Goal: Task Accomplishment & Management: Complete application form

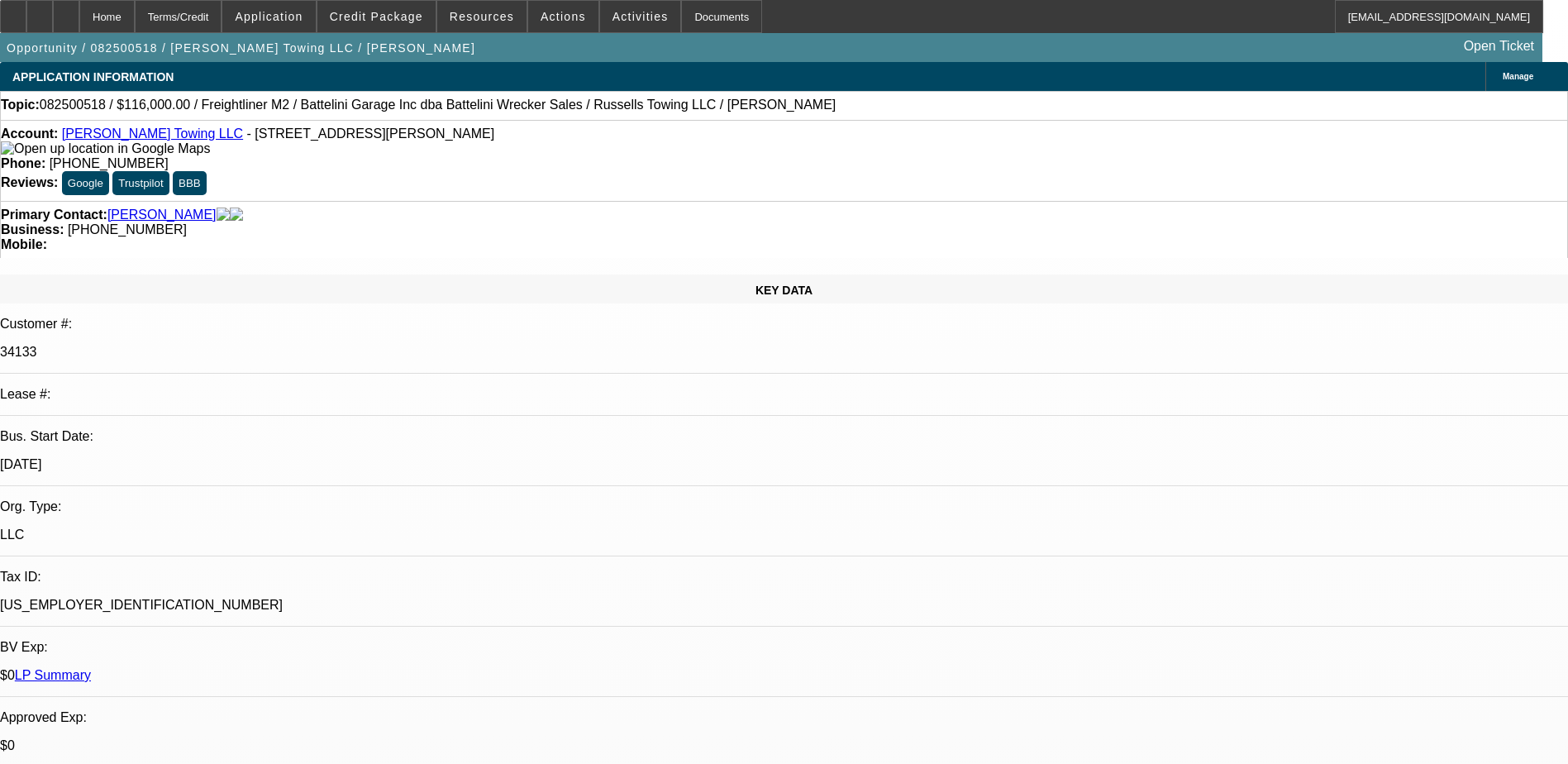
select select "0"
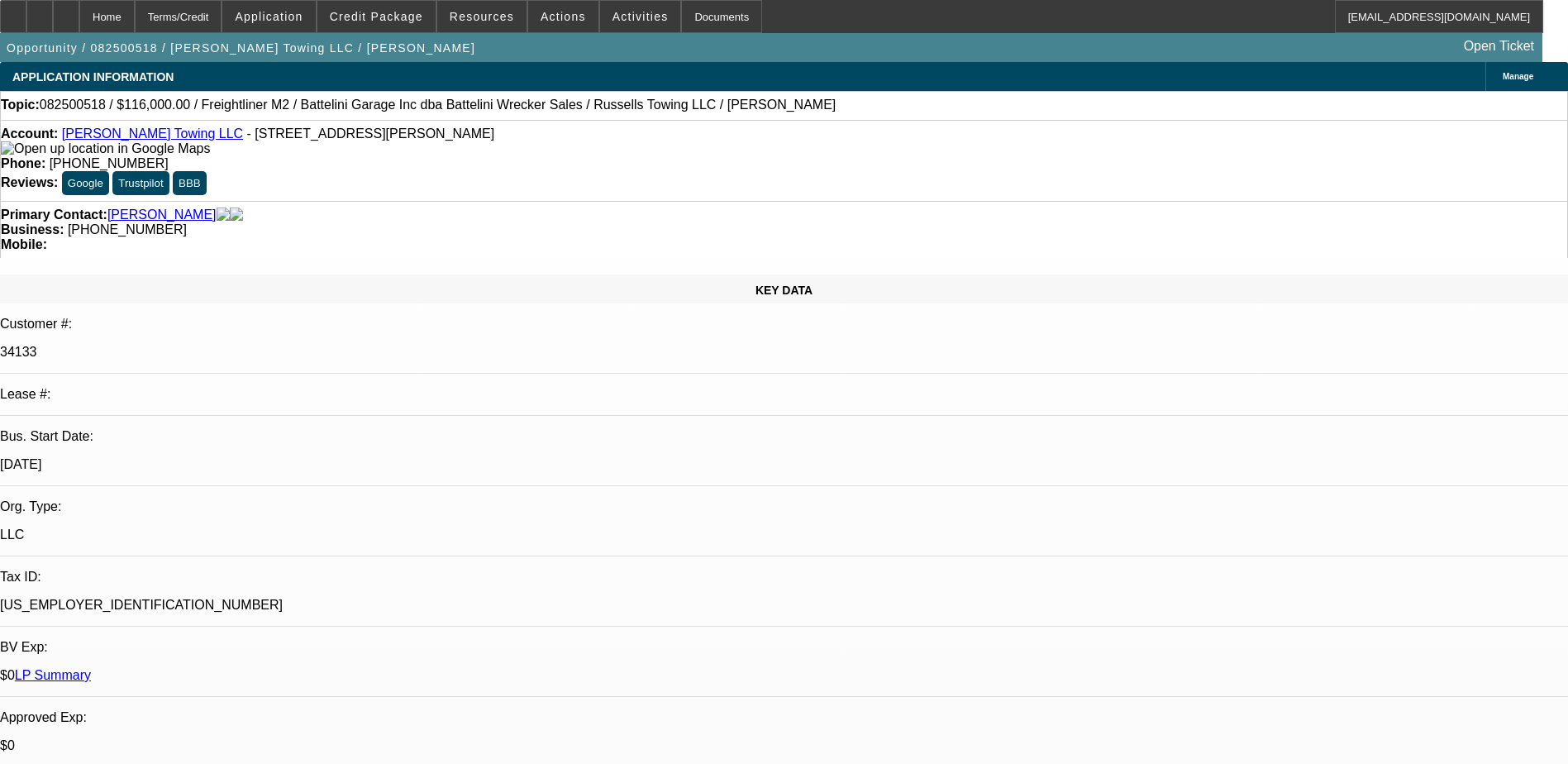
select select "0"
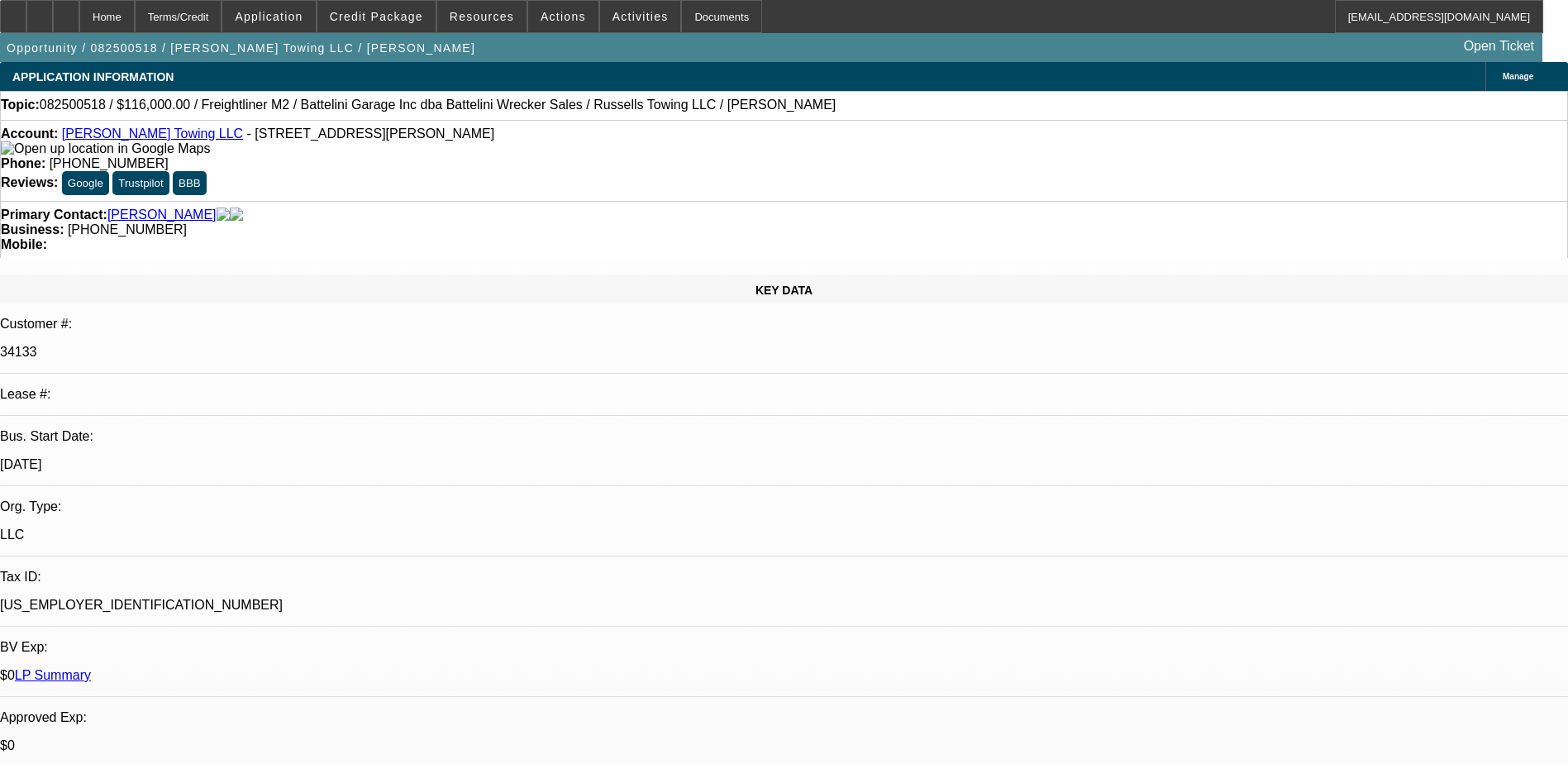
select select "0"
select select "1"
select select "3"
select select "6"
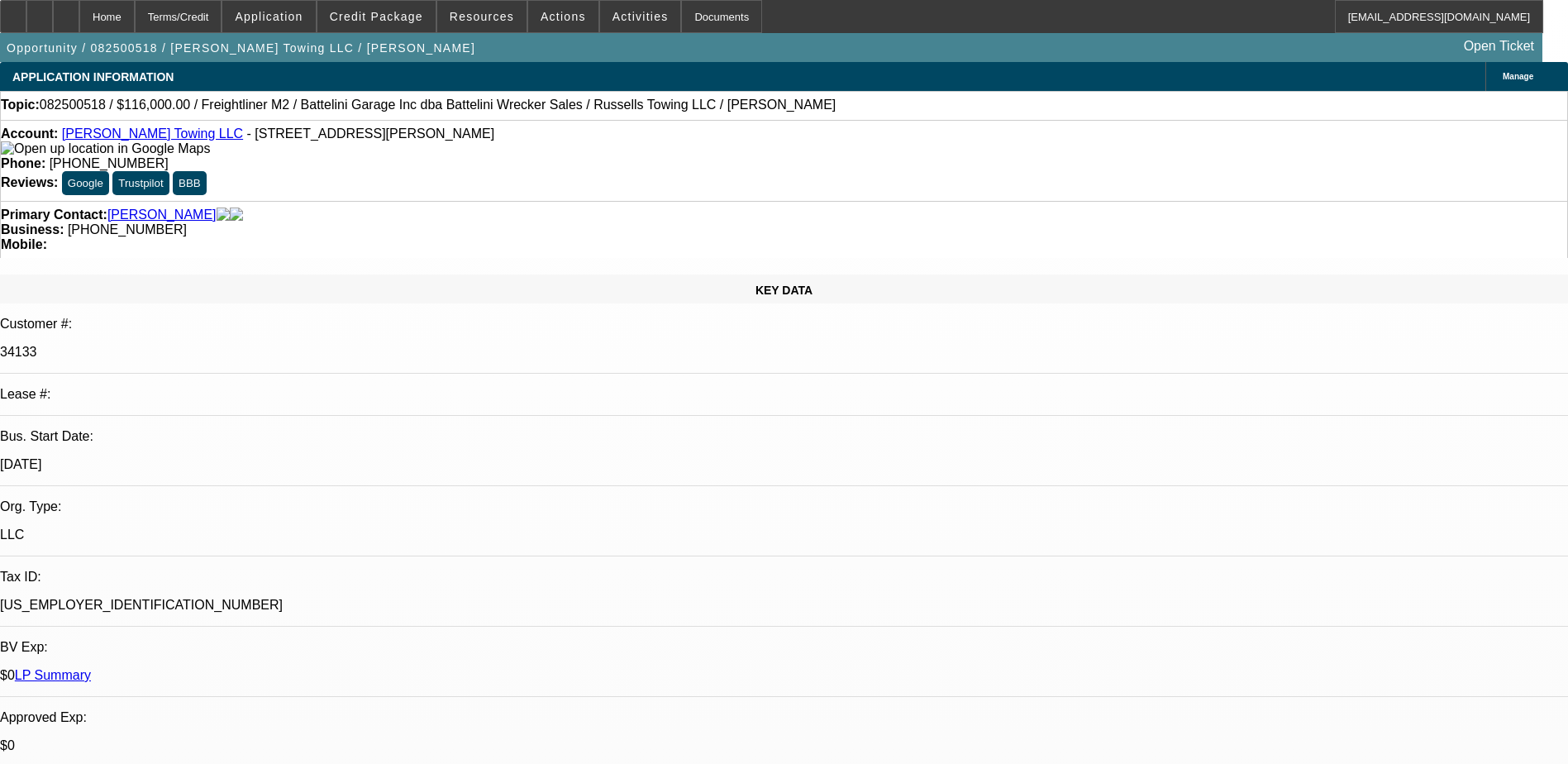
select select "1"
select select "3"
select select "6"
select select "1"
select select "3"
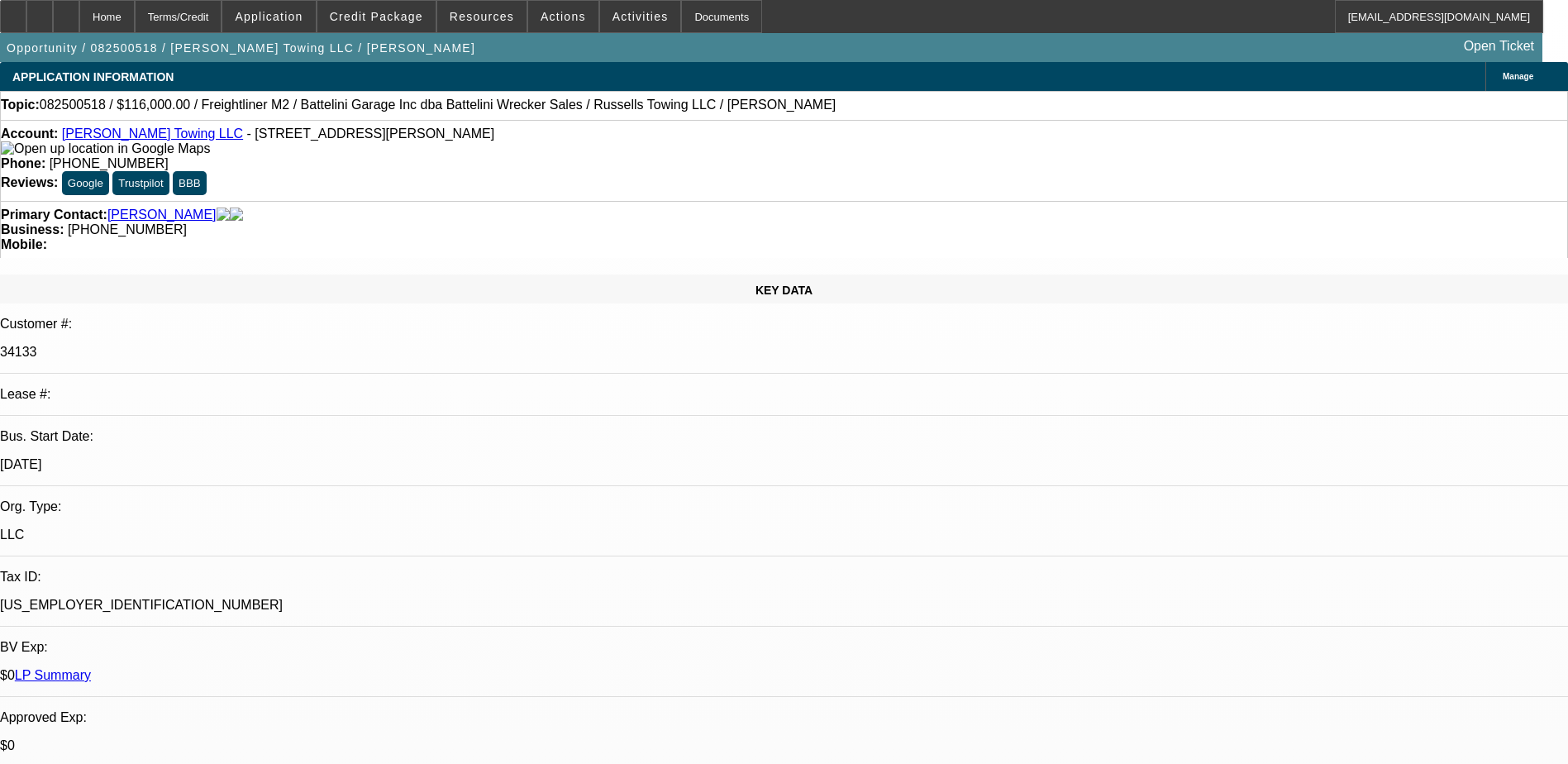
select select "6"
select select "1"
select select "3"
select select "6"
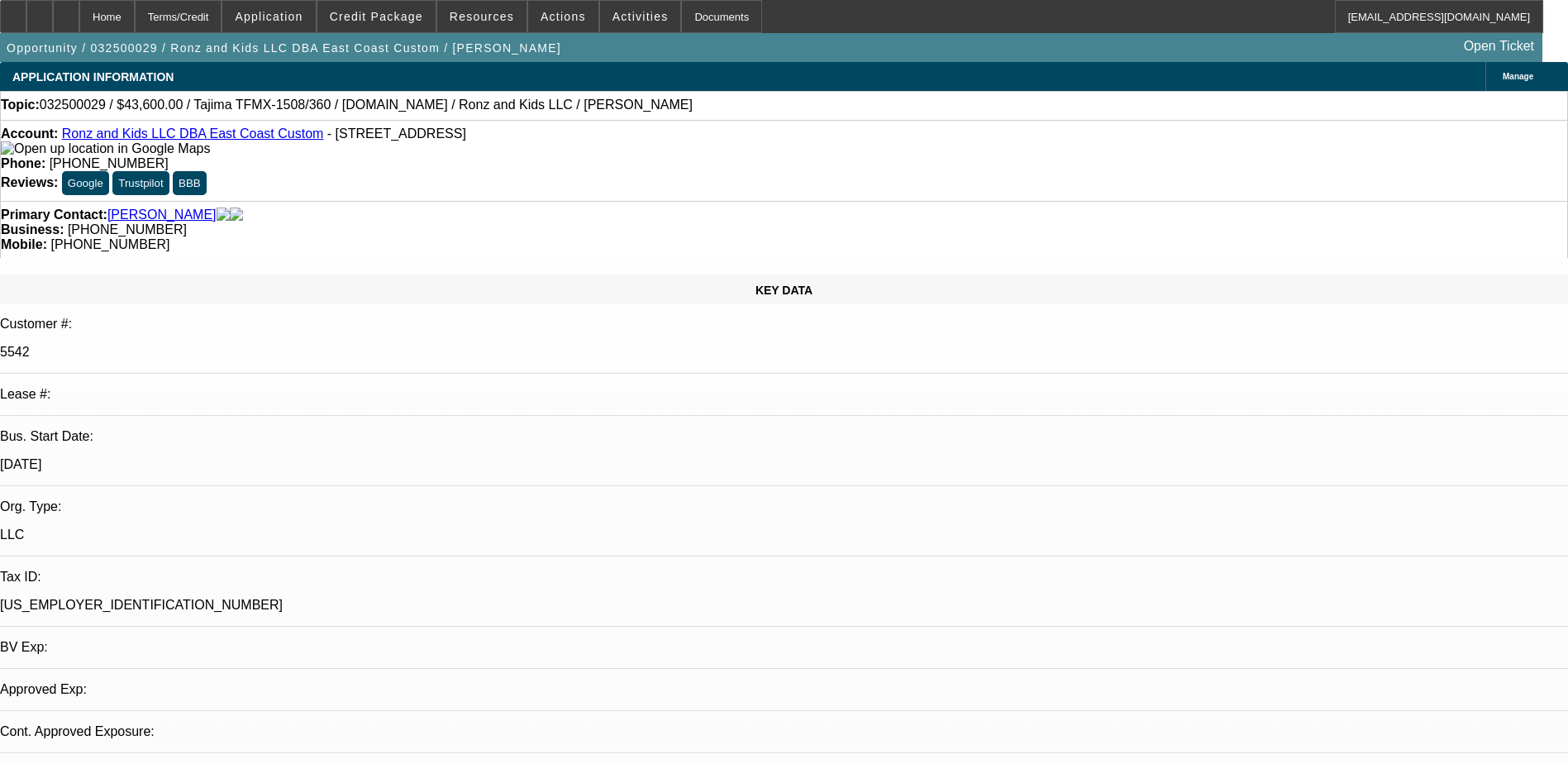
select select "0"
select select "2"
select select "0"
select select "2"
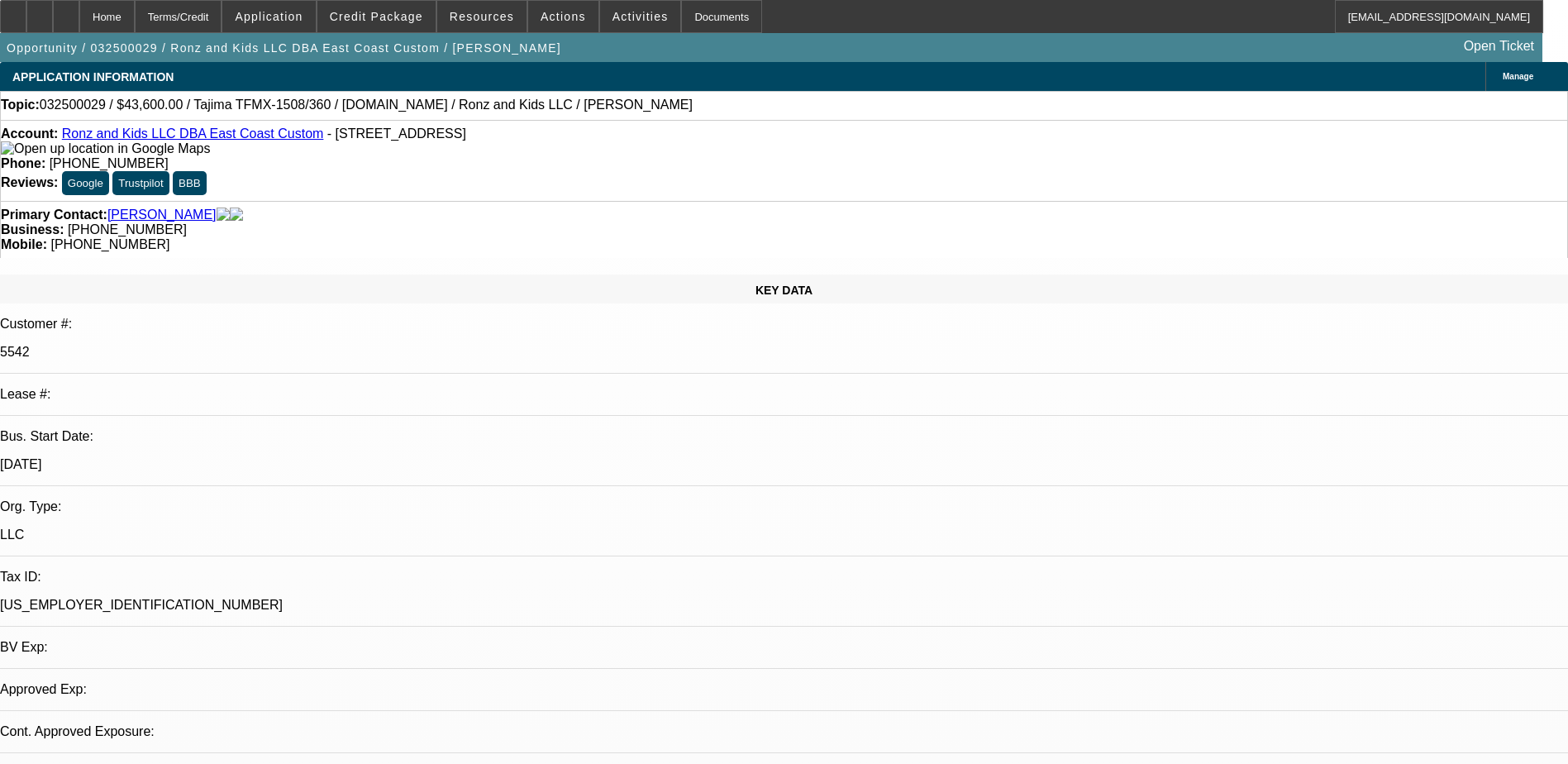
select select "0"
select select "2"
select select "0"
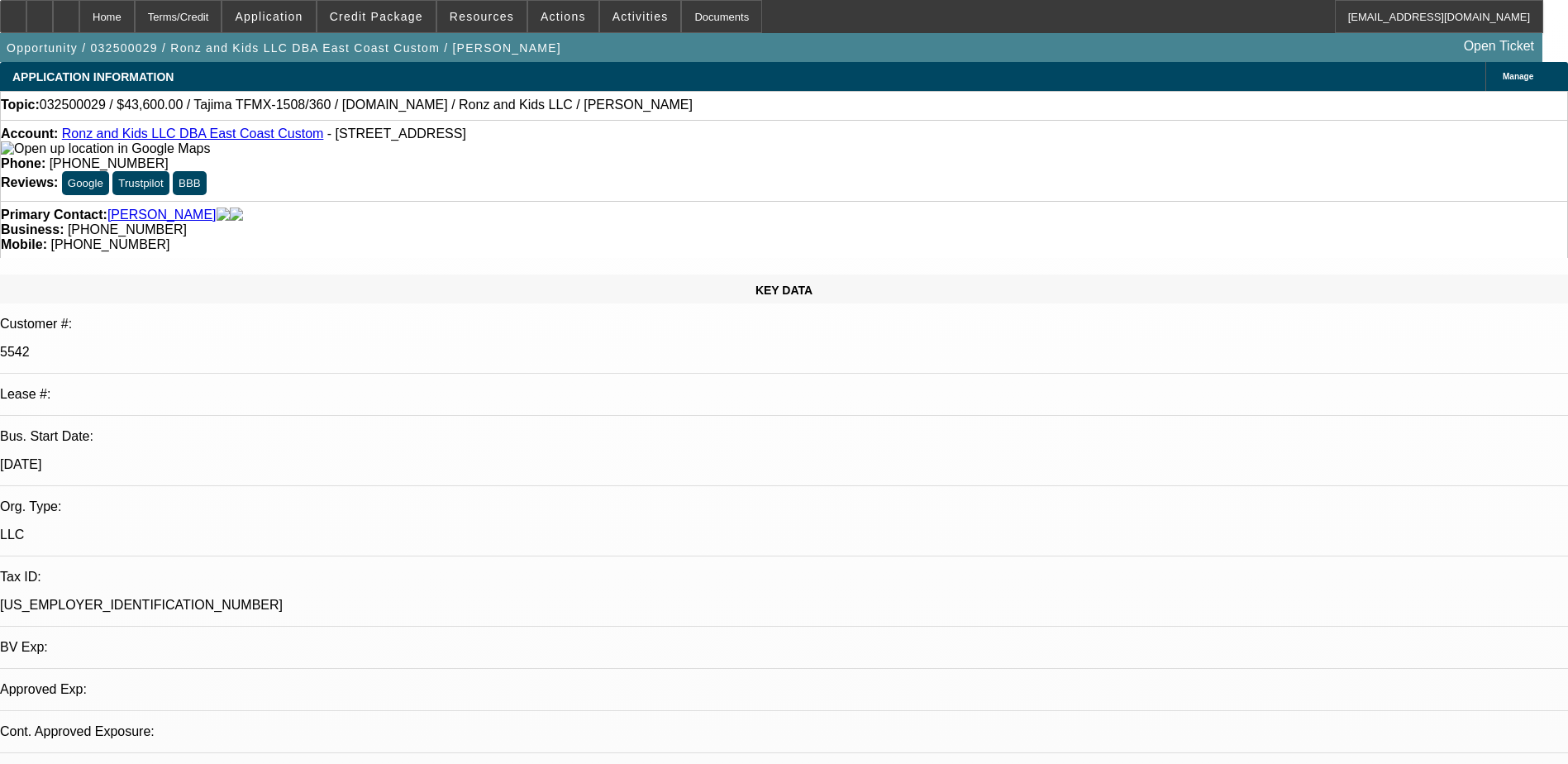
select select "2"
select select "0"
select select "1"
select select "2"
select select "6"
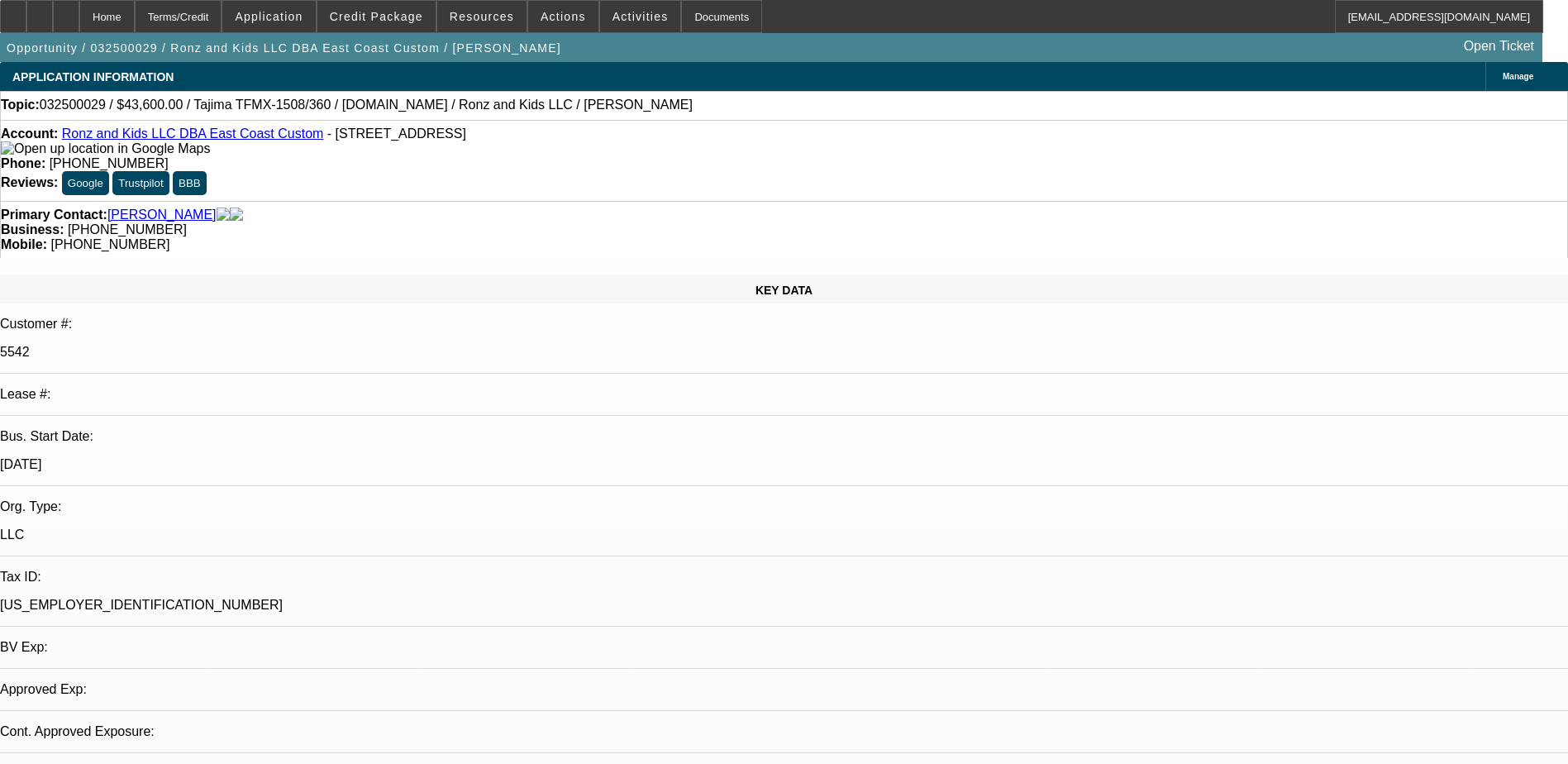
select select "1"
select select "2"
select select "6"
select select "1"
select select "2"
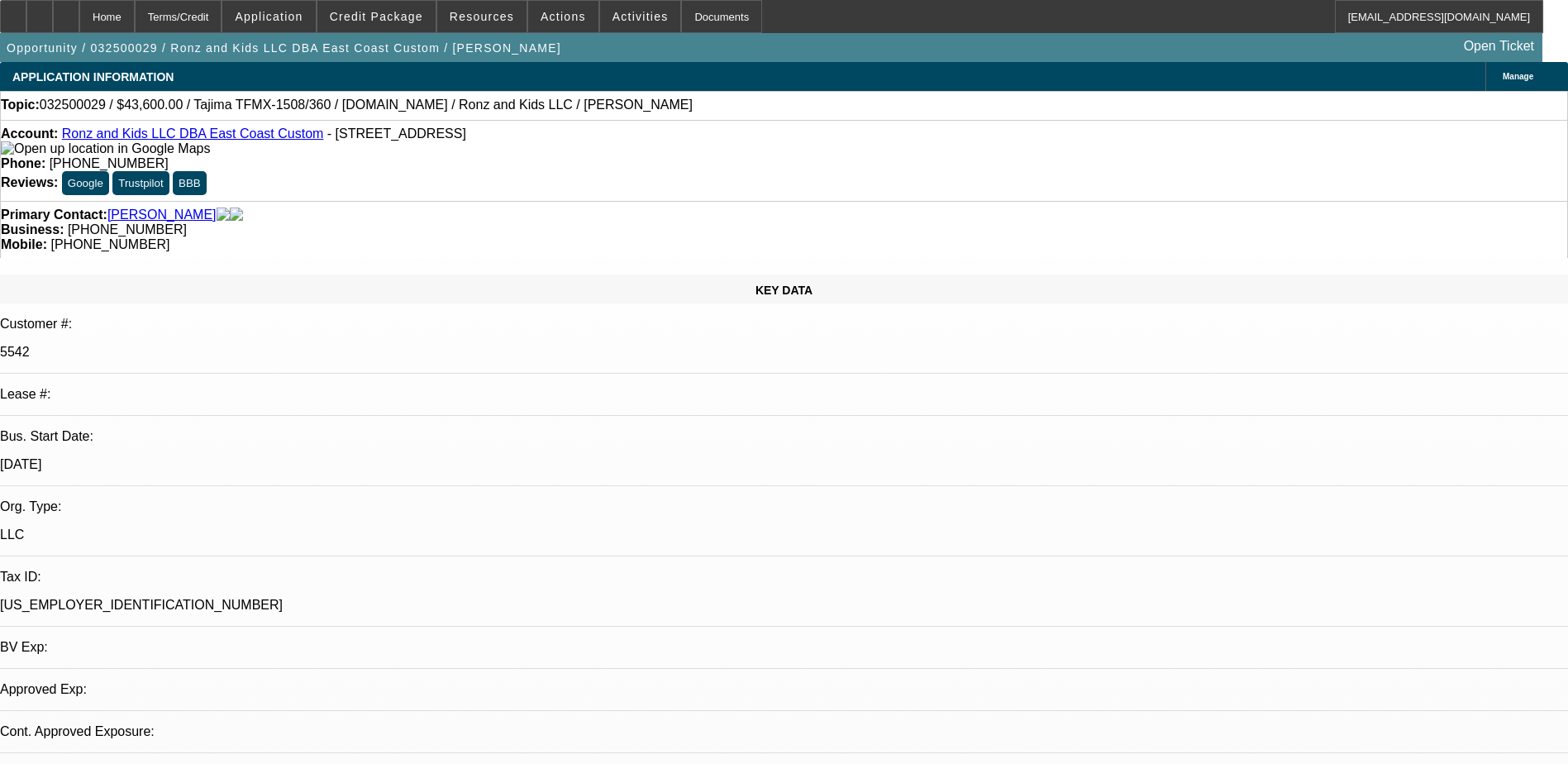
select select "6"
select select "1"
select select "2"
select select "6"
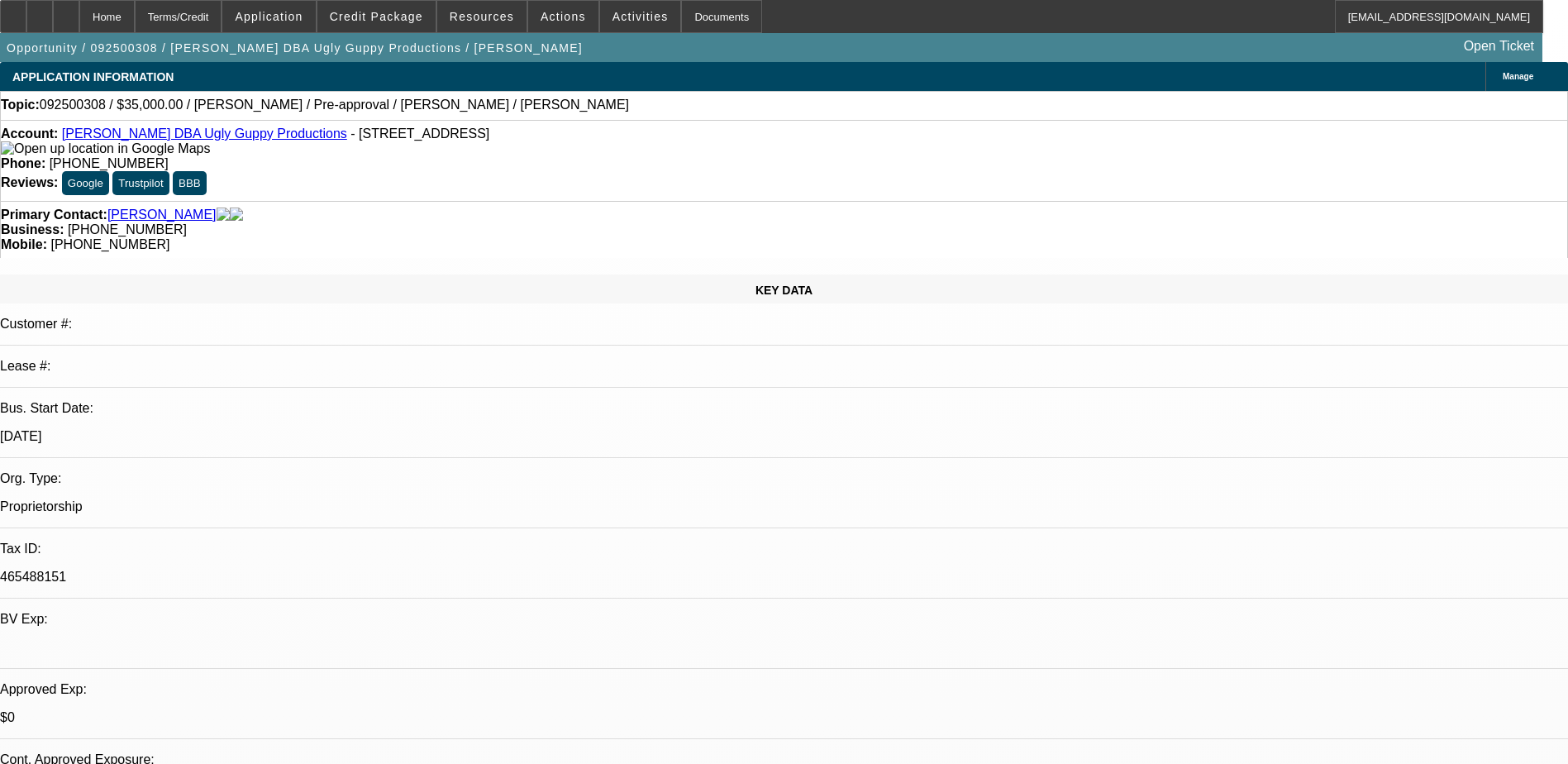
select select "0"
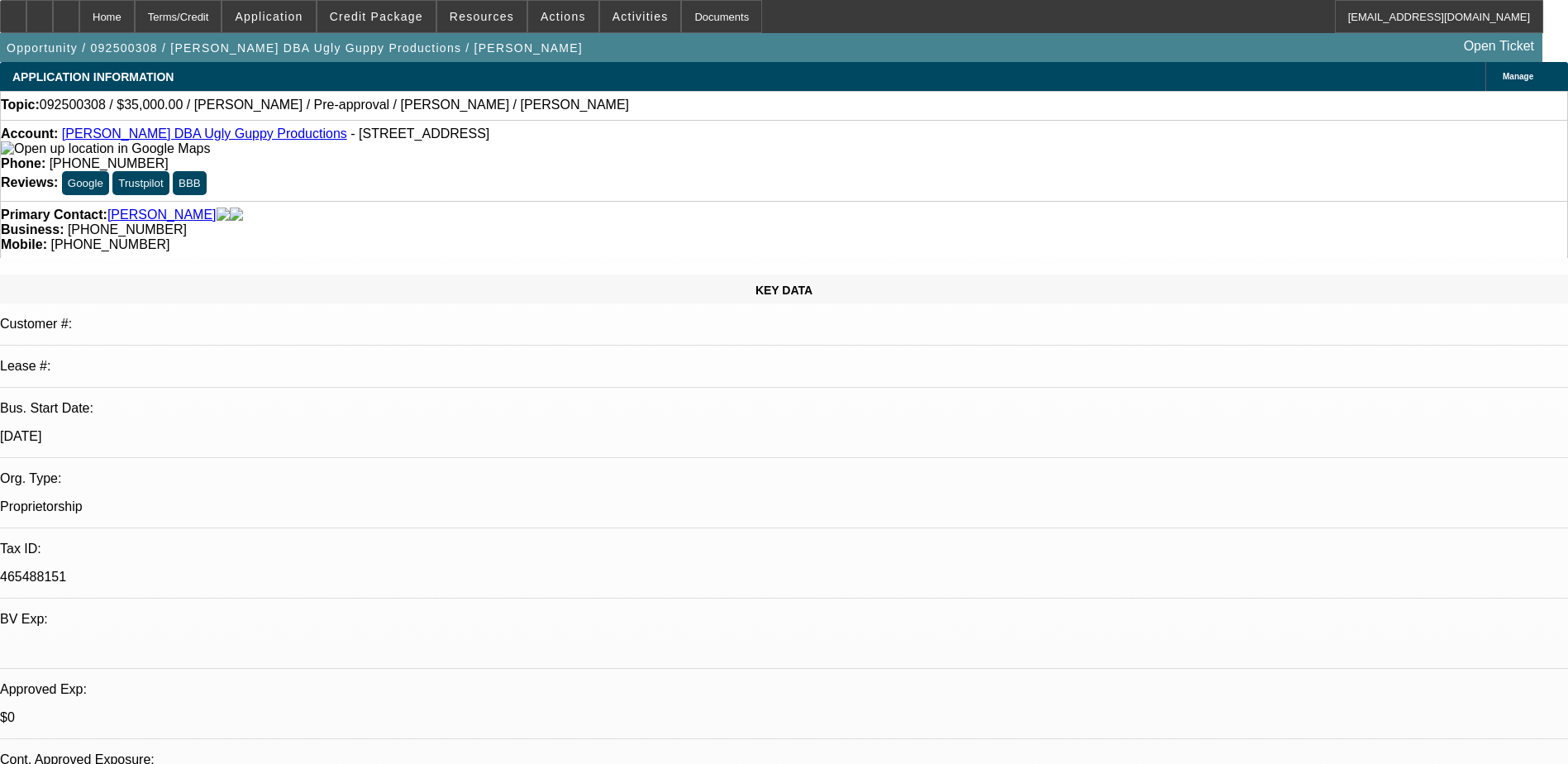
select select "0"
select select "1"
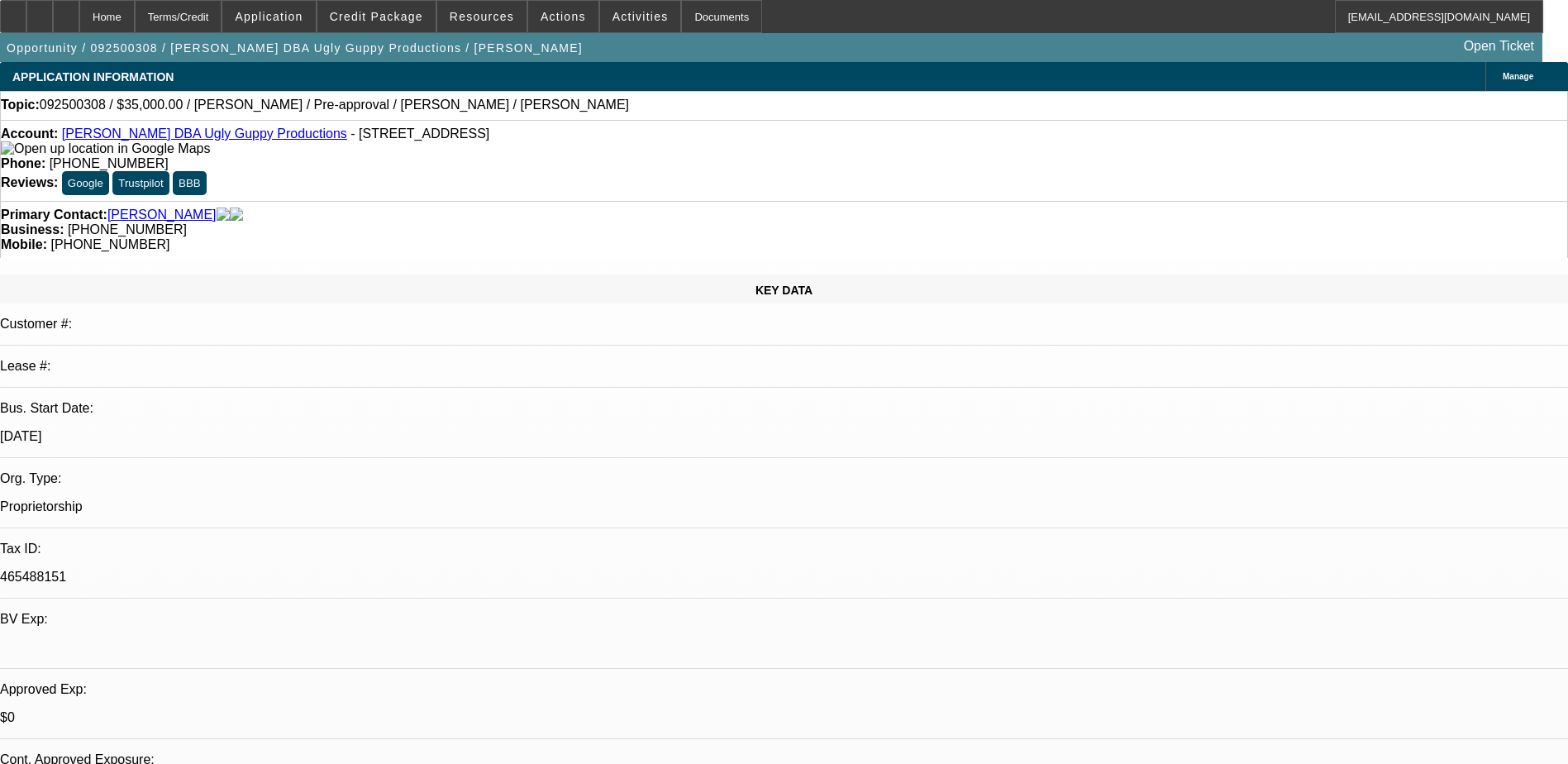
select select "1"
select select "6"
select select "1"
select select "6"
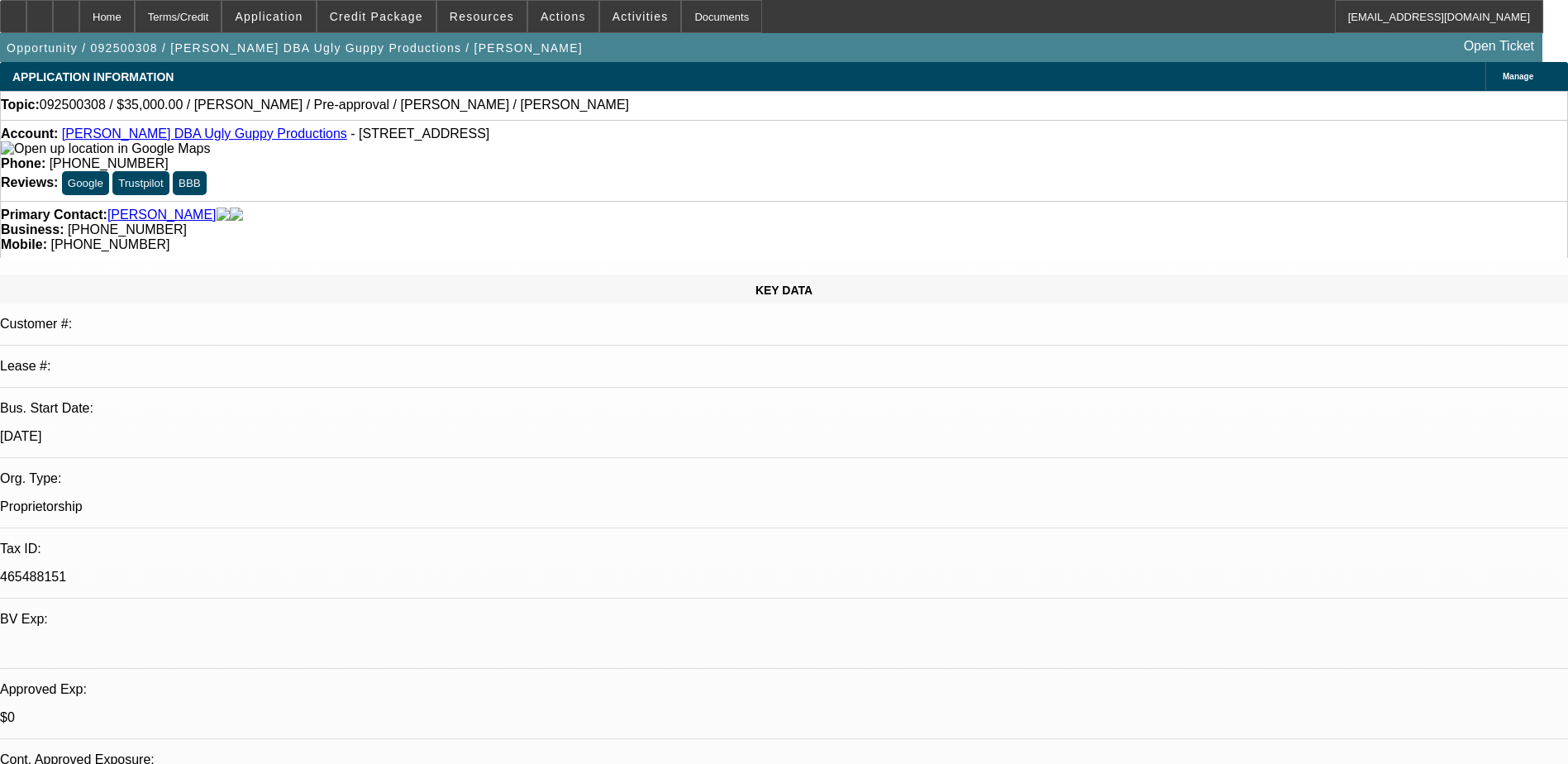
select select "1"
select select "6"
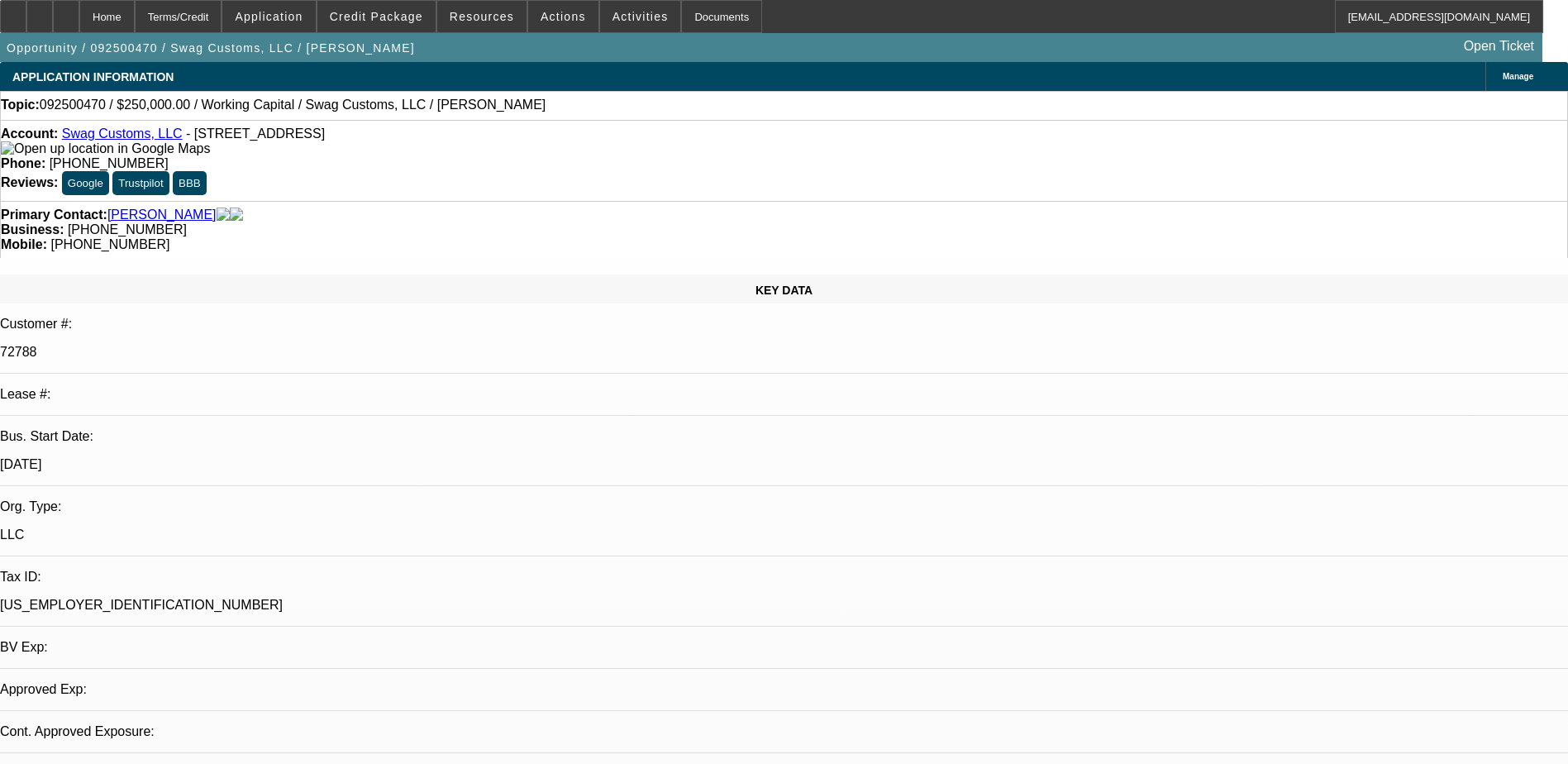
select select "0"
select select "1"
select select "2"
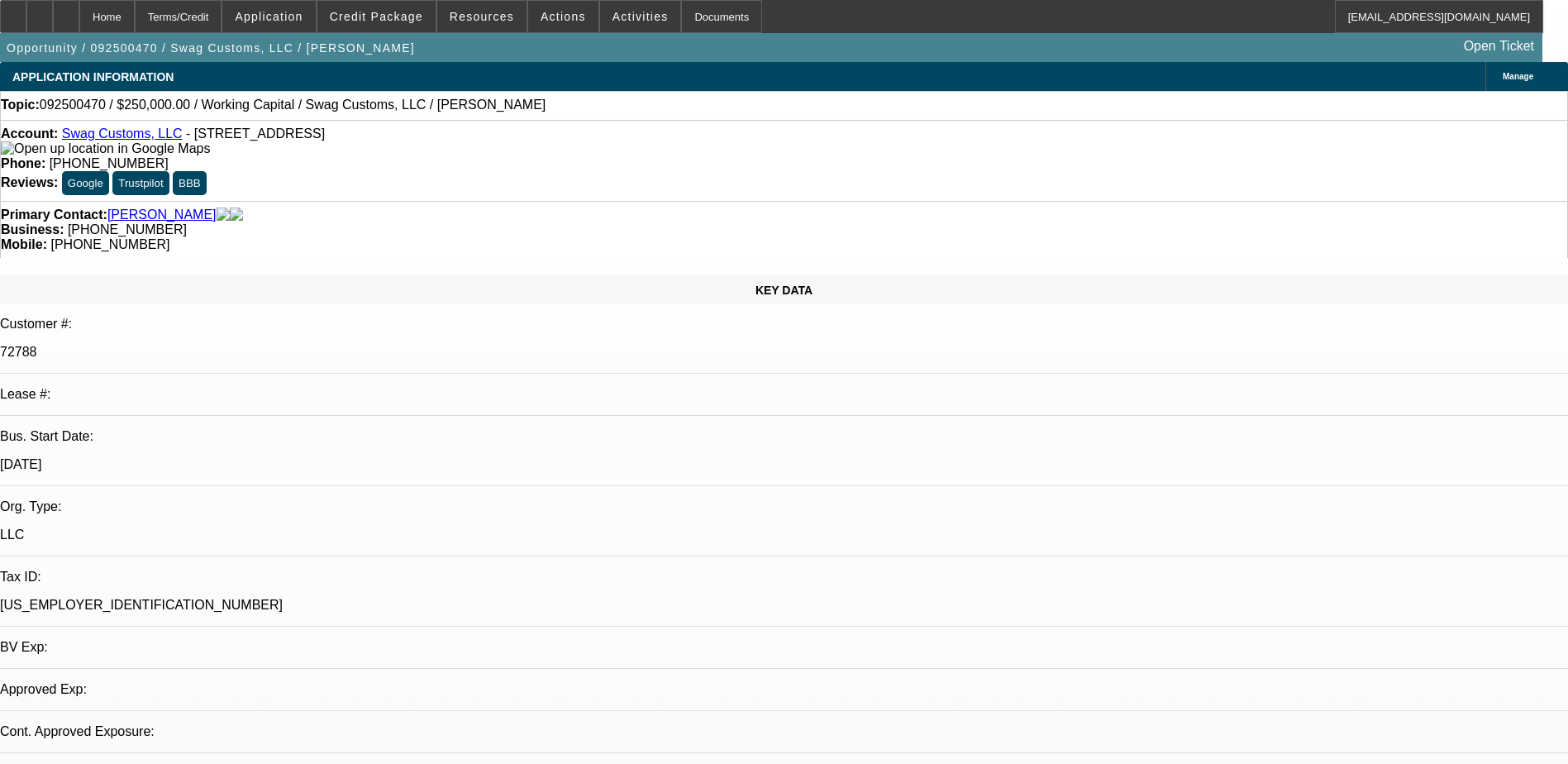
select select "6"
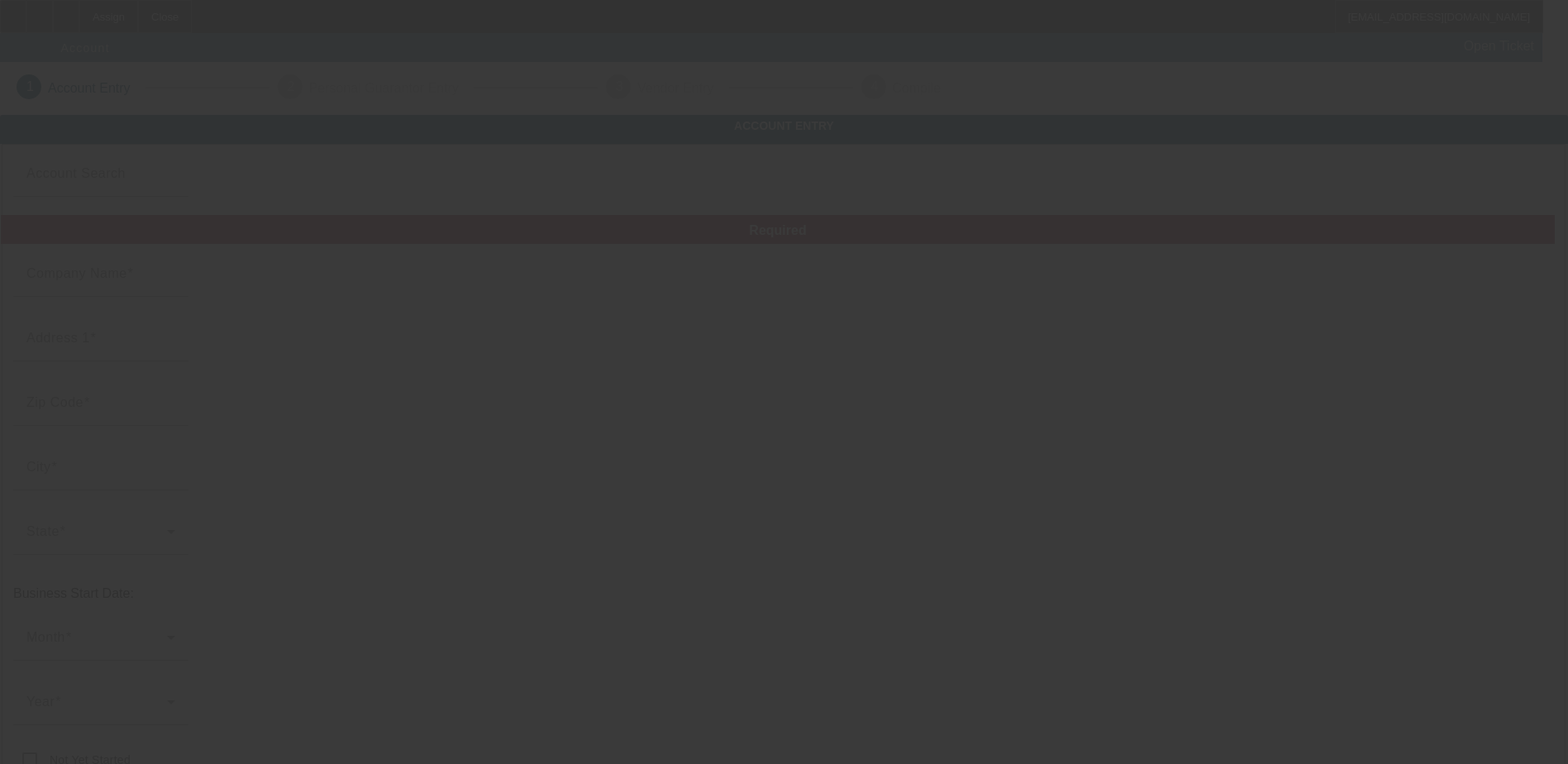
type input "[DATE]"
type input "Towing Solution Central [US_STATE] LLC"
type input "[STREET_ADDRESS]"
type input "33897"
type input "[PERSON_NAME]"
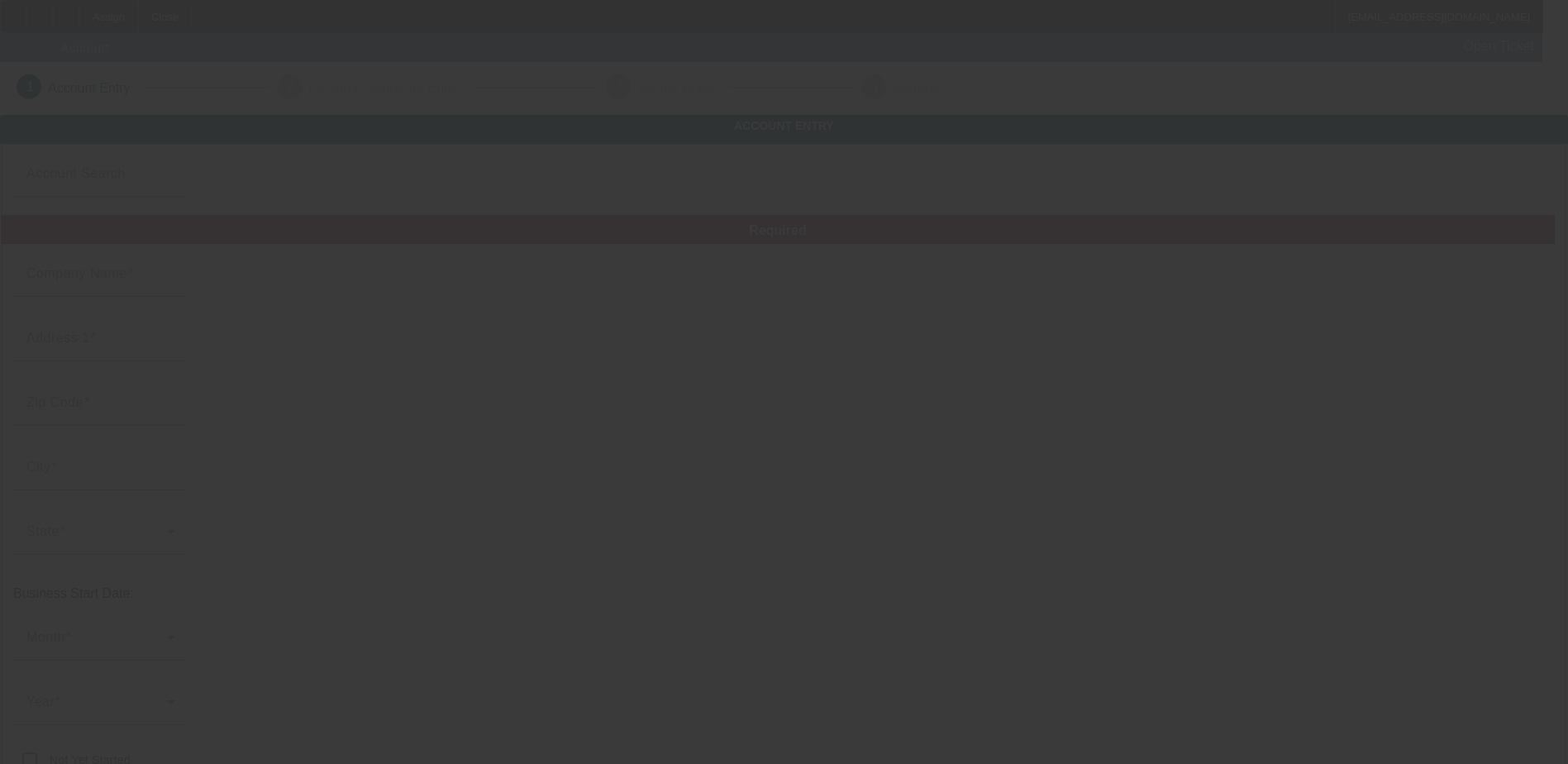
type input "[PHONE_NUMBER]"
type input "# 275"
type input "[EMAIL_ADDRESS][DOMAIN_NAME]"
type input "Polk"
type input "824133779"
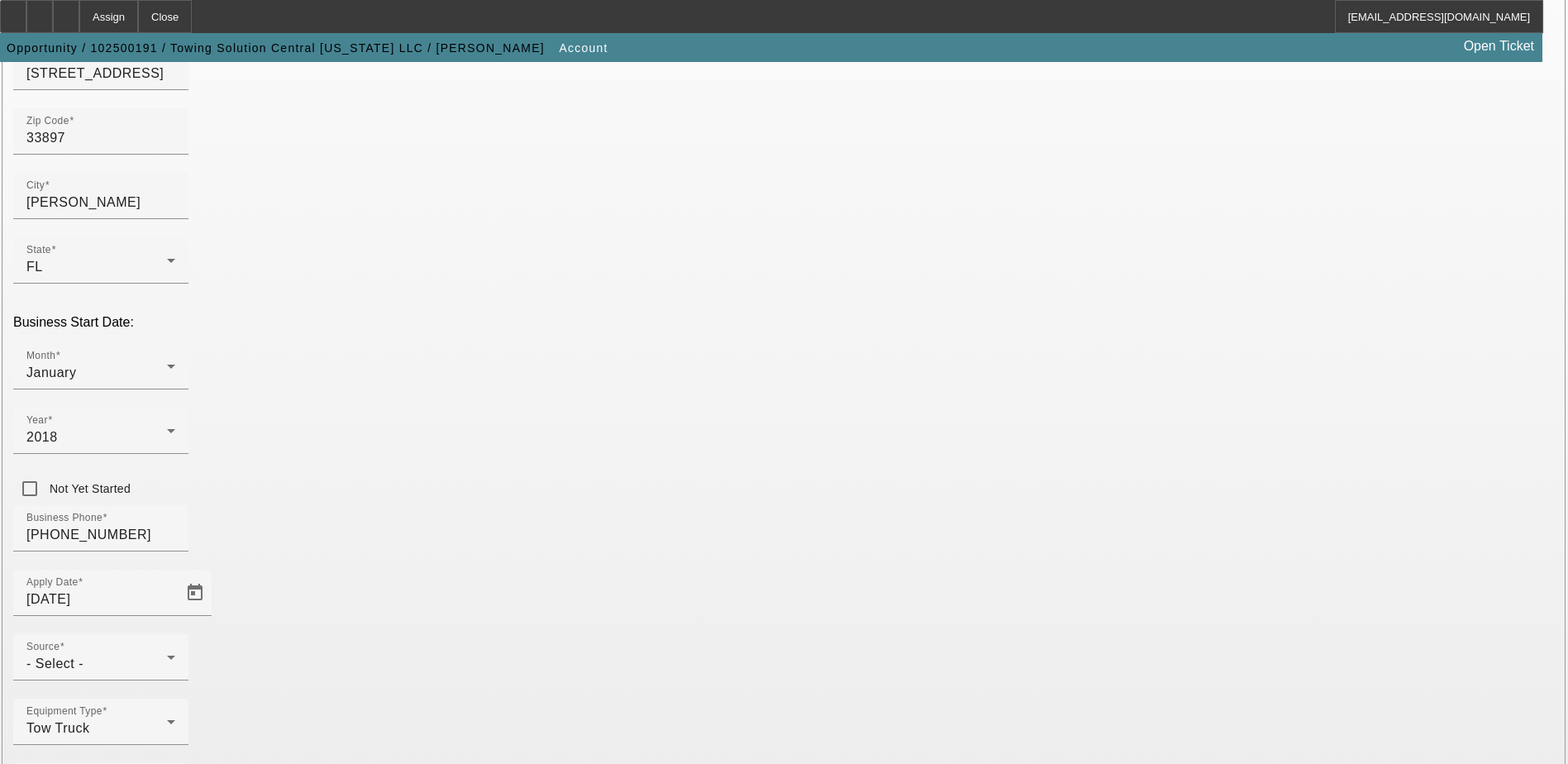
scroll to position [294, 0]
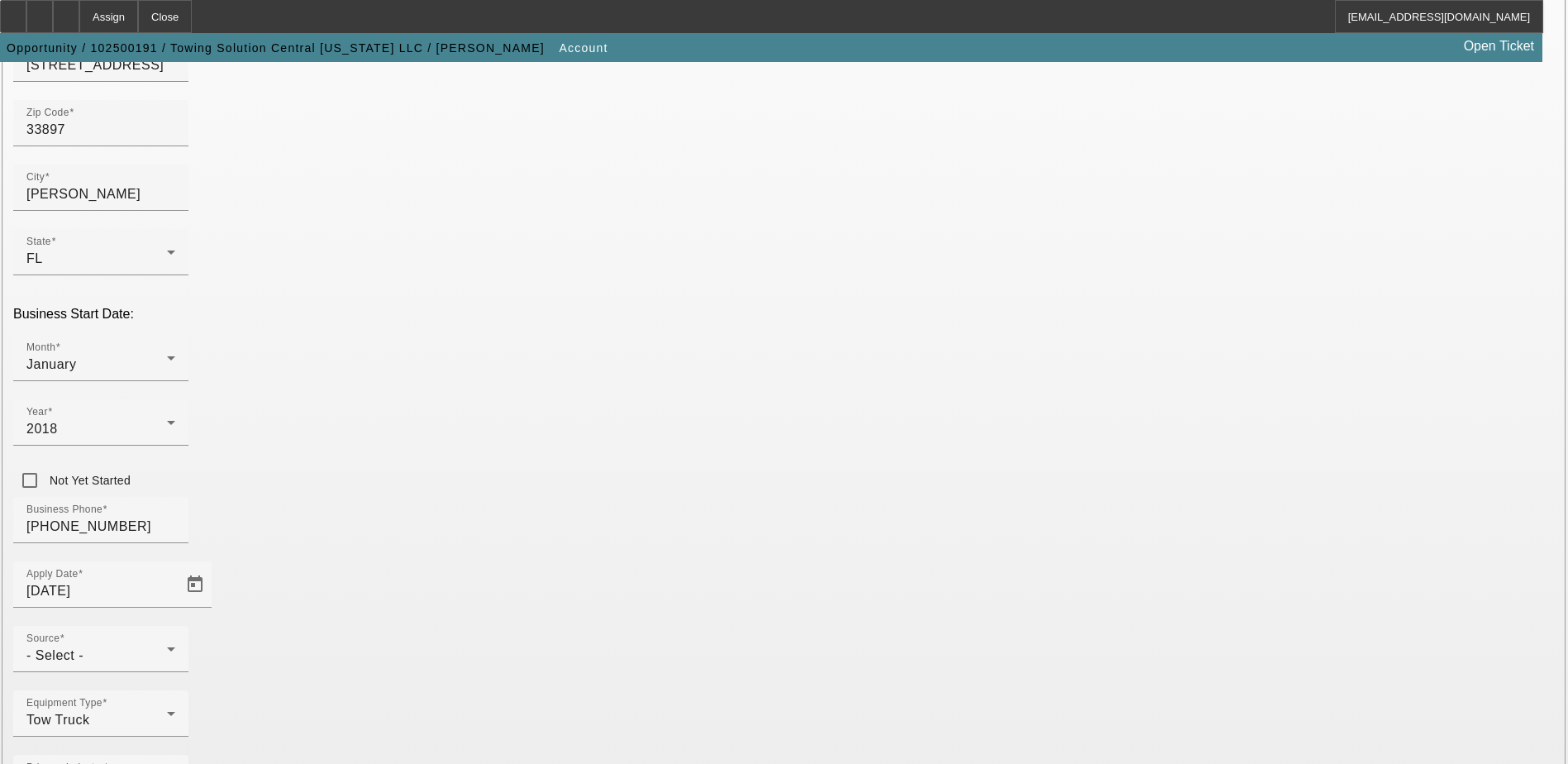
click at [83, 648] on span "- Select -" at bounding box center [54, 655] width 57 height 14
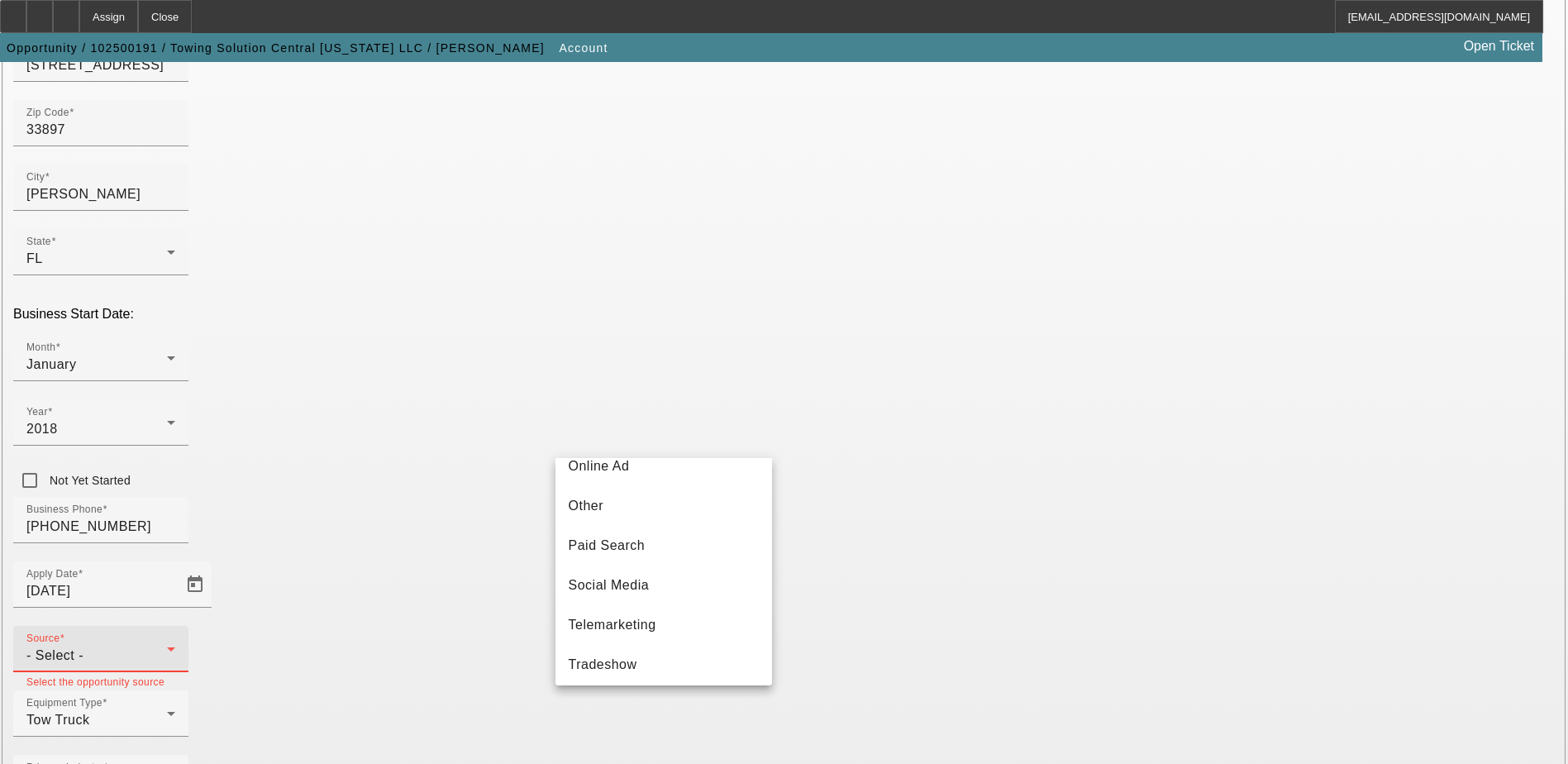
scroll to position [496, 0]
click at [661, 635] on mat-option "Telemarketing" at bounding box center [663, 624] width 216 height 40
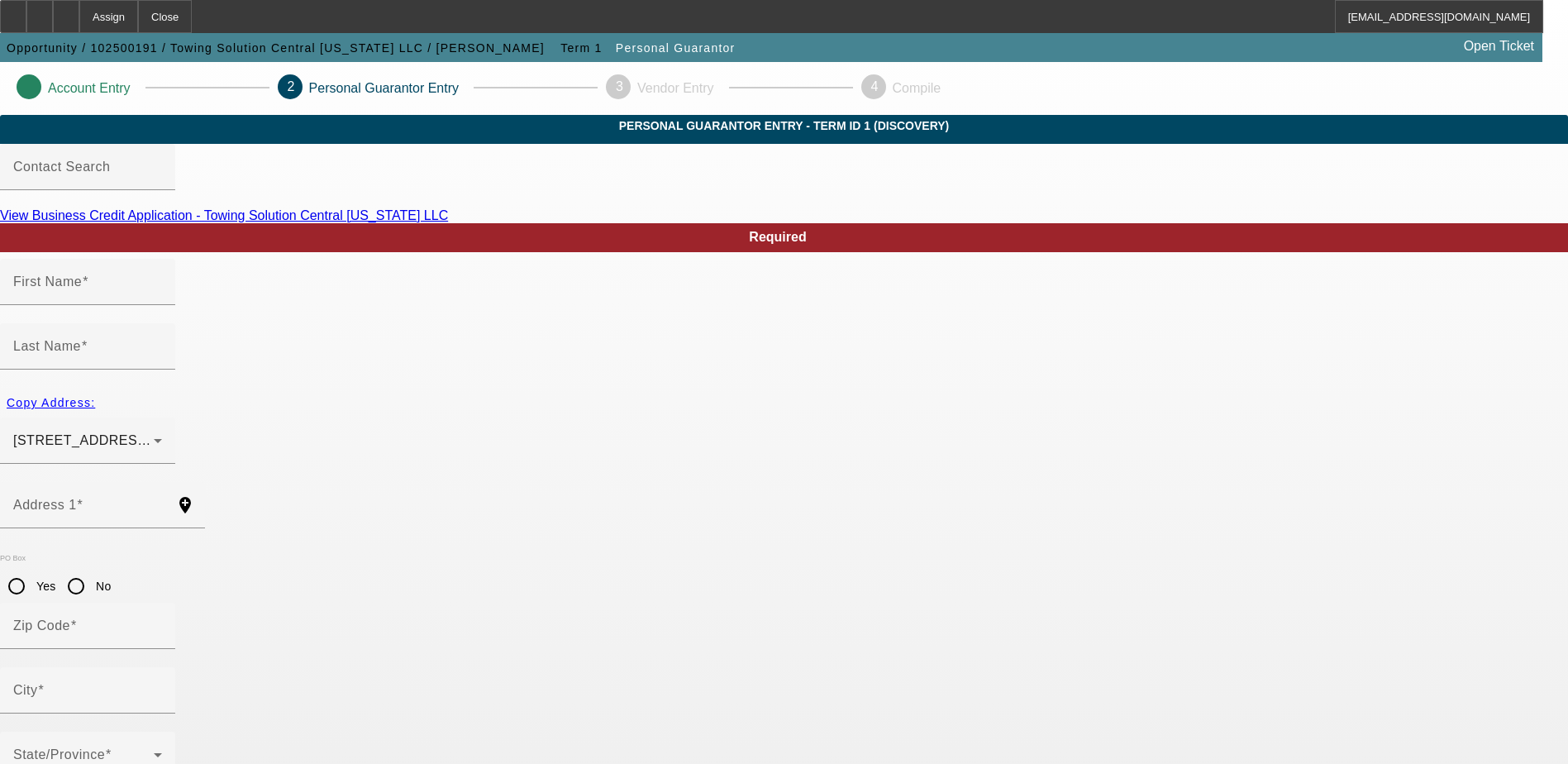
type input "Raul"
type input "Figueroa"
type input "202 Cadiz Loop"
radio input "true"
type input "33837"
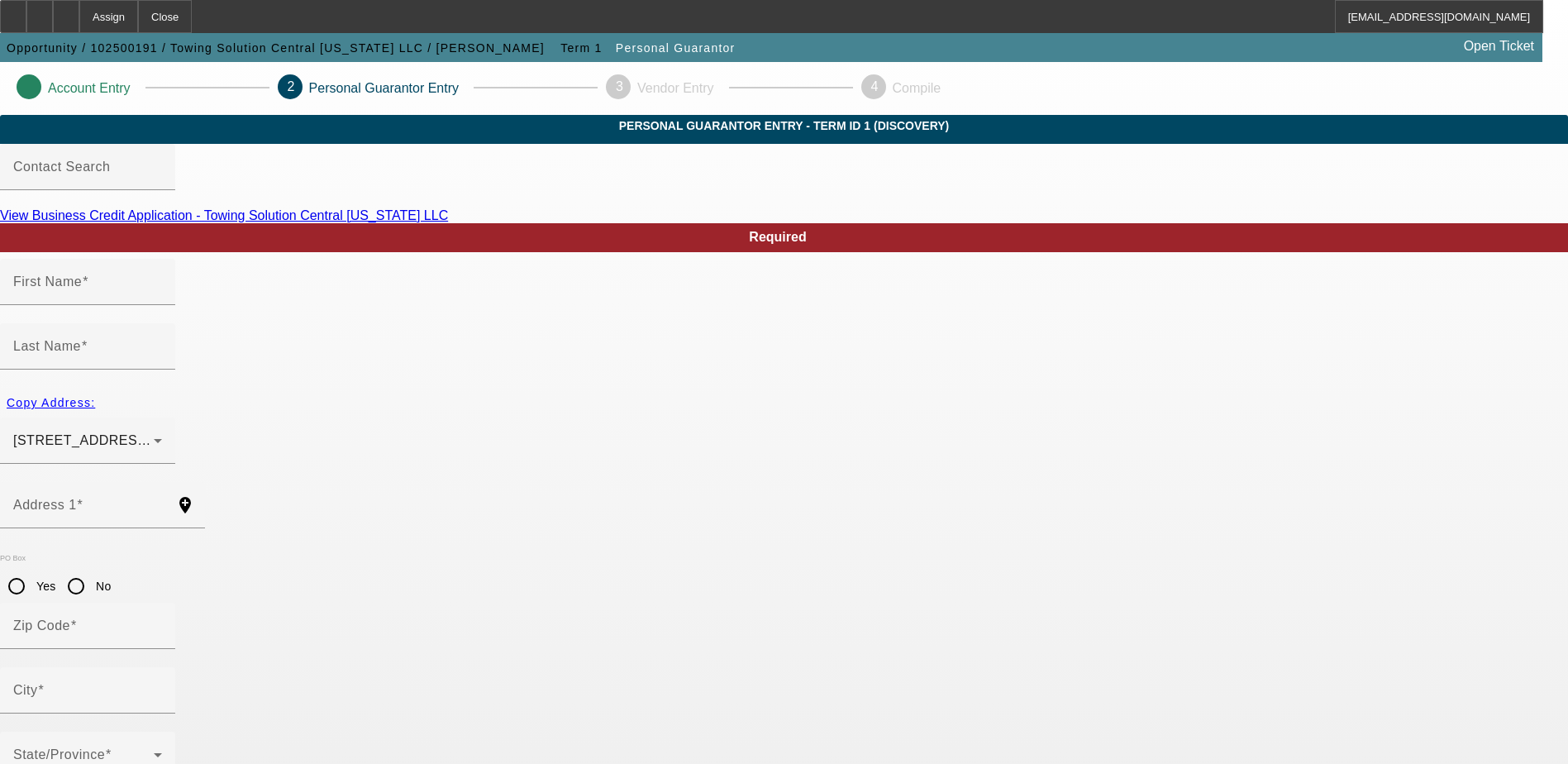
type input "Davenport"
type input "[PHONE_NUMBER]"
type input "100"
type input "584-94-9233"
type input "towingsolutionflorida@gmail.com"
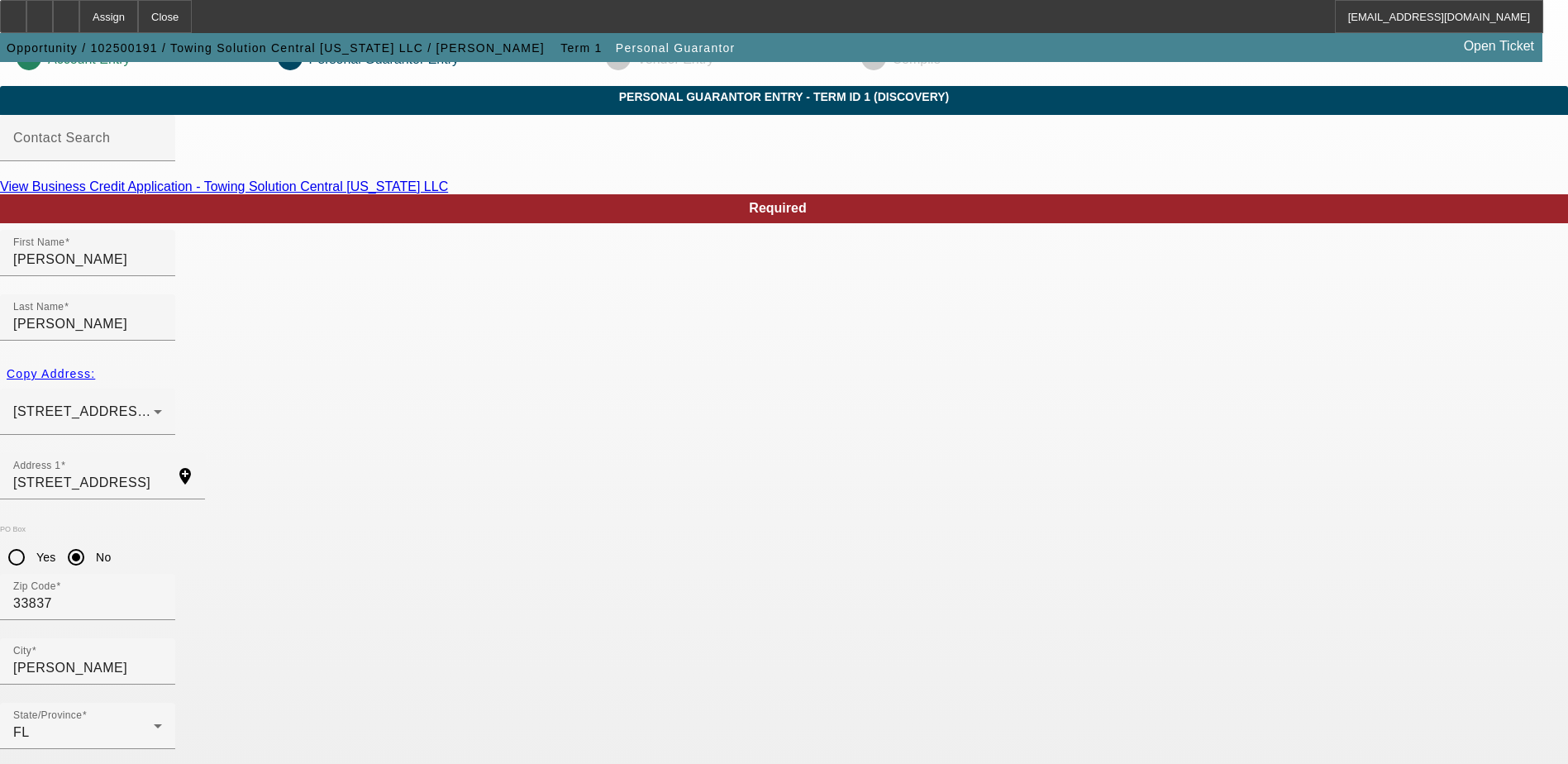
scroll to position [44, 0]
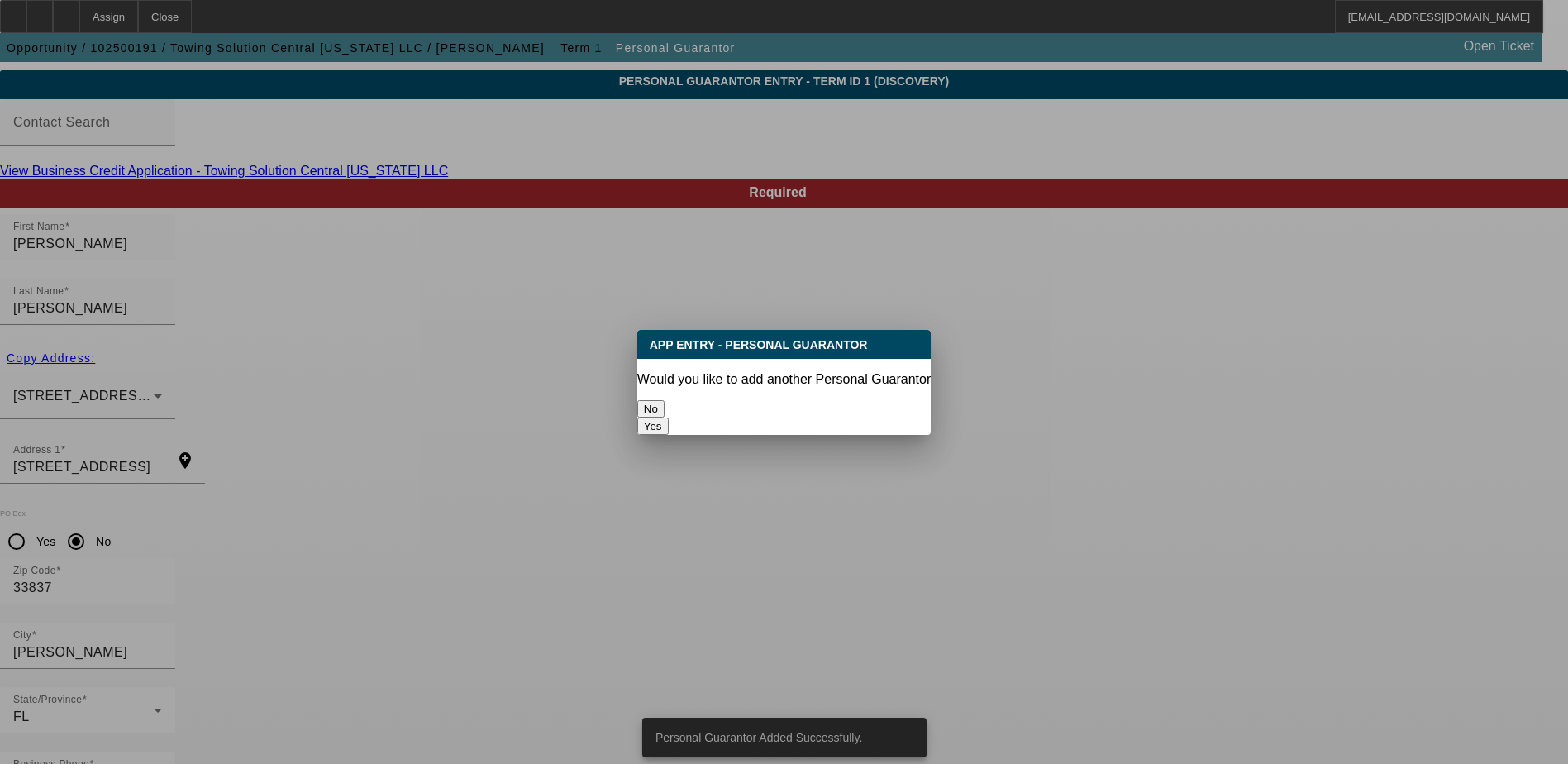
scroll to position [0, 0]
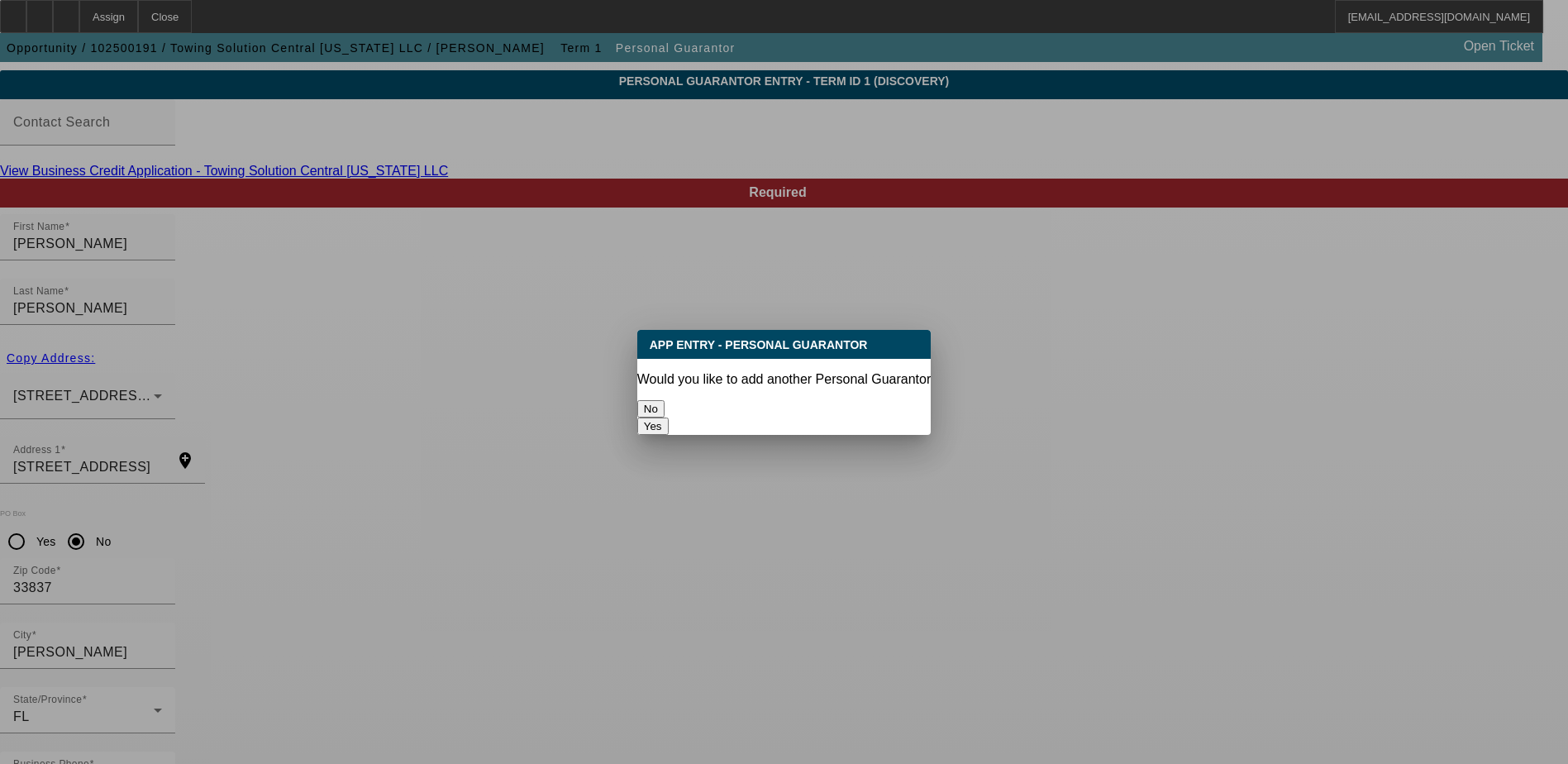
click at [665, 403] on button "No" at bounding box center [651, 408] width 27 height 17
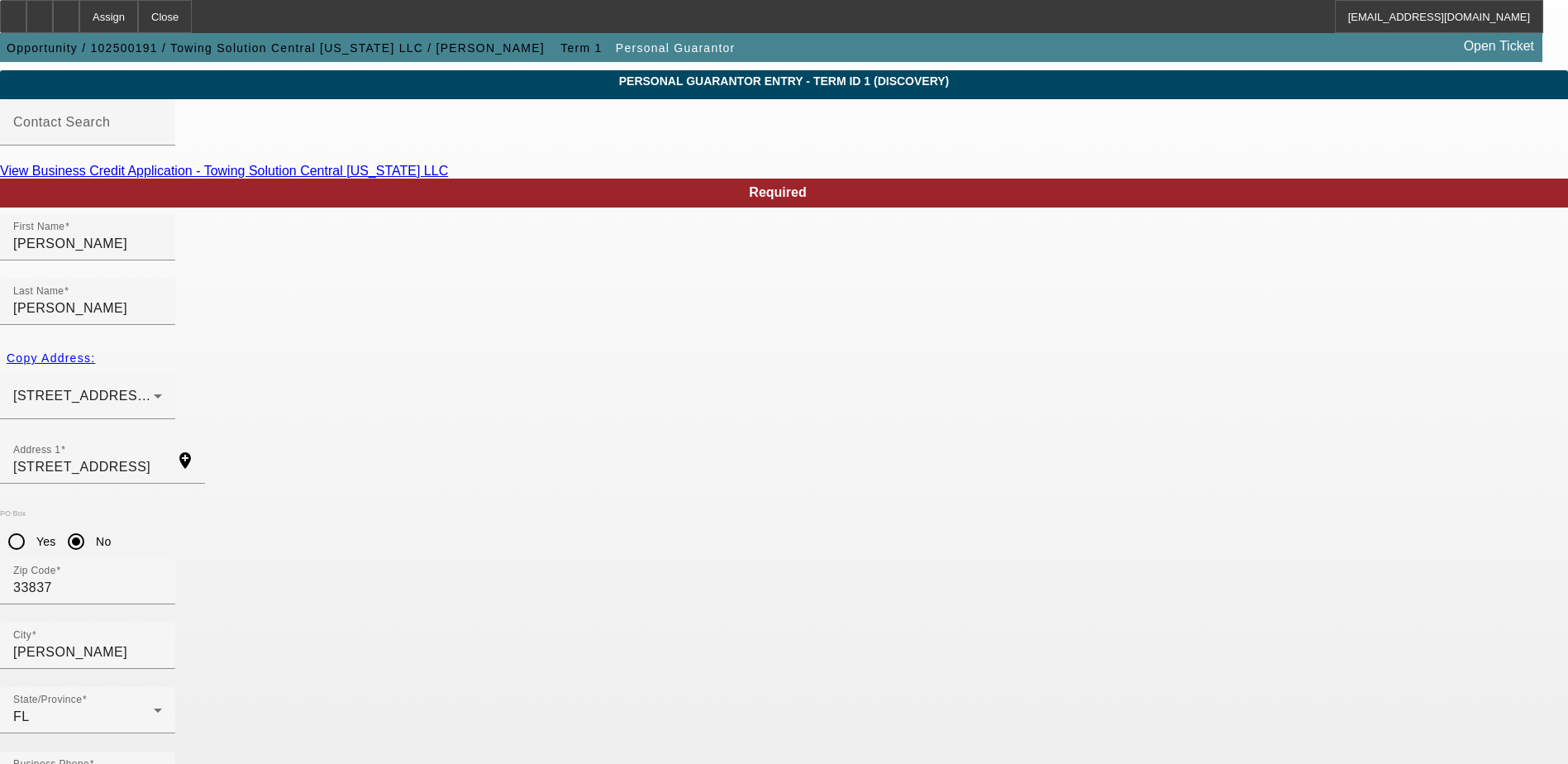
scroll to position [44, 0]
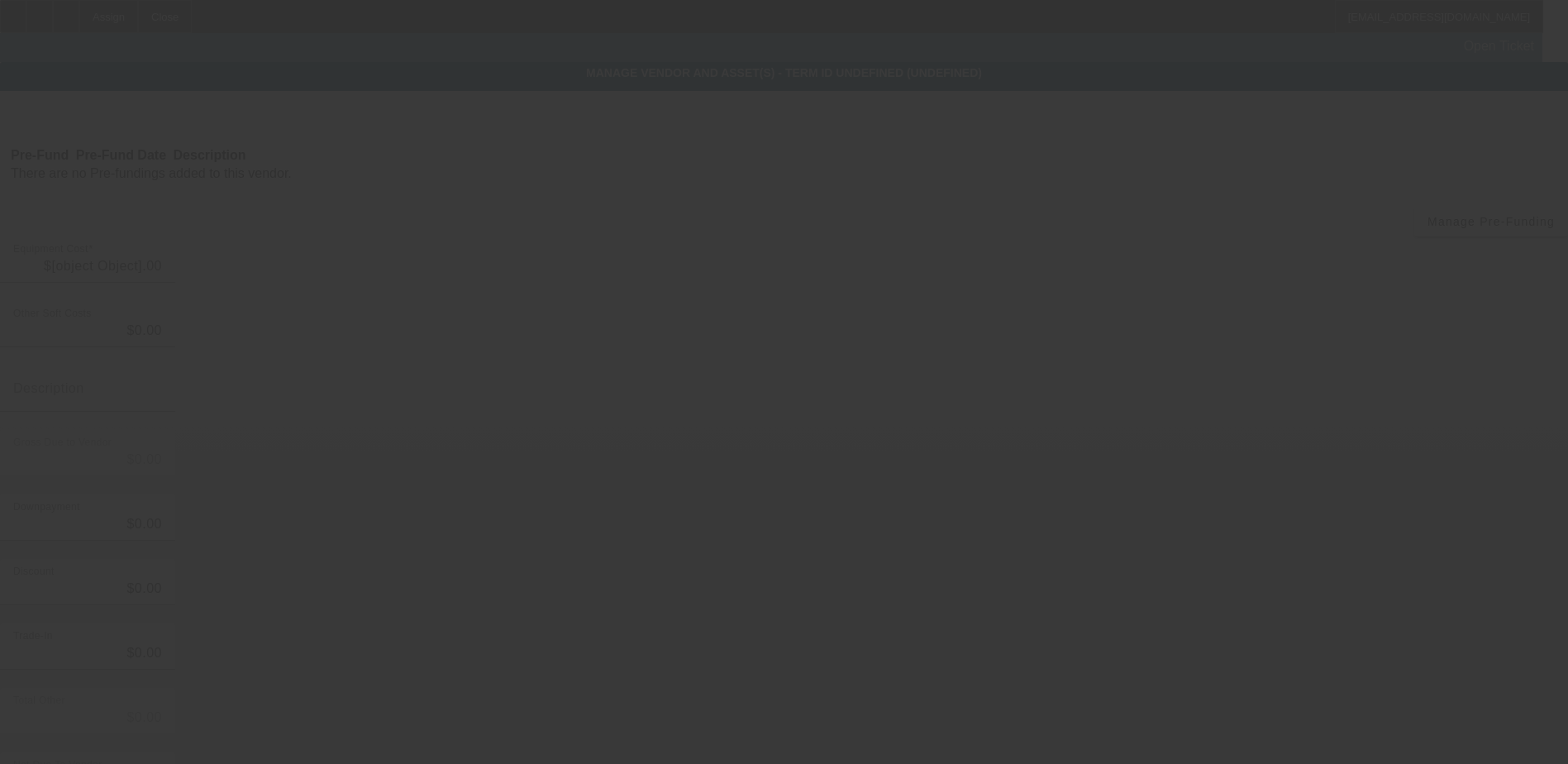
type input "$50,000.00"
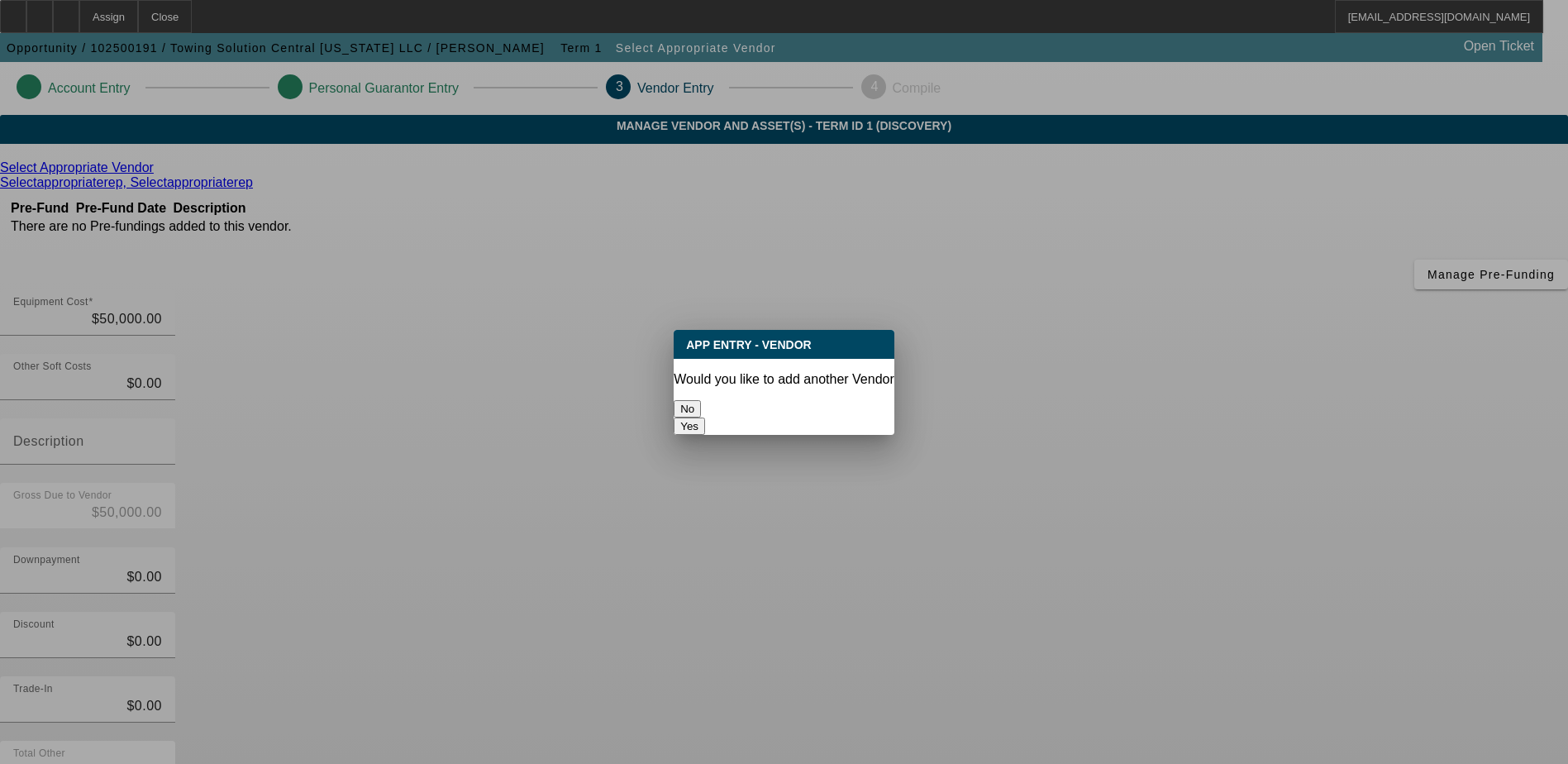
click at [701, 410] on button "No" at bounding box center [688, 408] width 27 height 17
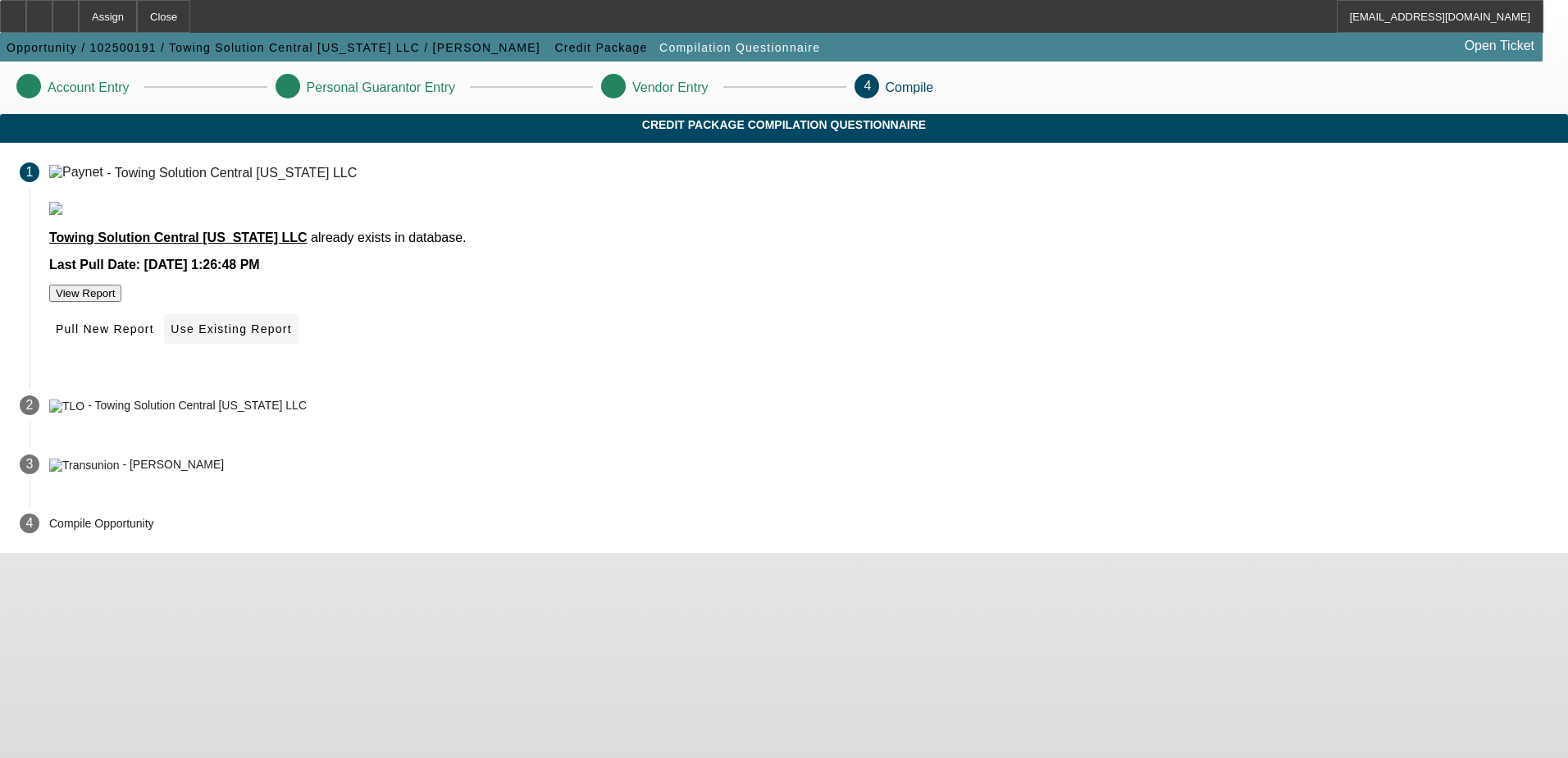
click at [291, 336] on span "Use Existing Report" at bounding box center [231, 329] width 120 height 13
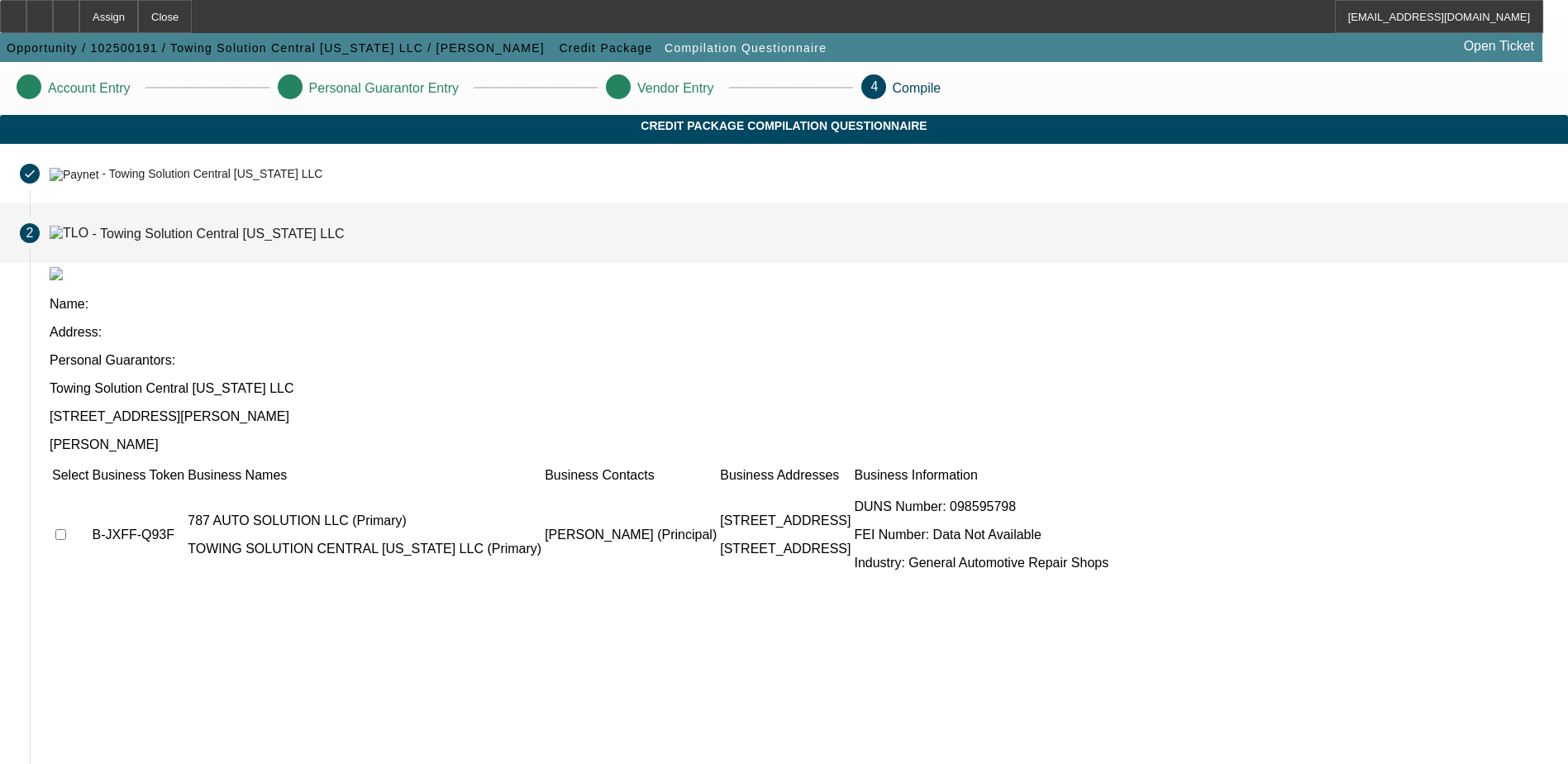
click at [66, 530] on input "checkbox" at bounding box center [61, 535] width 11 height 11
checkbox input "true"
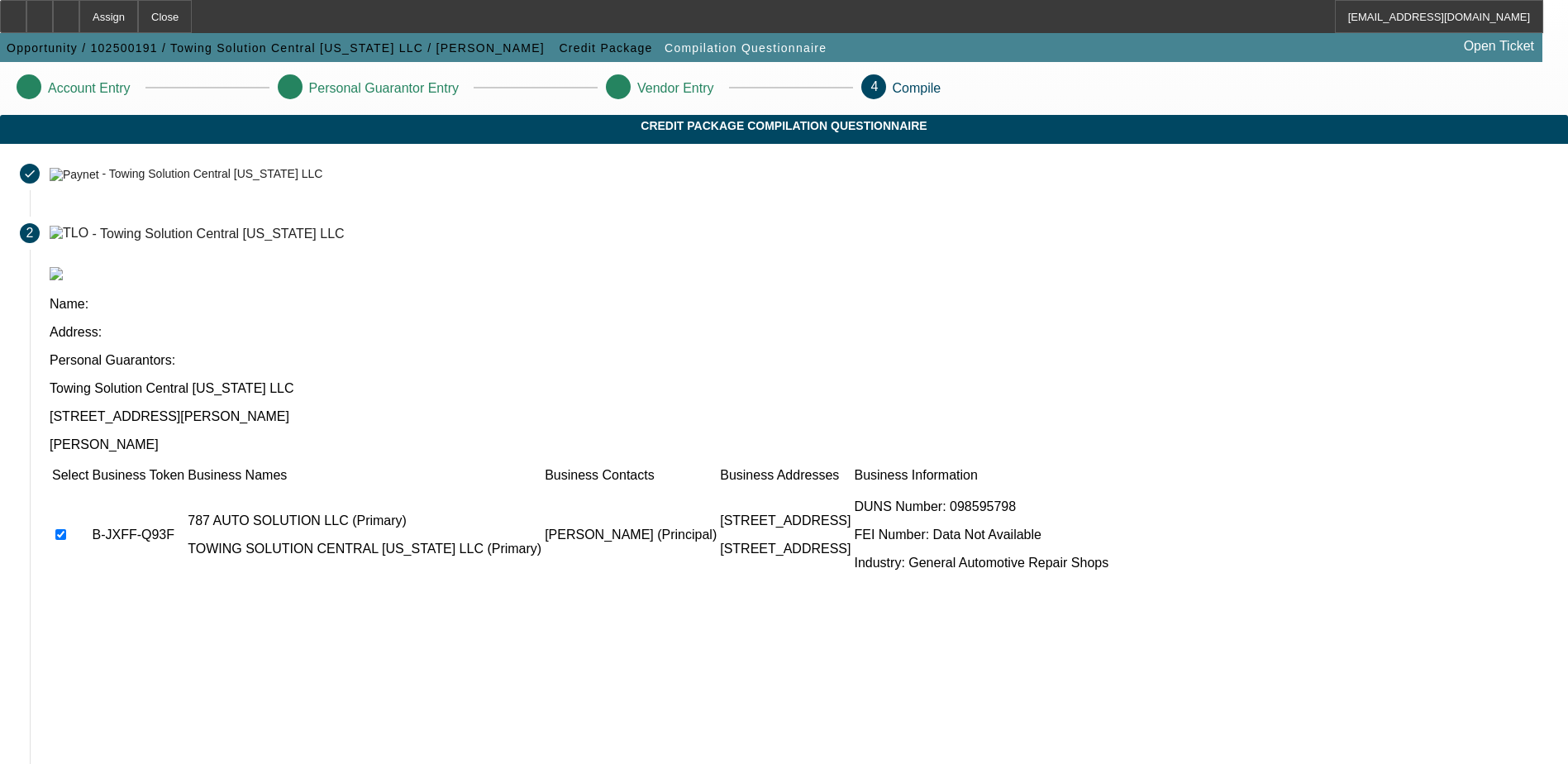
scroll to position [210, 0]
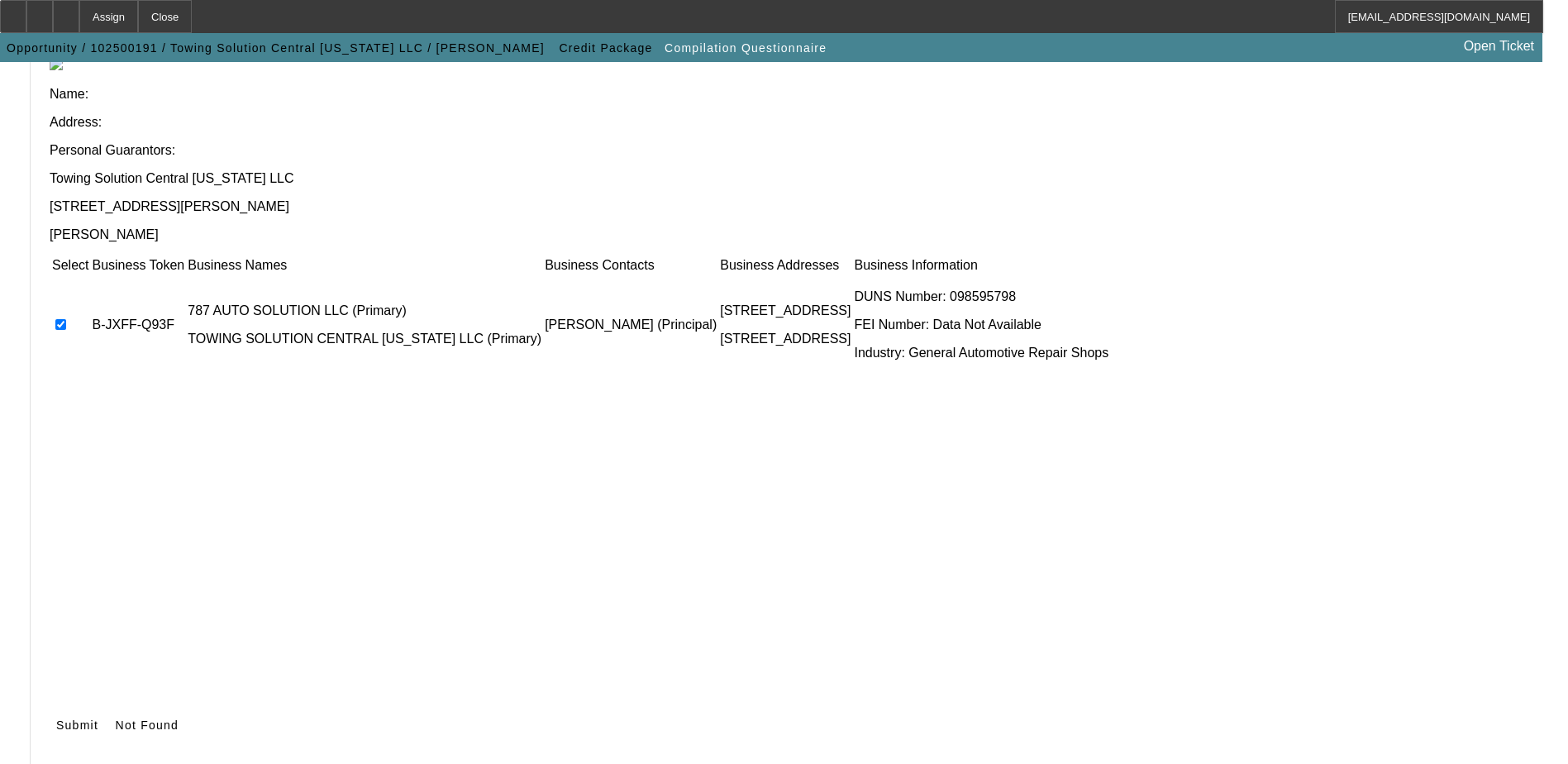
click at [99, 719] on span "Submit" at bounding box center [77, 725] width 43 height 14
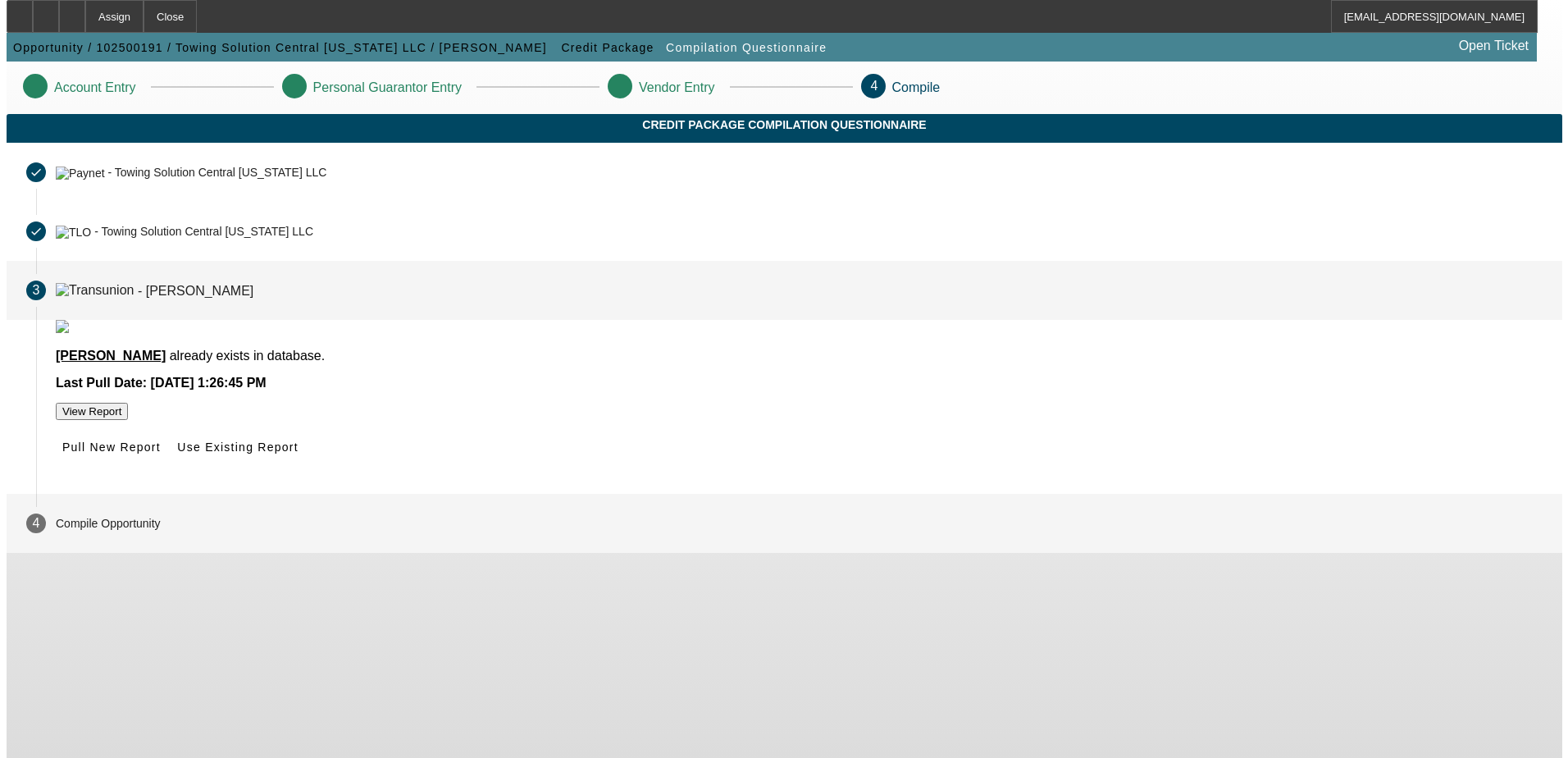
scroll to position [0, 0]
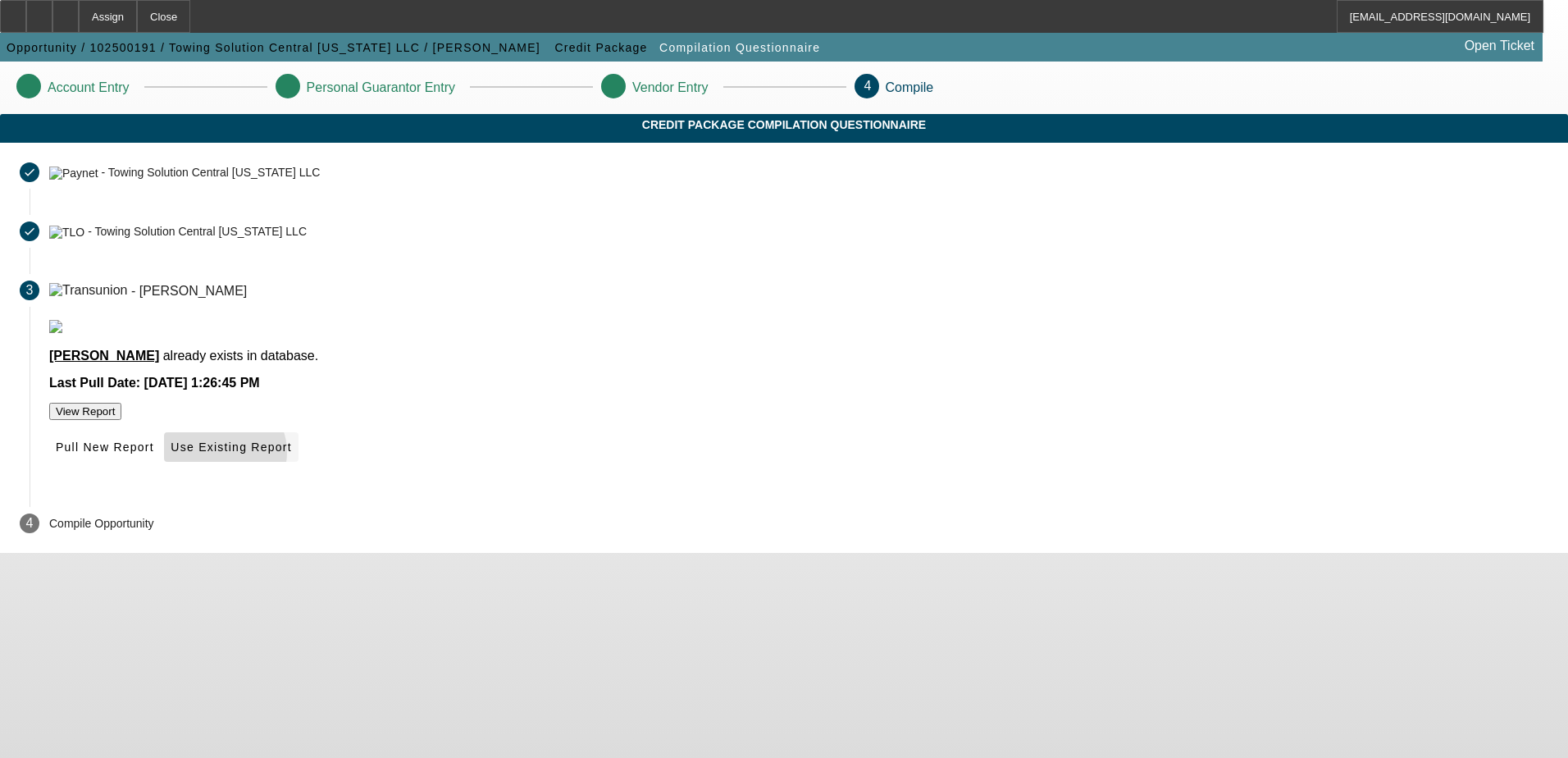
click at [298, 467] on span at bounding box center [231, 447] width 134 height 40
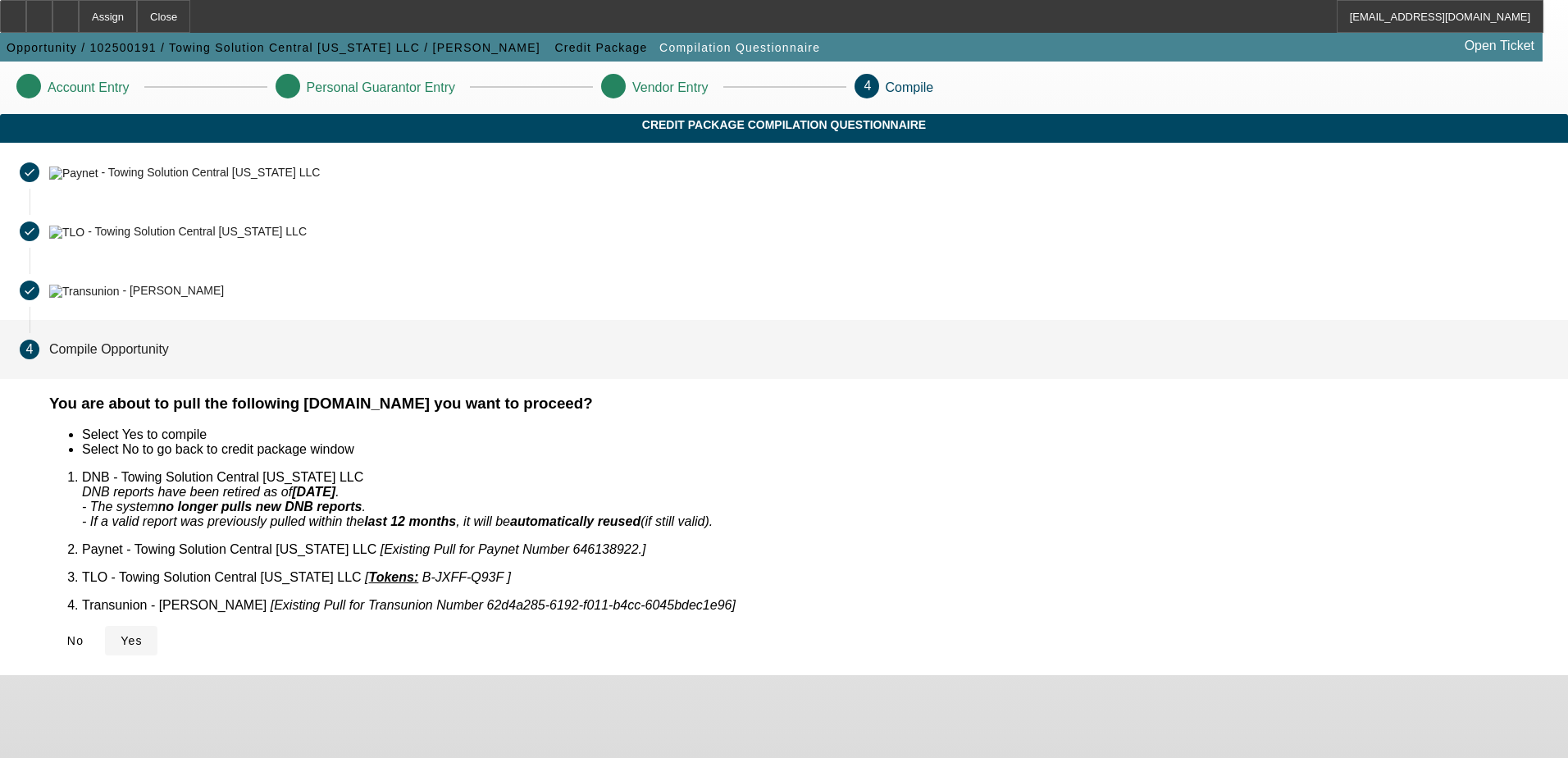
click at [143, 634] on span "Yes" at bounding box center [131, 640] width 22 height 13
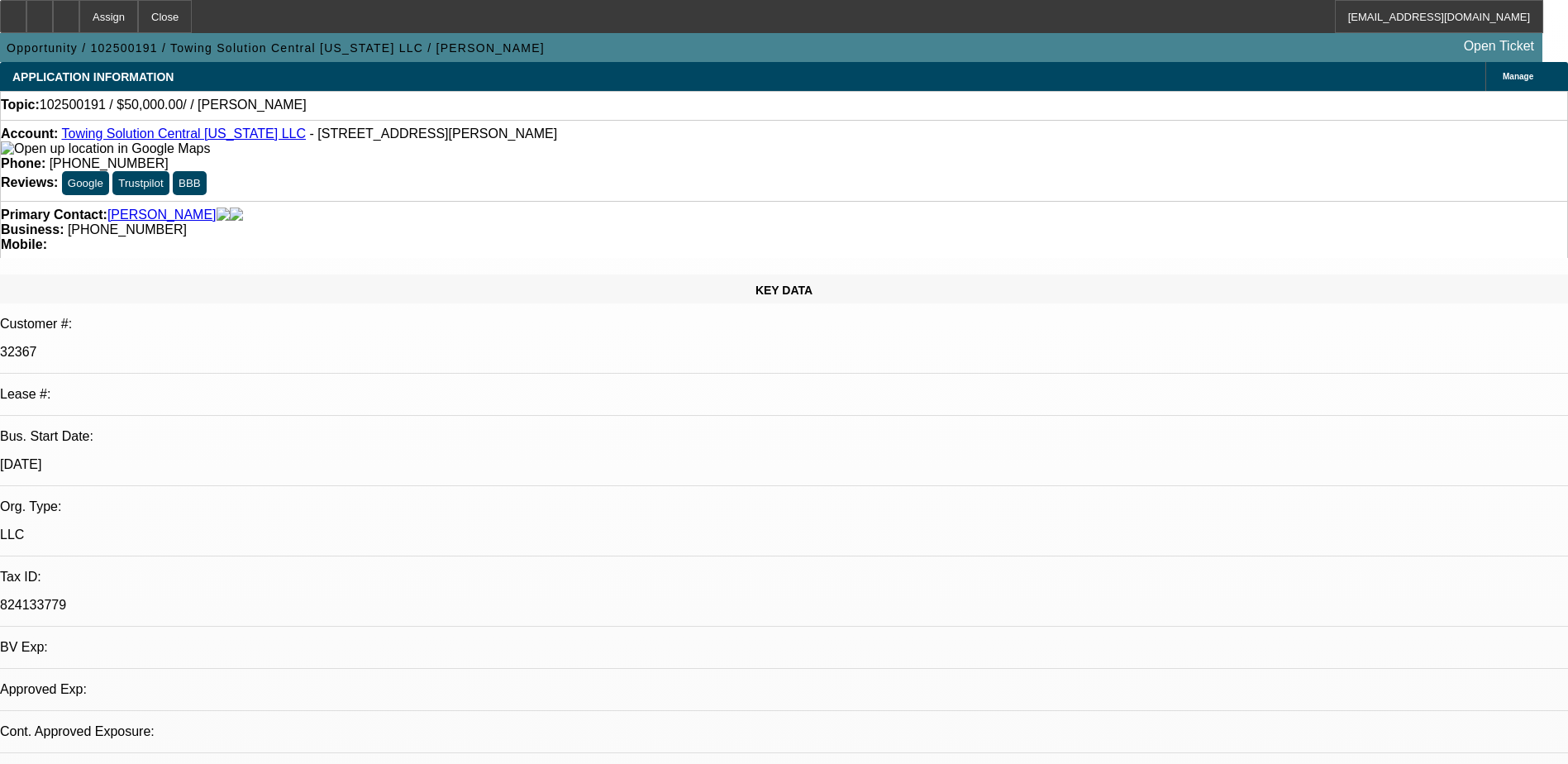
select select "0"
select select "2"
select select "0.1"
select select "4"
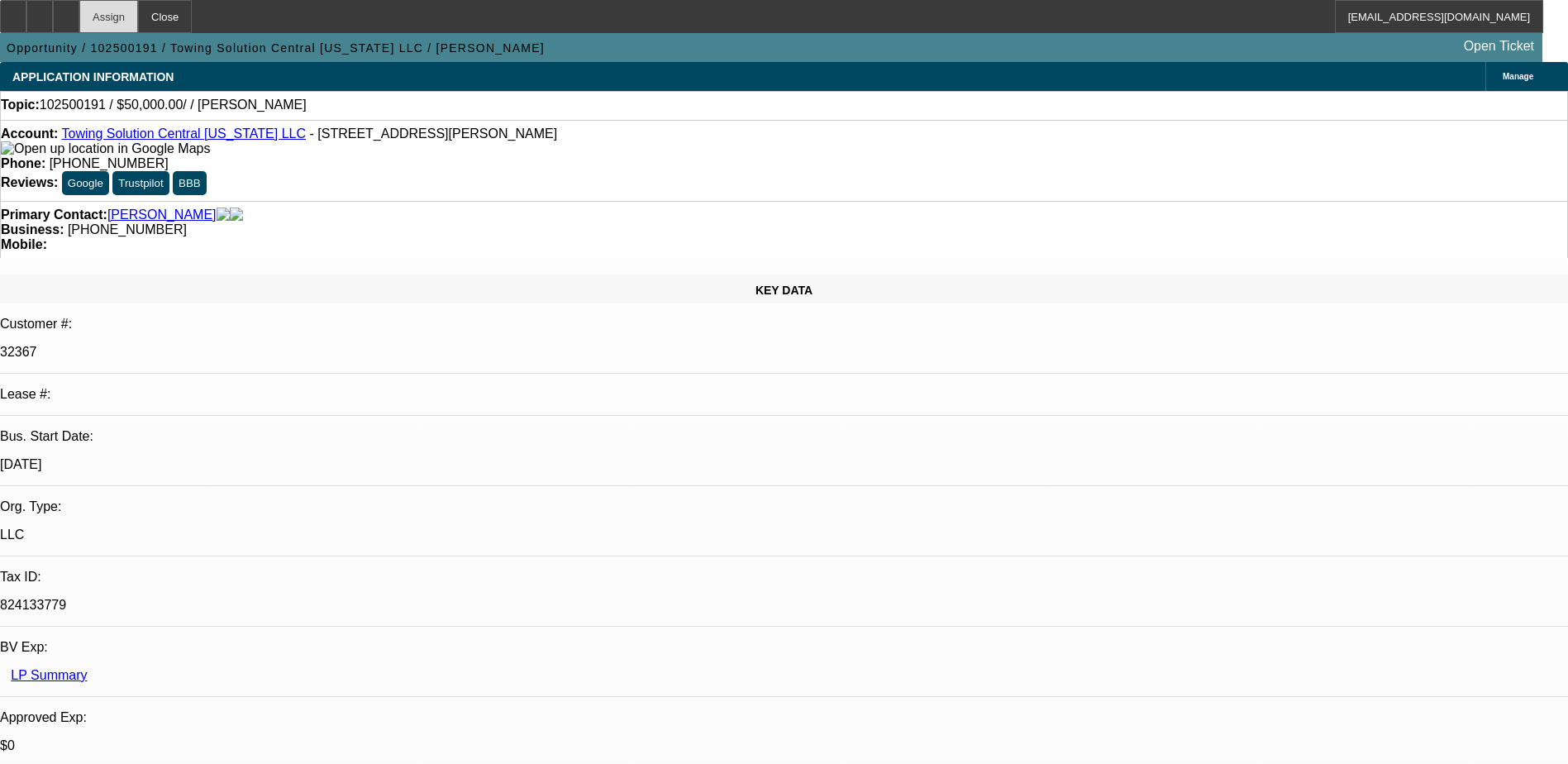
click at [138, 9] on div "Assign" at bounding box center [109, 16] width 59 height 33
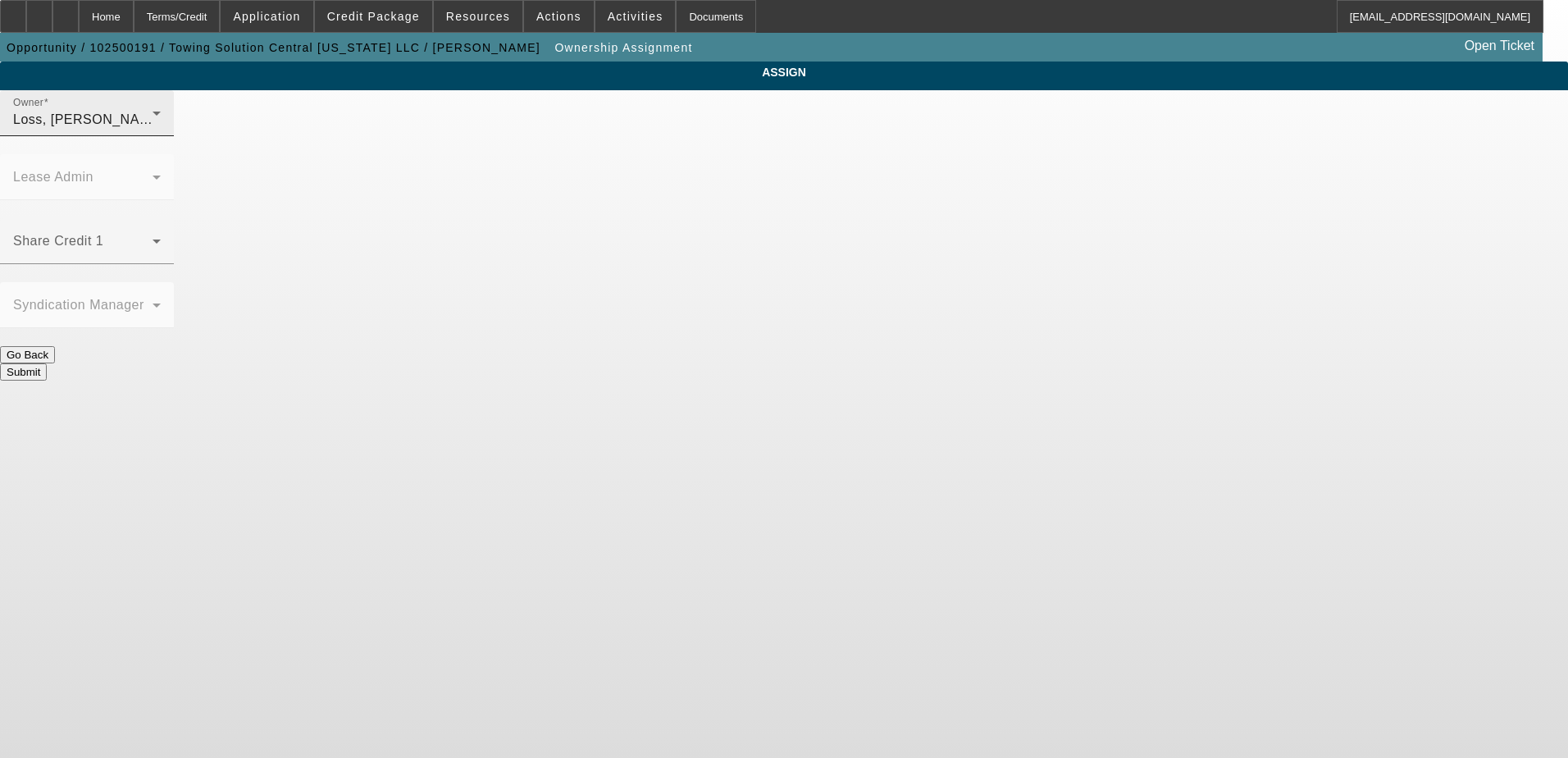
click at [161, 137] on div "Owner Loss, Luke (Lvl 1)" at bounding box center [87, 113] width 147 height 46
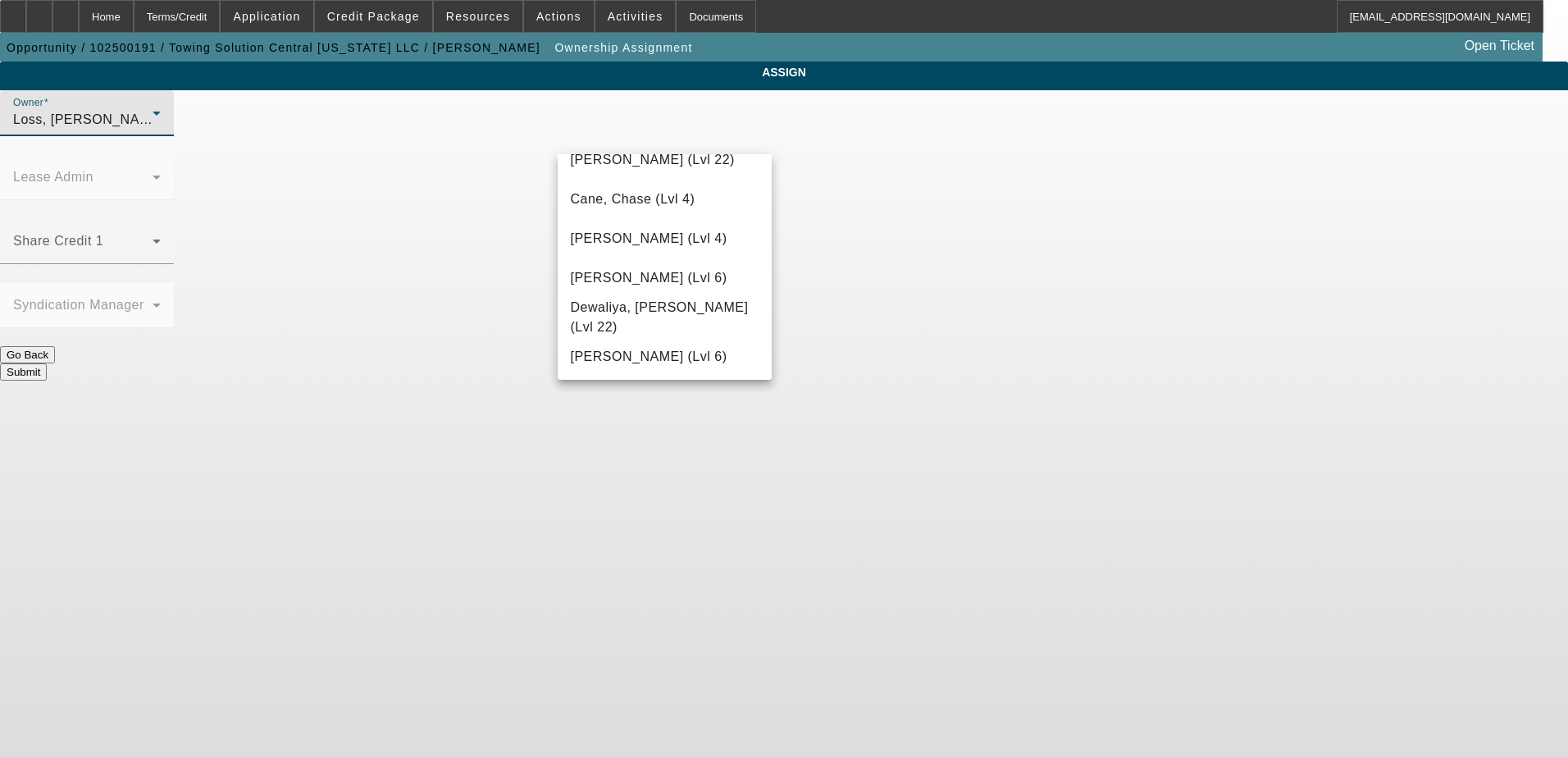
scroll to position [175, 0]
click at [635, 349] on mat-option "[PERSON_NAME] (Lvl 6)" at bounding box center [664, 360] width 215 height 40
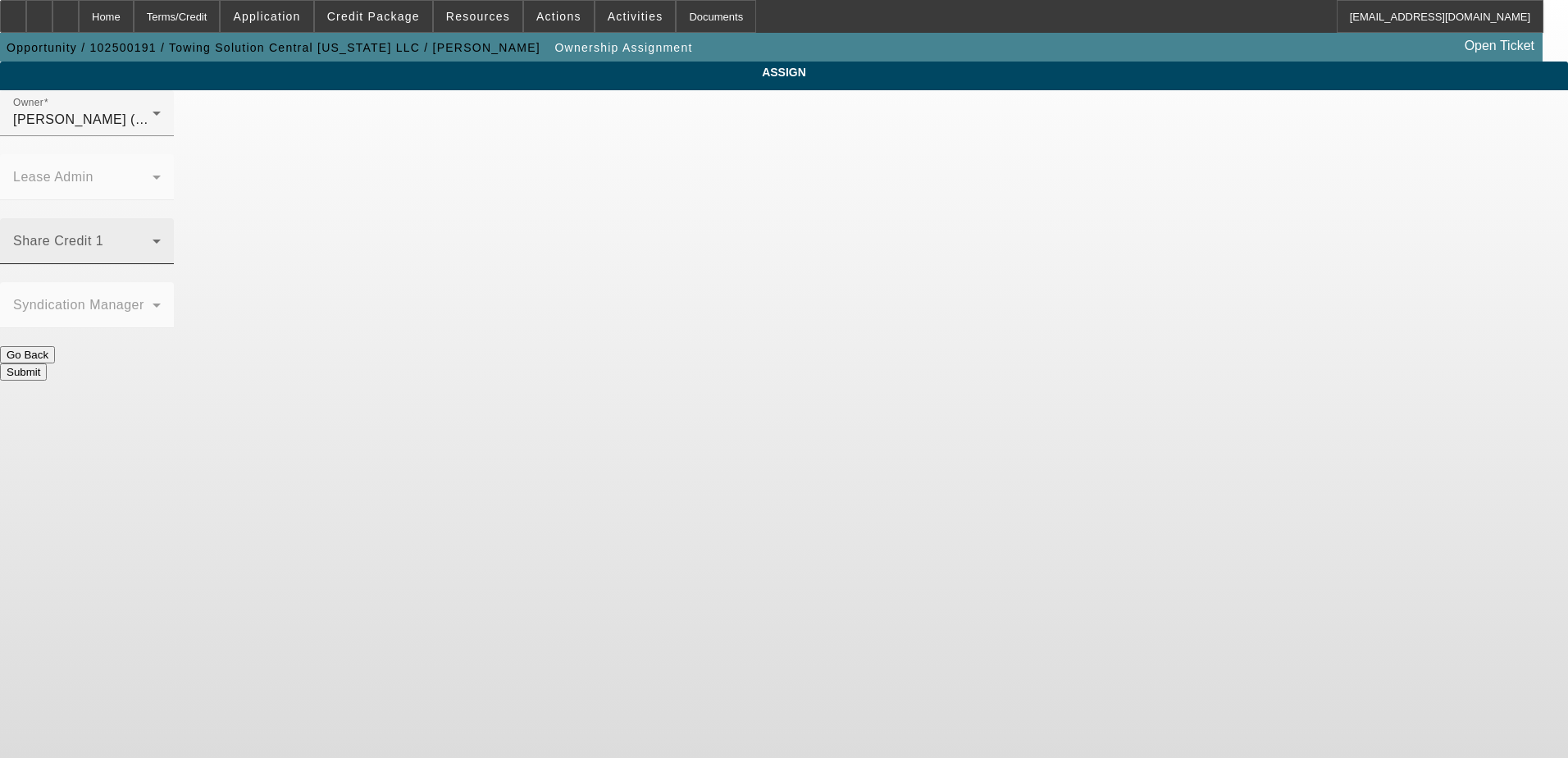
click at [161, 218] on div "Share Credit 1" at bounding box center [87, 241] width 147 height 46
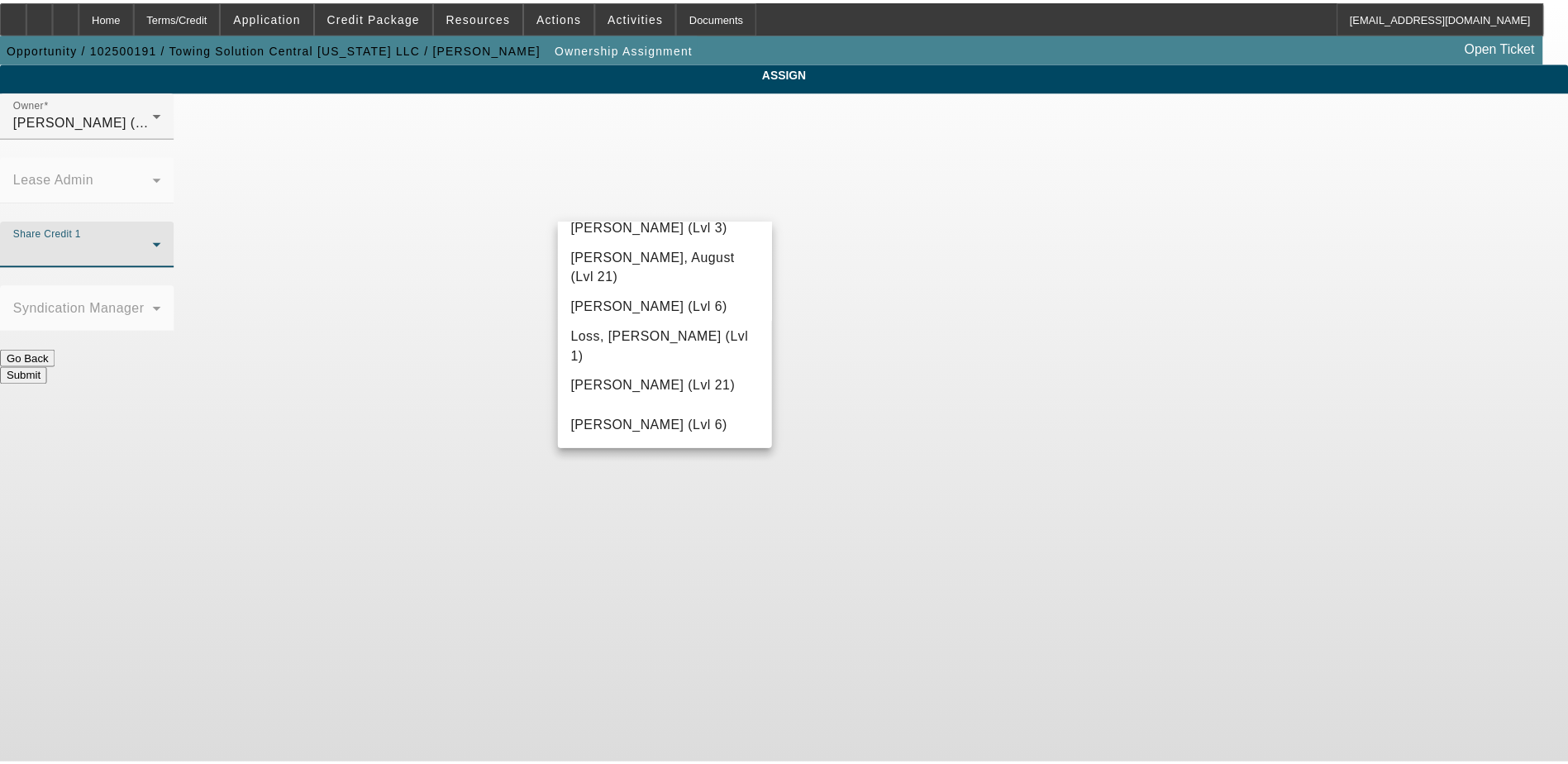
scroll to position [1136, 0]
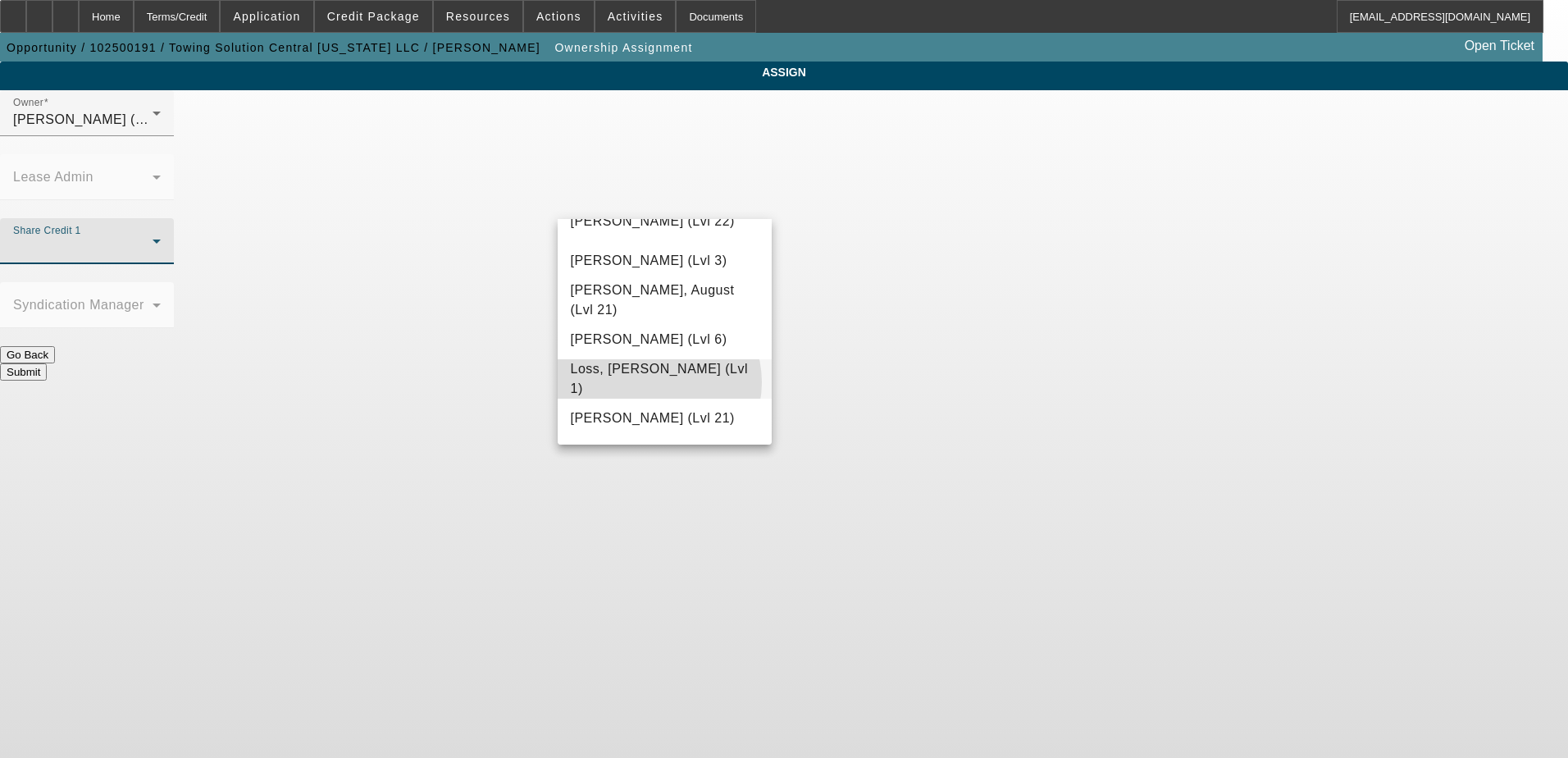
click at [653, 383] on span "Loss, [PERSON_NAME] (Lvl 1)" at bounding box center [665, 379] width 188 height 40
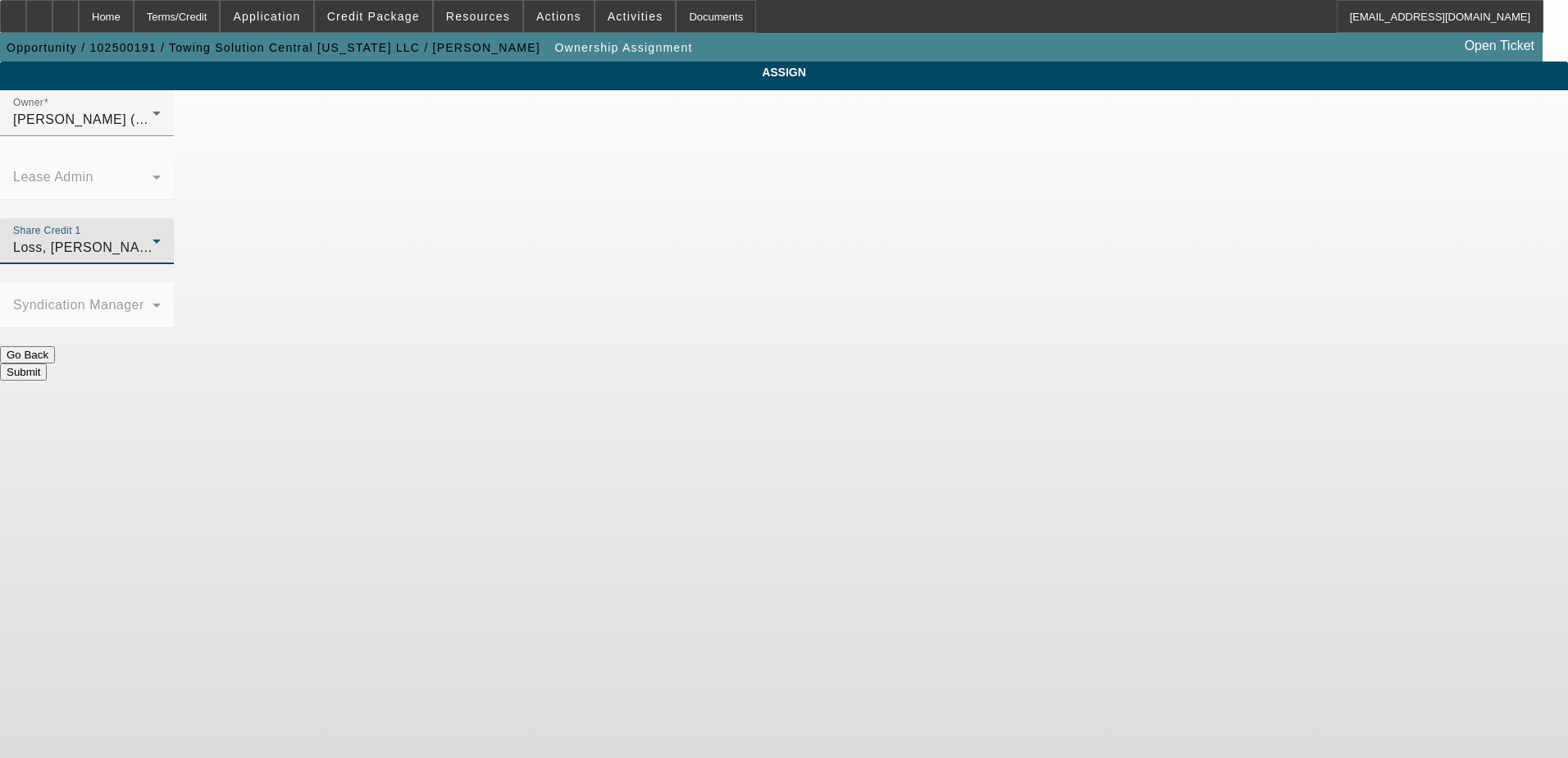
click at [47, 364] on button "Submit" at bounding box center [23, 372] width 47 height 17
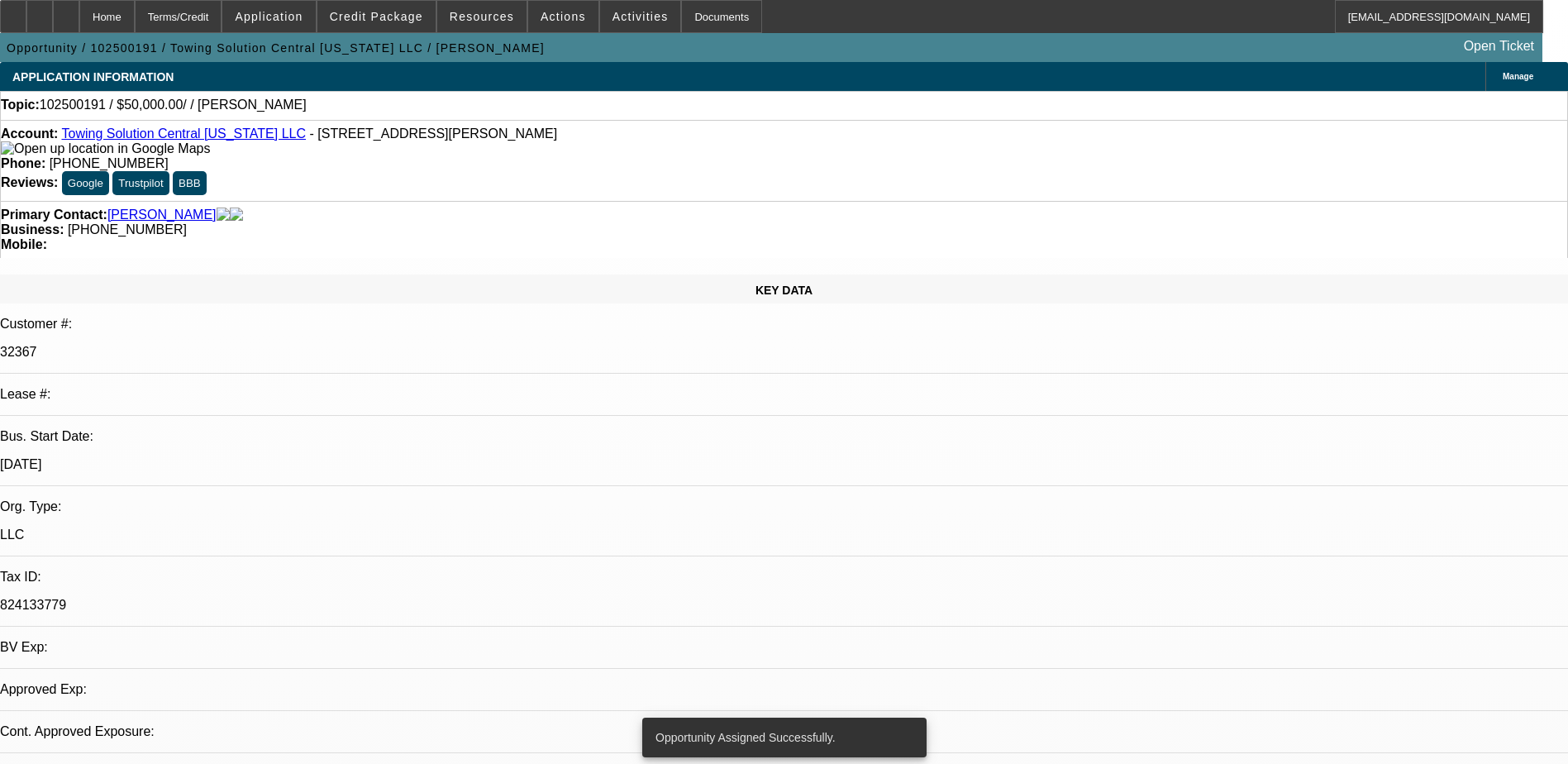
select select "0"
select select "2"
select select "0.1"
select select "4"
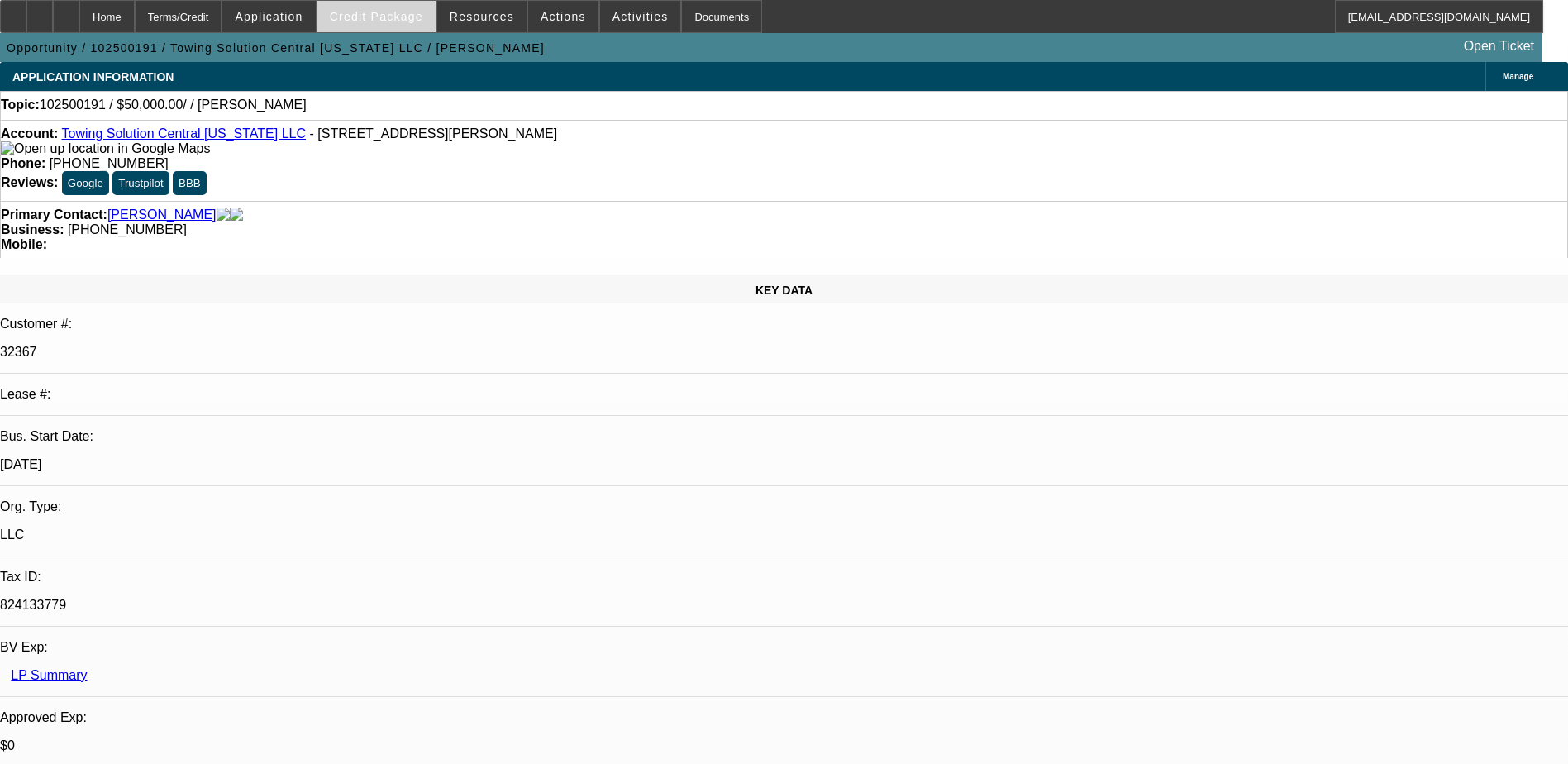
click at [397, 14] on span "Credit Package" at bounding box center [376, 16] width 93 height 14
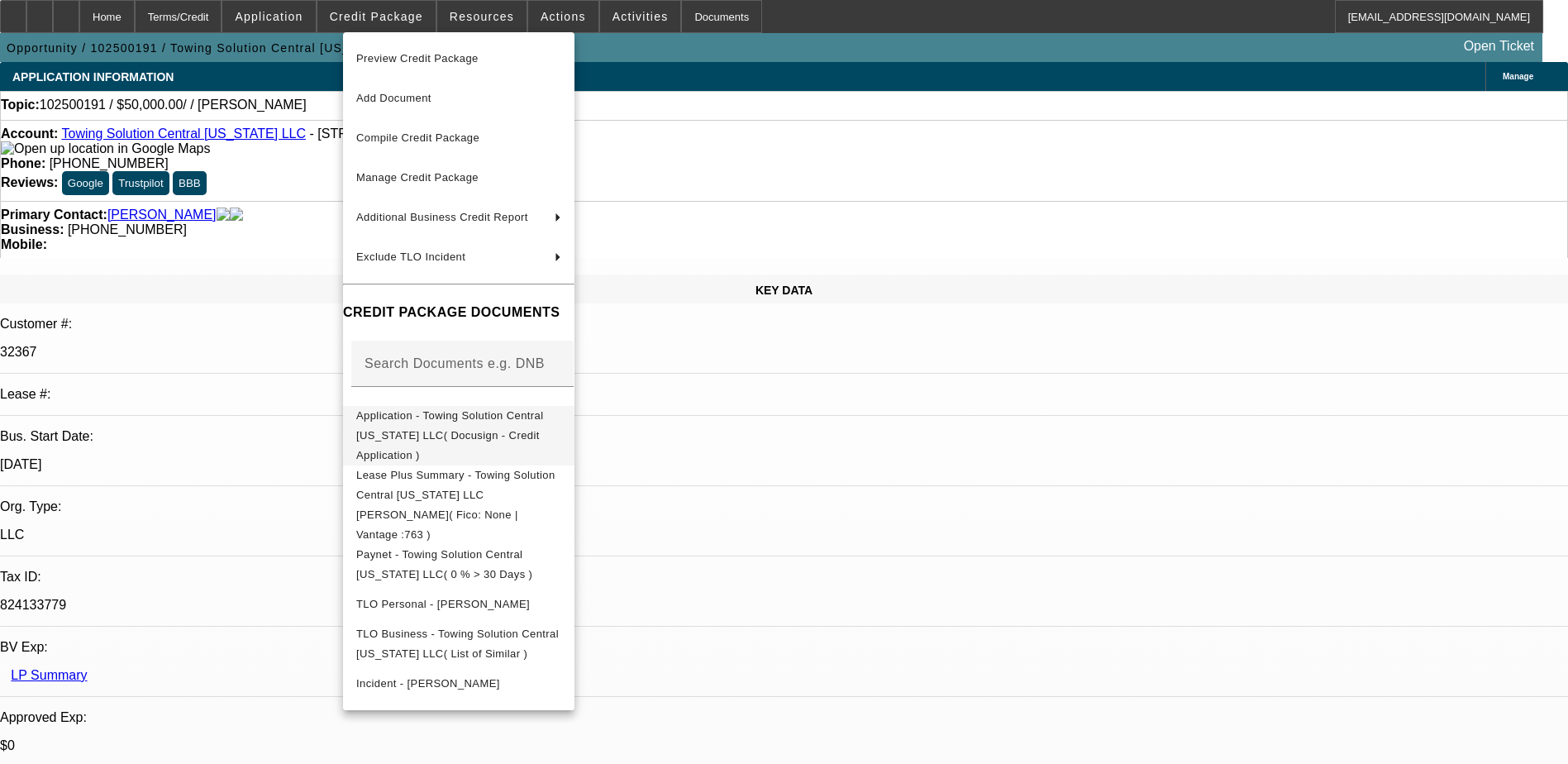
click at [527, 426] on span "Application - Towing Solution Central Florida LLC( Docusign - Credit Applicatio…" at bounding box center [459, 436] width 205 height 60
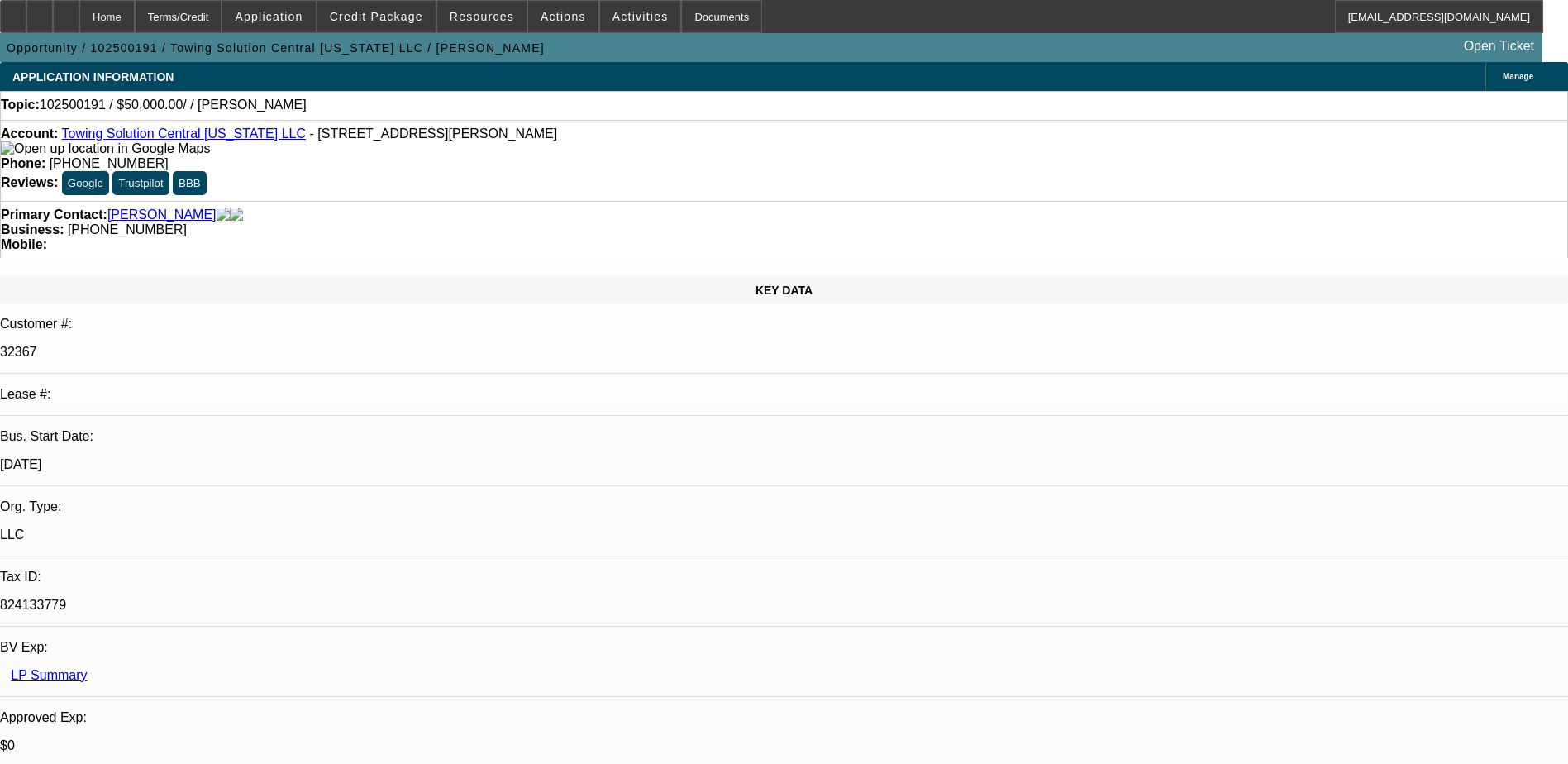
radio input "true"
paste textarea "Looking for a wheel lift. 40-50k price tag. currently has 14 trucks and been in…"
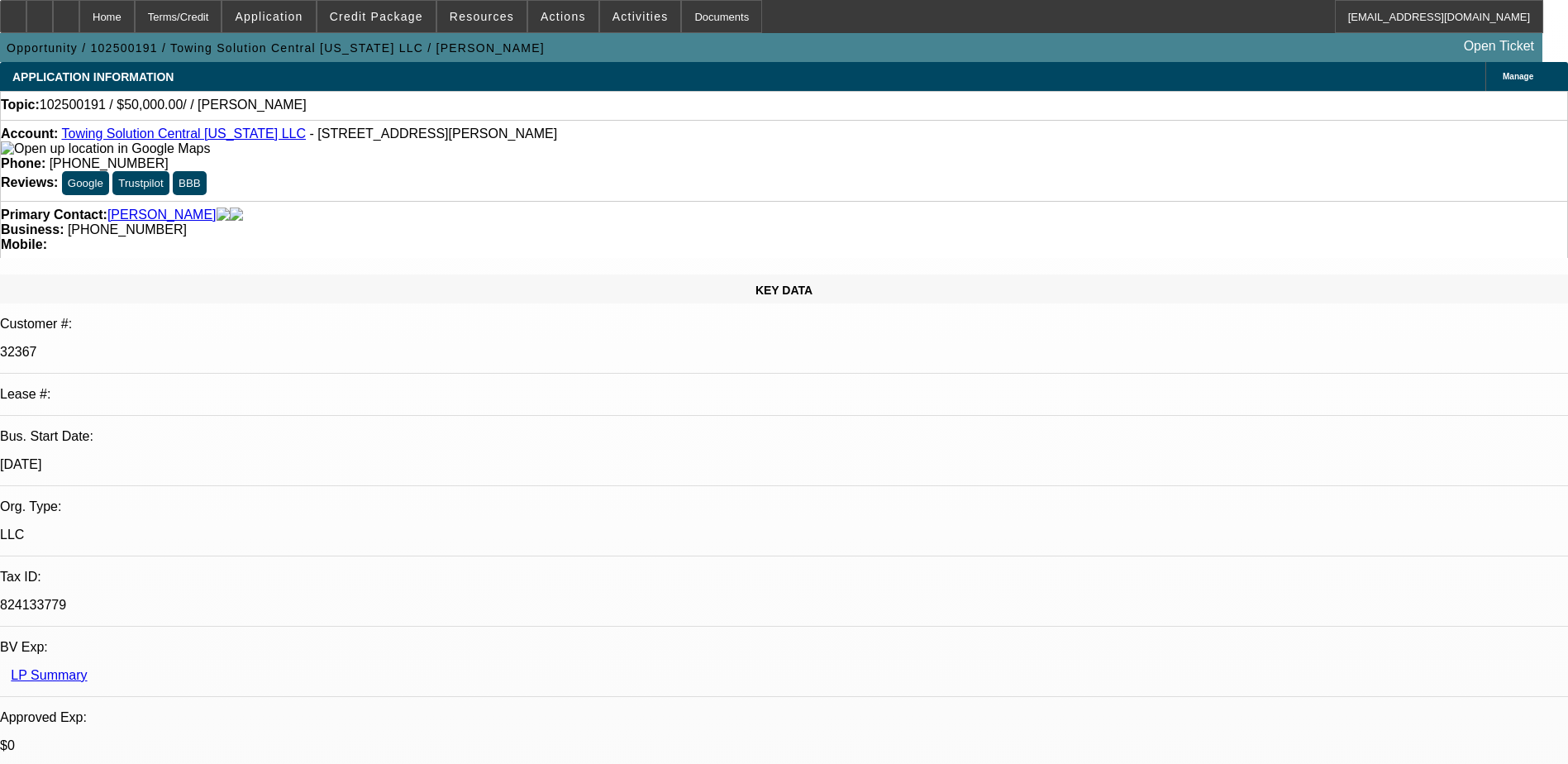
scroll to position [75, 0]
type textarea "Looking for a wheel lift. 40-50k price tag. currently has 14 trucks and been in…"
radio input "true"
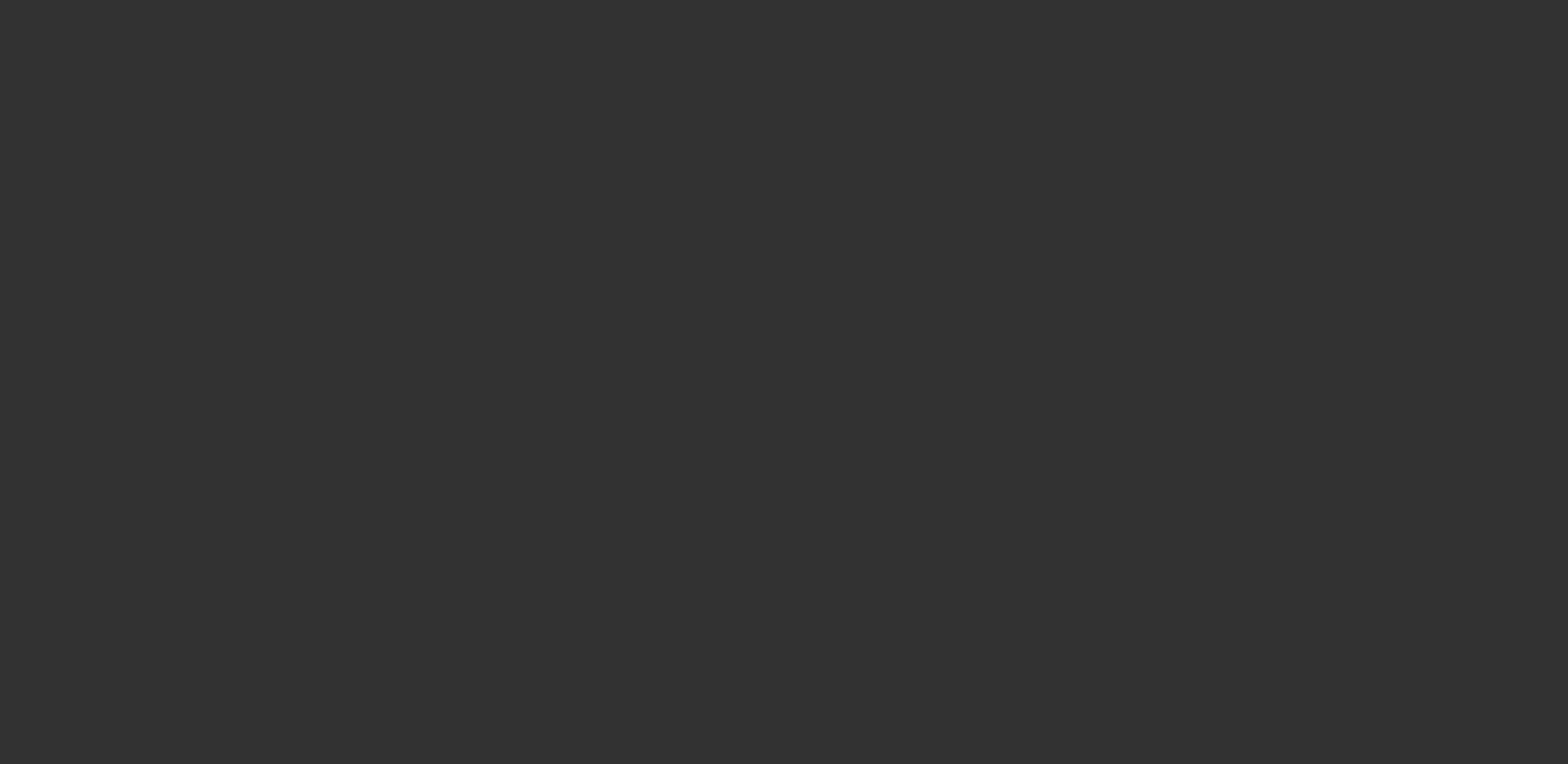
scroll to position [0, 0]
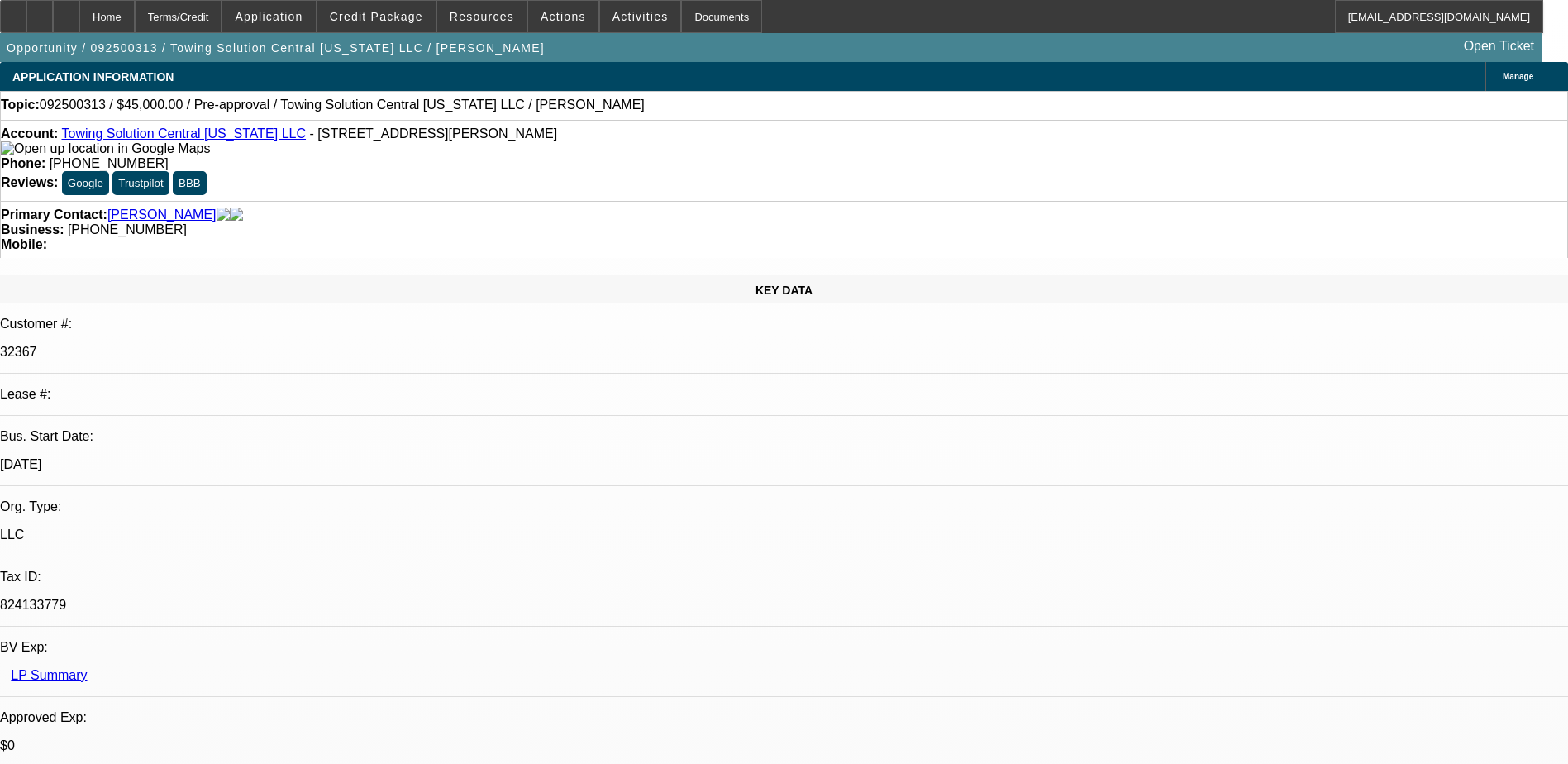
select select "0"
select select "2"
select select "0.1"
select select "4"
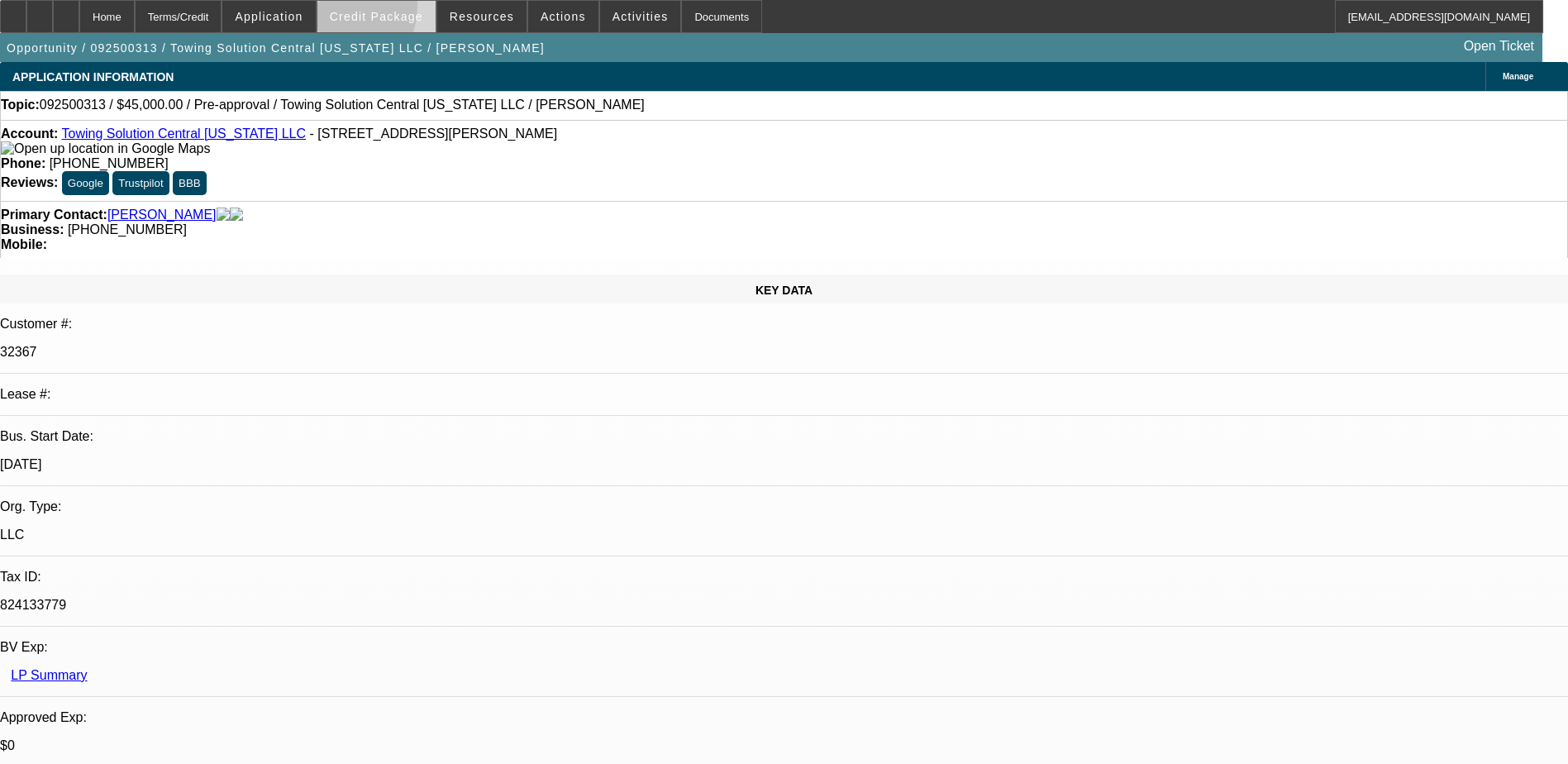
click at [357, 9] on span at bounding box center [376, 16] width 119 height 40
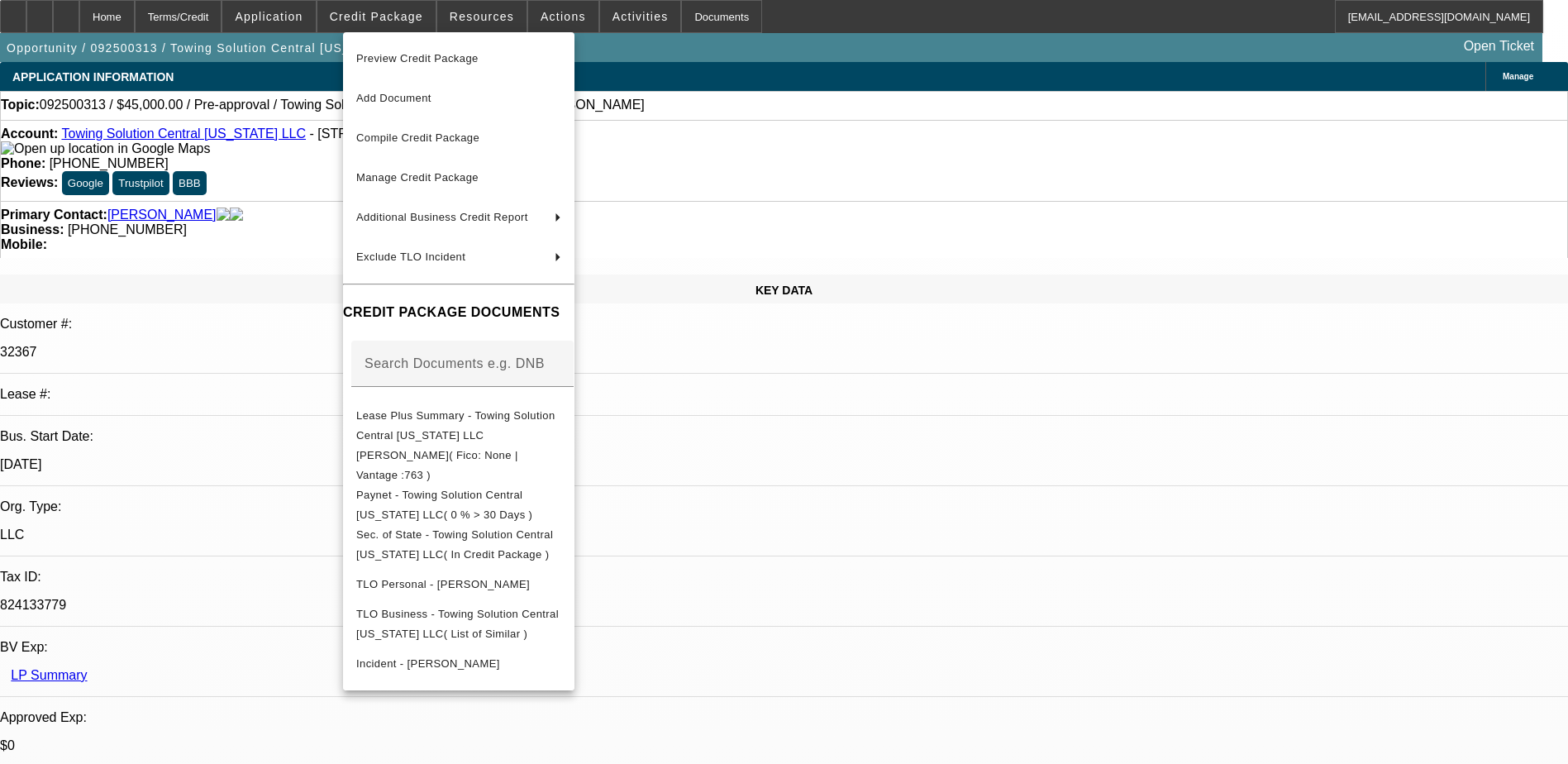
click at [1418, 667] on div at bounding box center [784, 382] width 1568 height 764
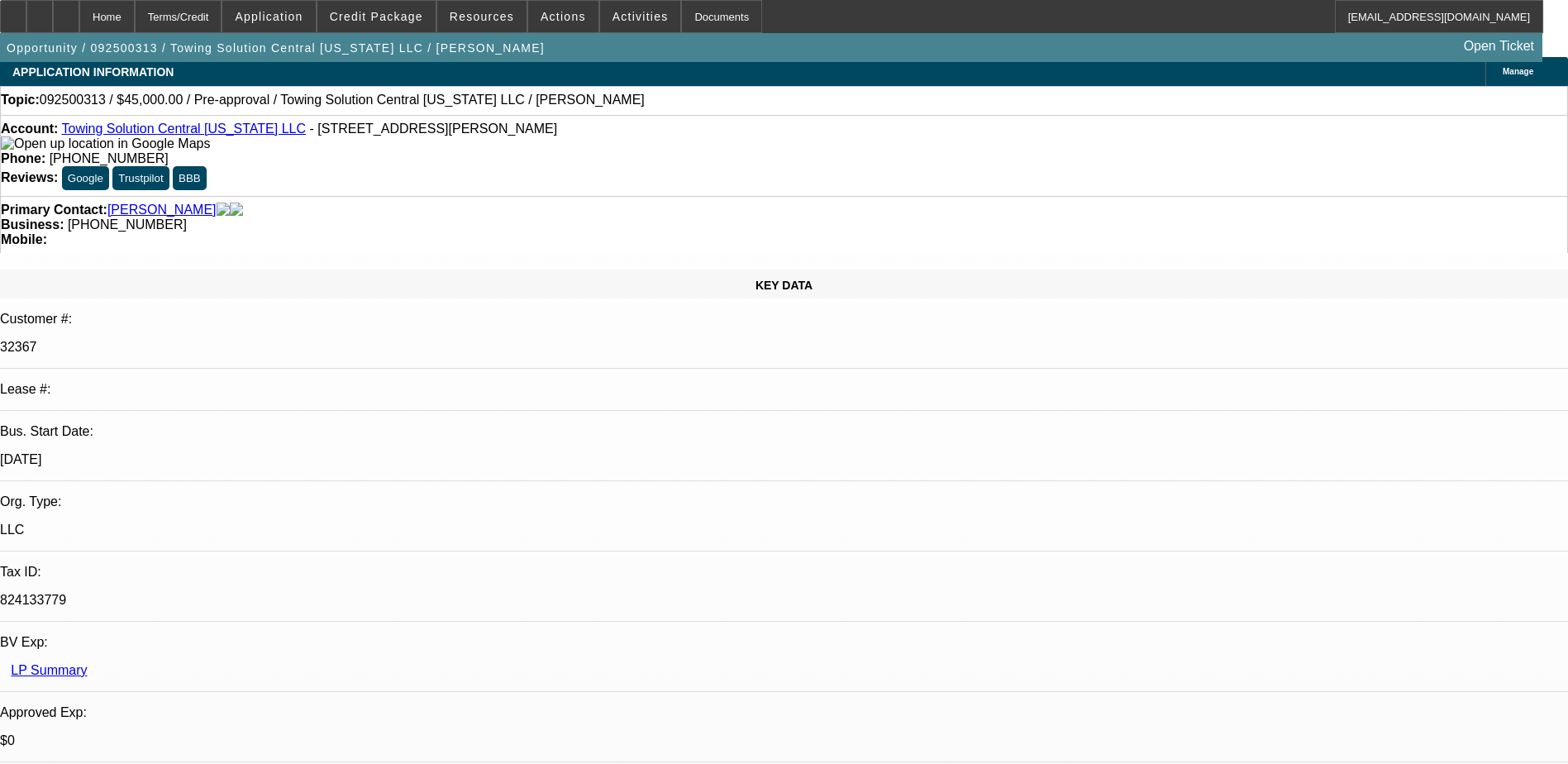
scroll to position [414, 0]
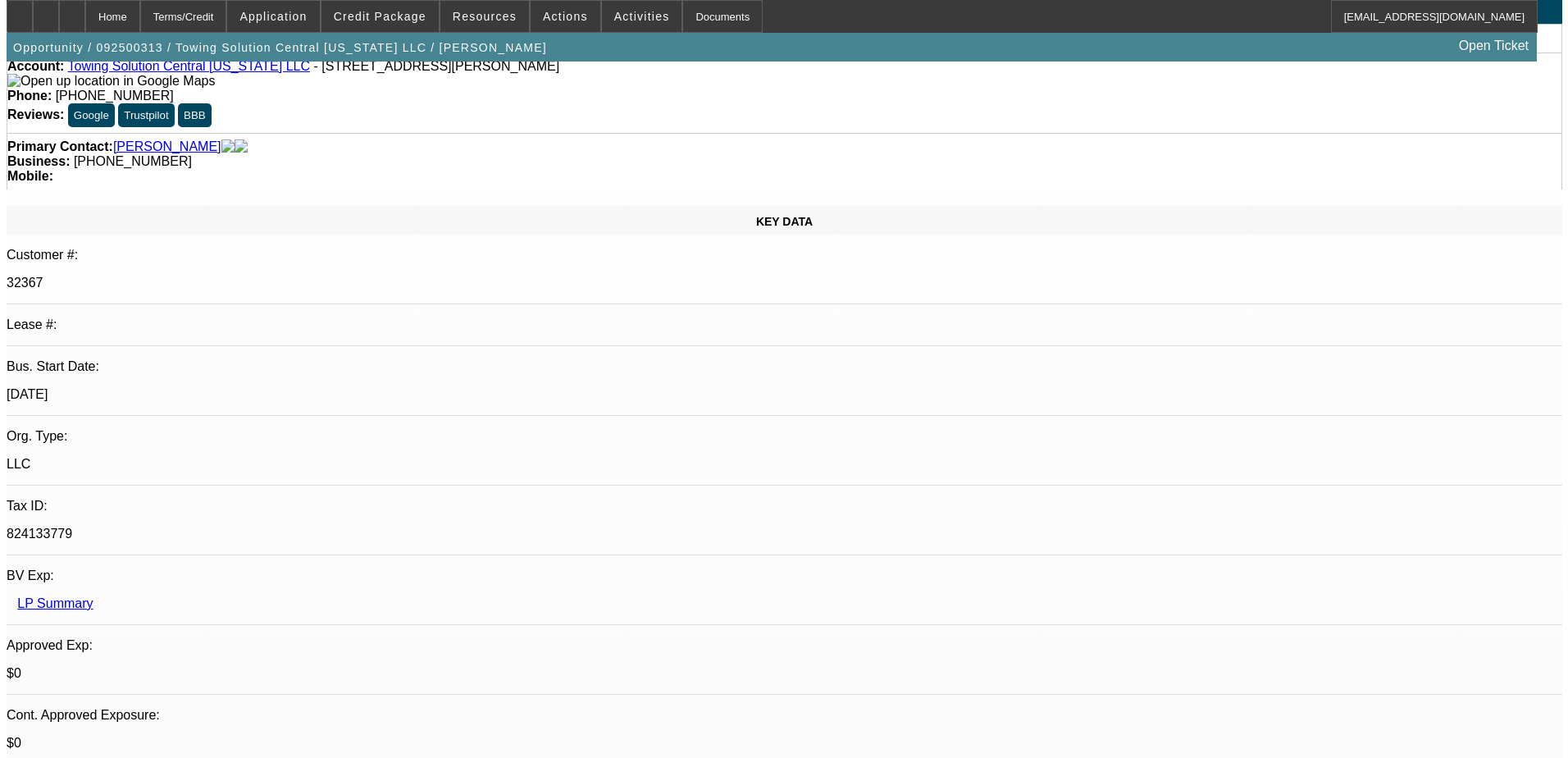
scroll to position [0, 0]
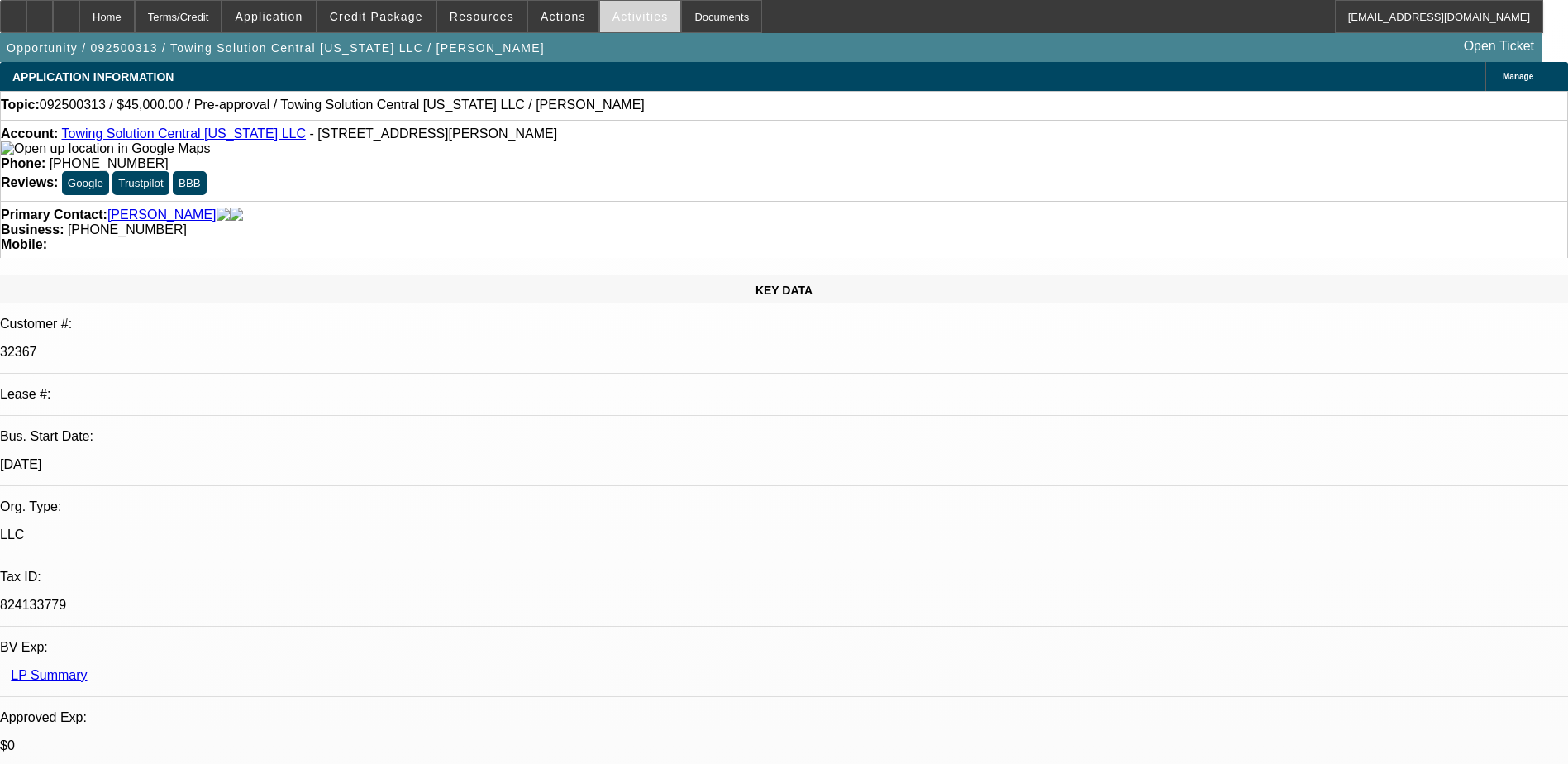
click at [620, 11] on span "Activities" at bounding box center [641, 16] width 56 height 14
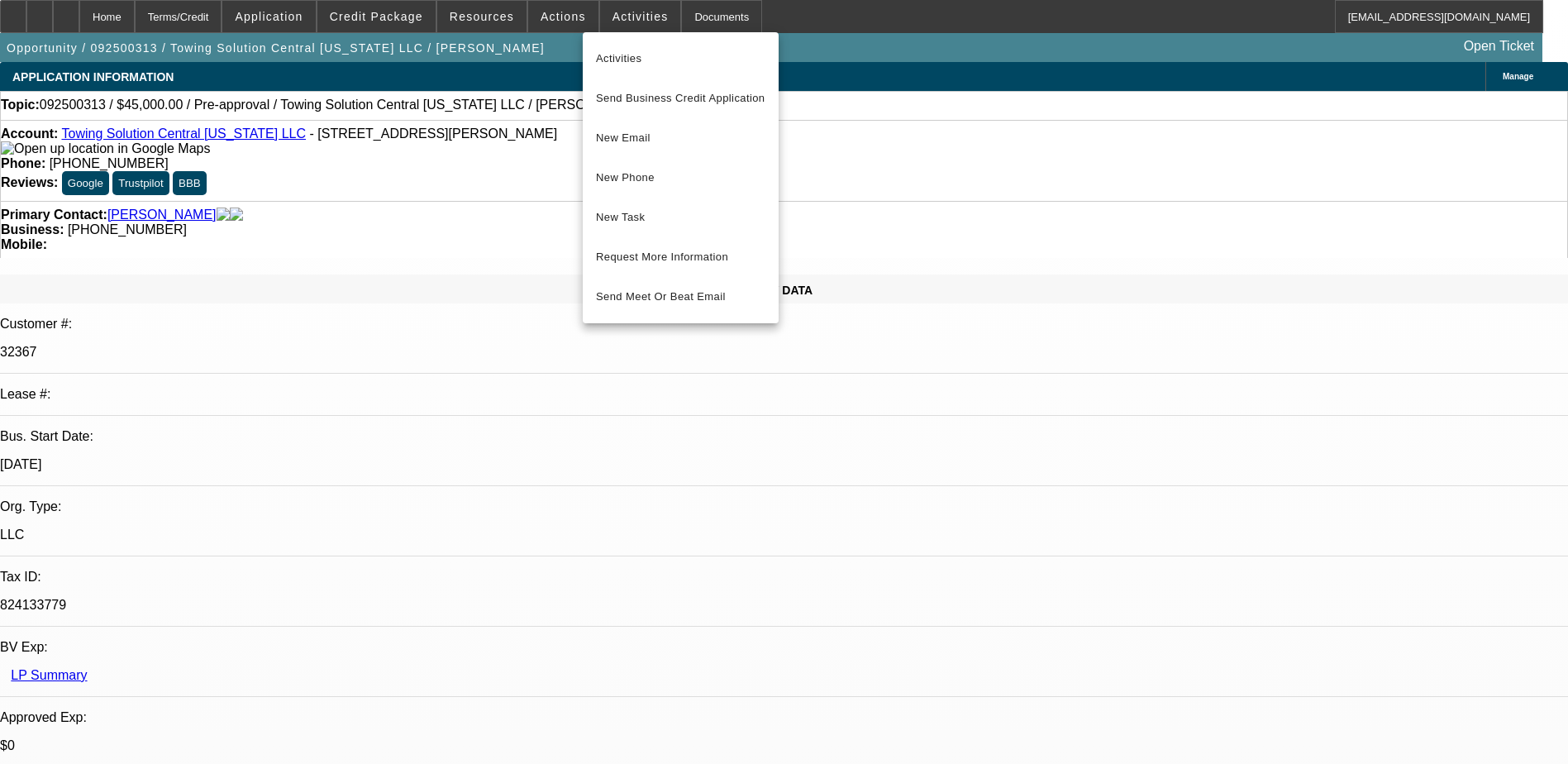
click at [552, 29] on div at bounding box center [784, 382] width 1568 height 764
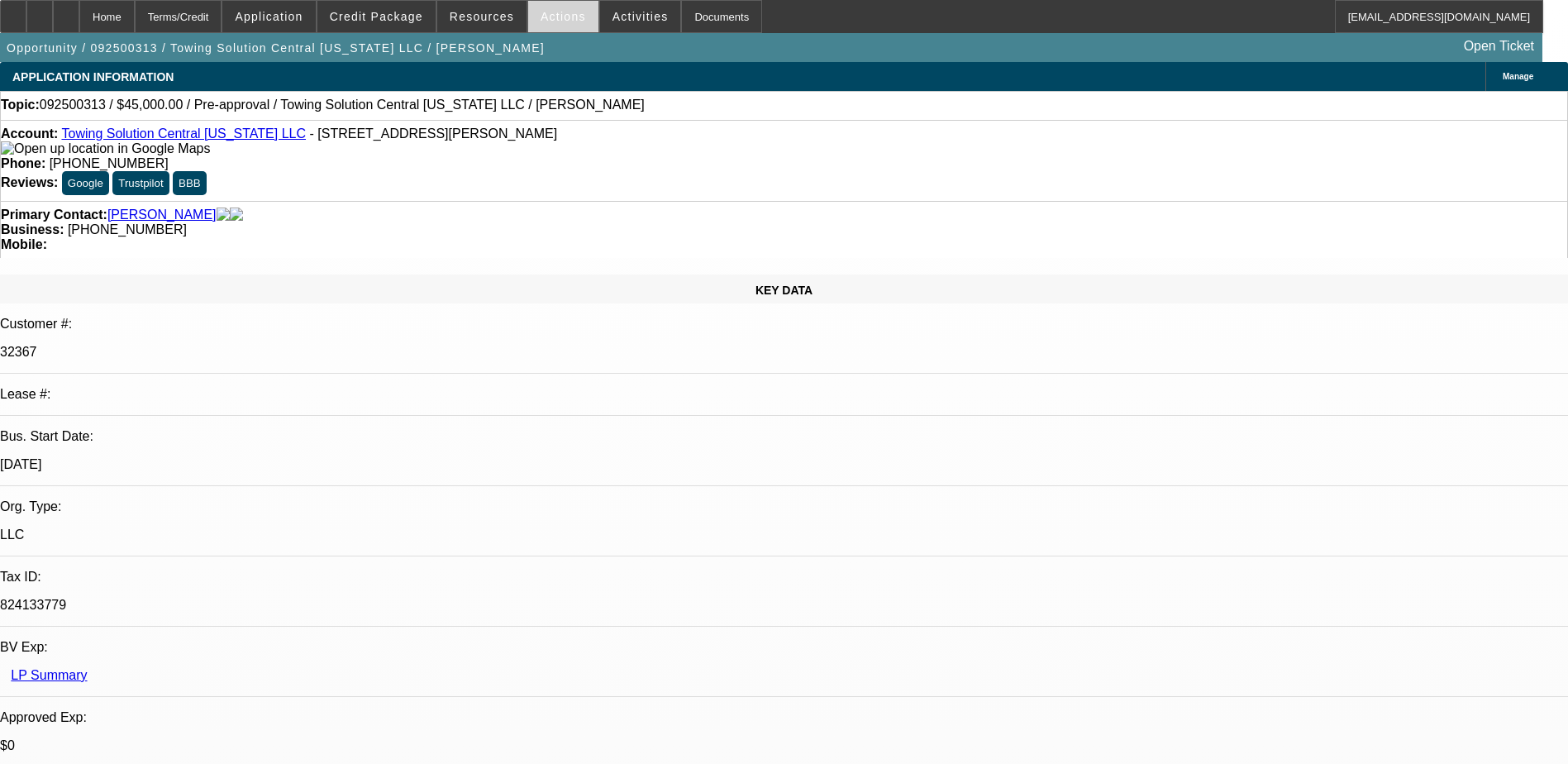
click at [557, 29] on span at bounding box center [564, 16] width 71 height 40
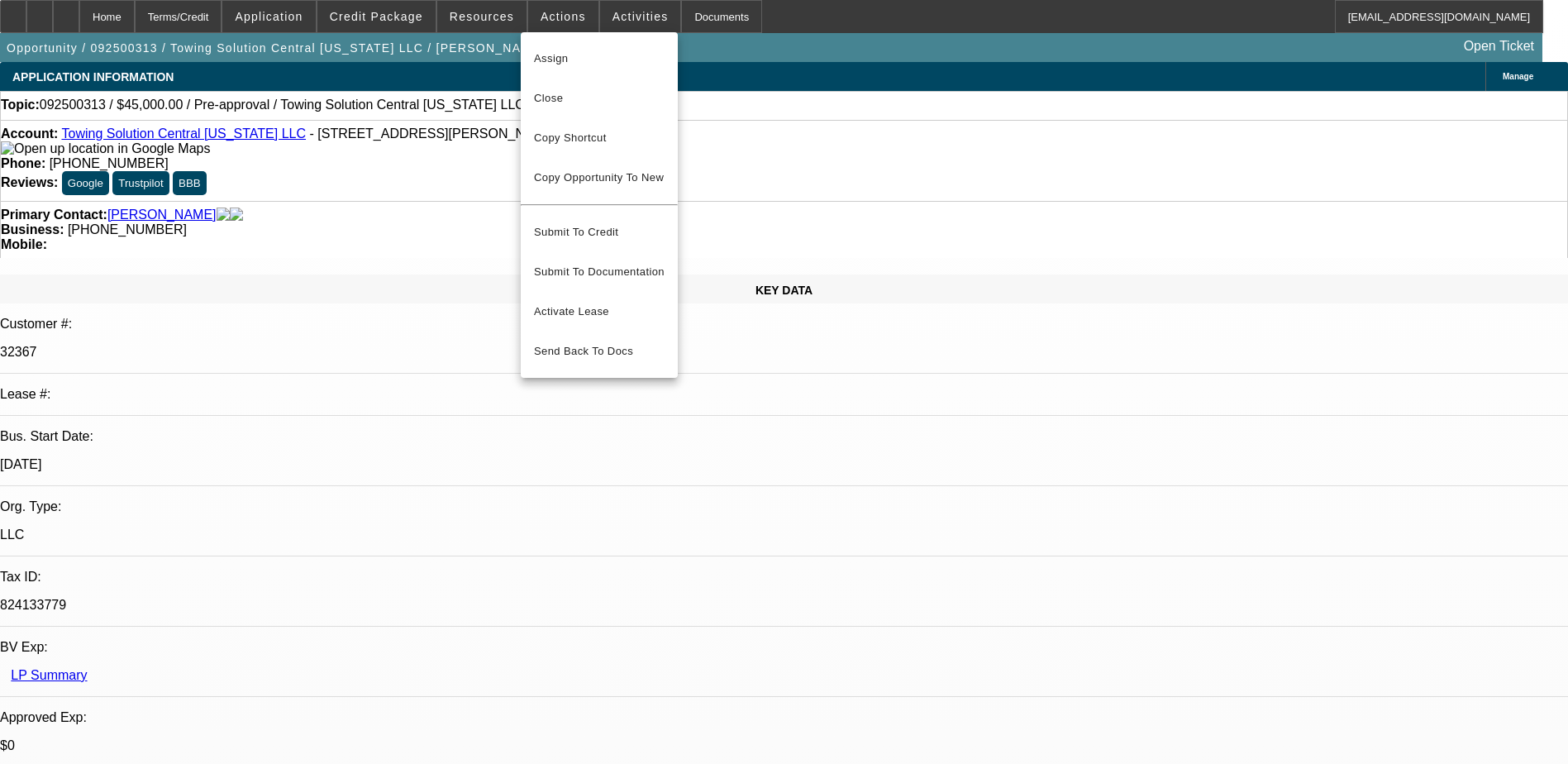
click at [496, 31] on div at bounding box center [784, 382] width 1568 height 764
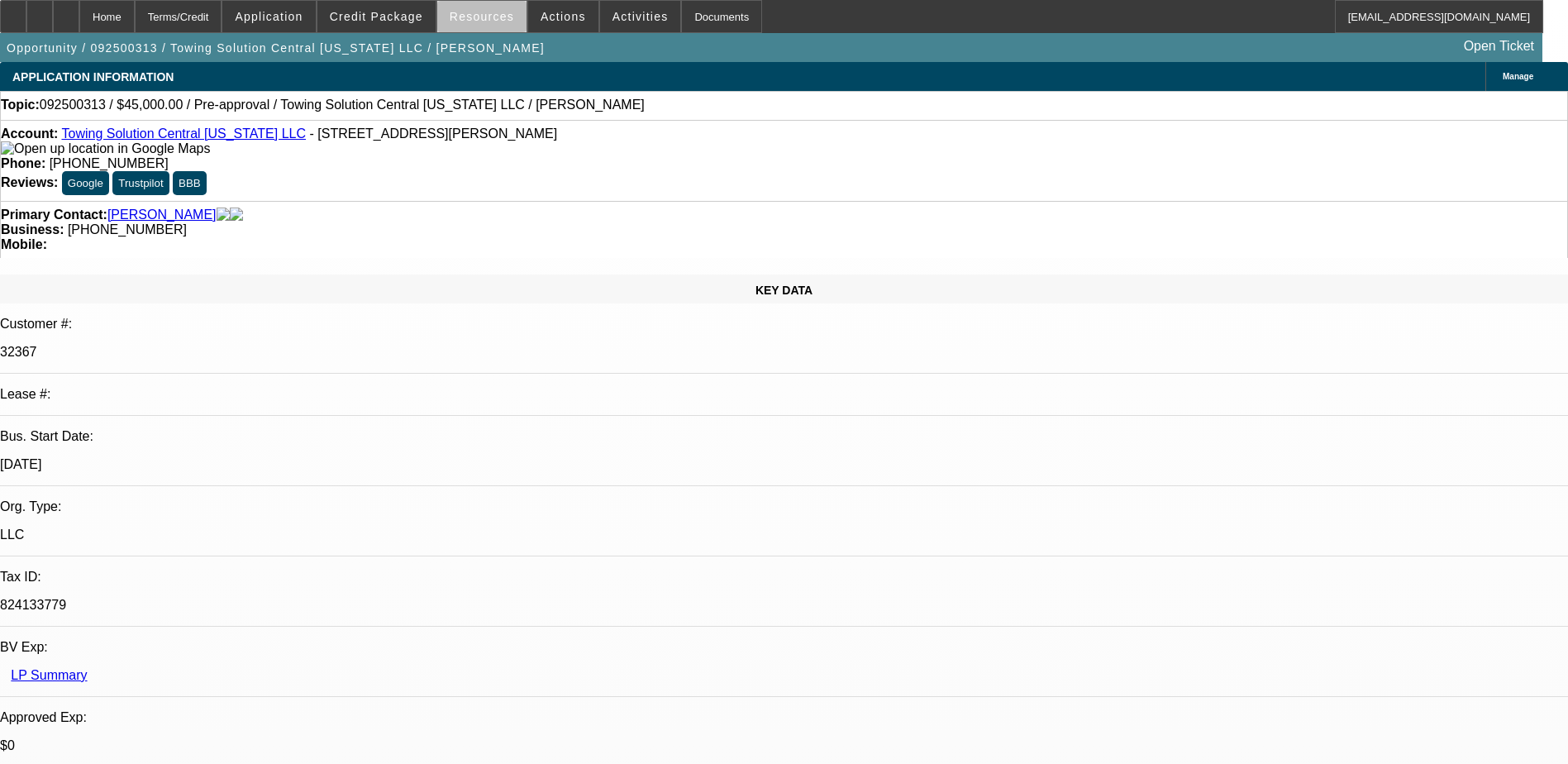
click at [495, 27] on span at bounding box center [481, 16] width 90 height 40
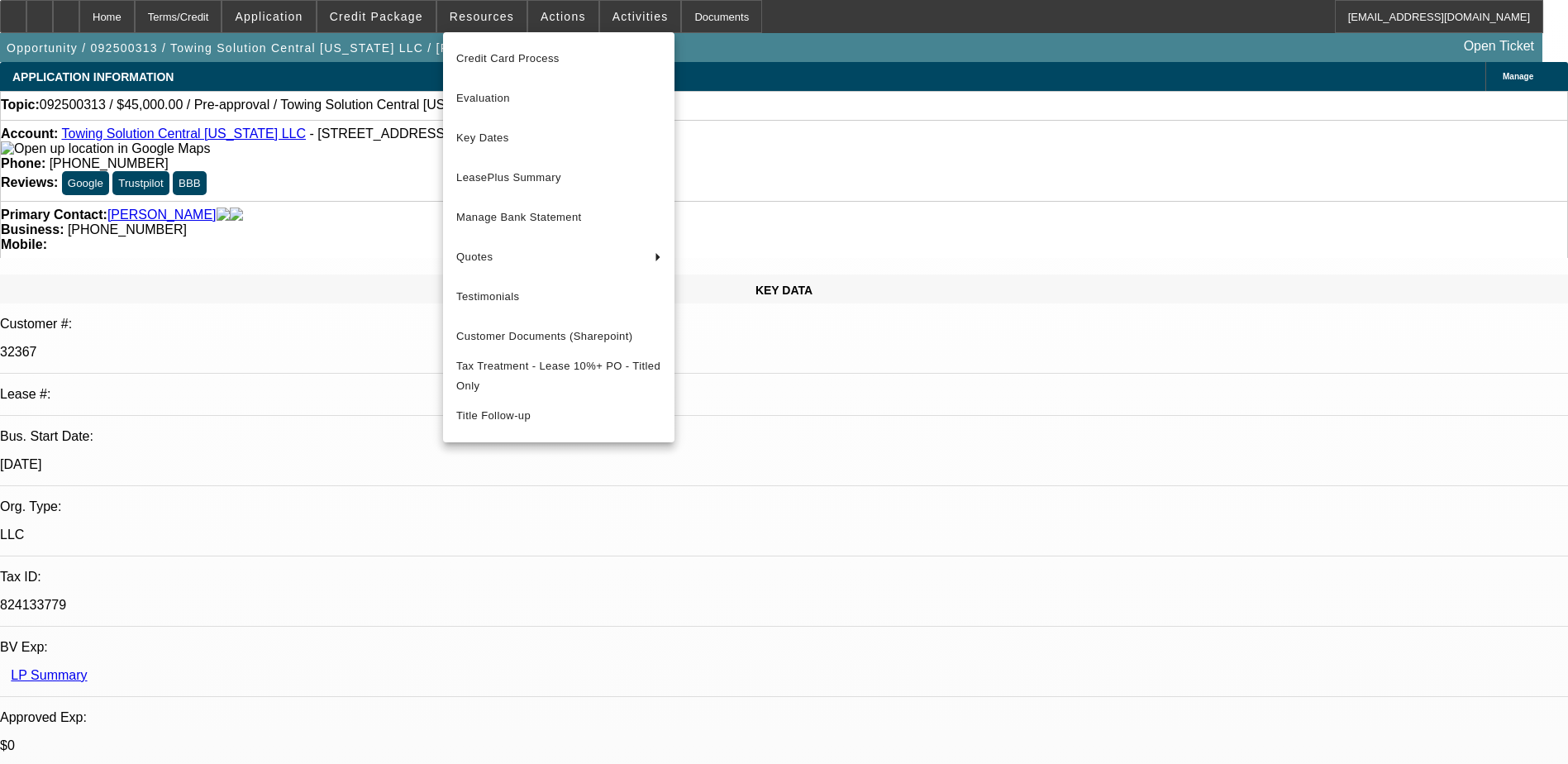
click at [406, 8] on div at bounding box center [784, 382] width 1568 height 764
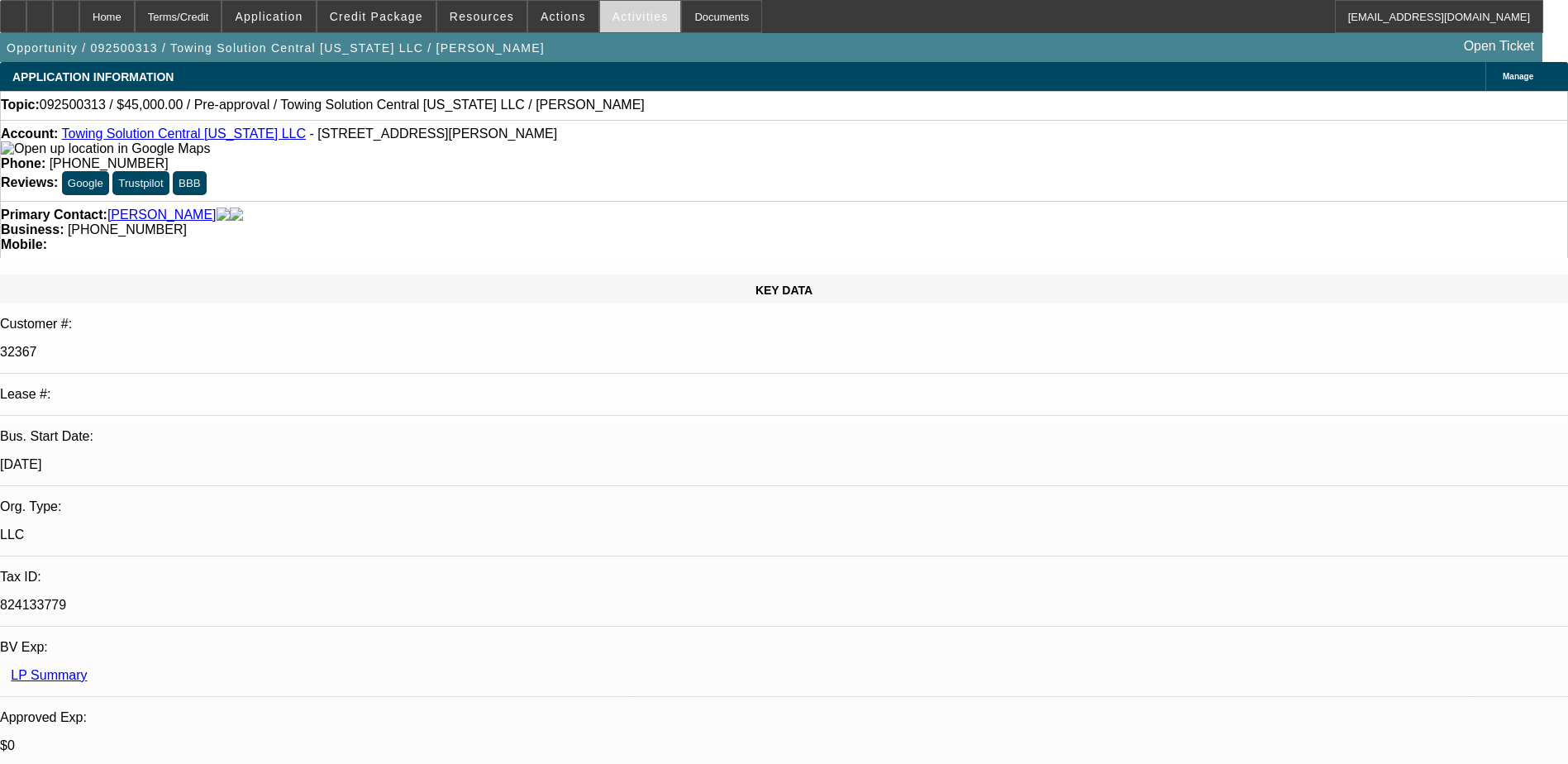
click at [618, 17] on span "Activities" at bounding box center [641, 16] width 56 height 14
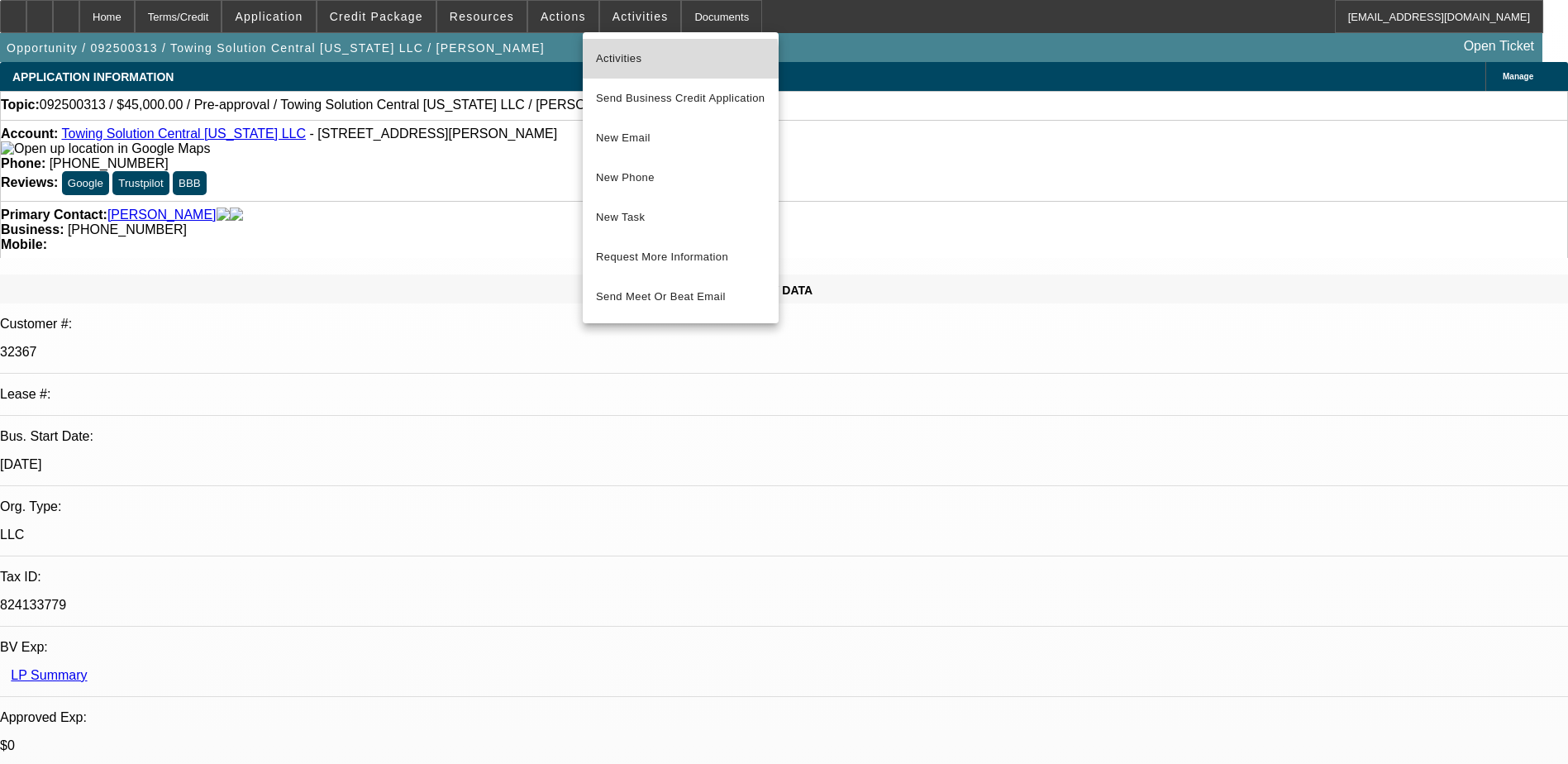
click at [635, 62] on span "Activities" at bounding box center [680, 59] width 169 height 20
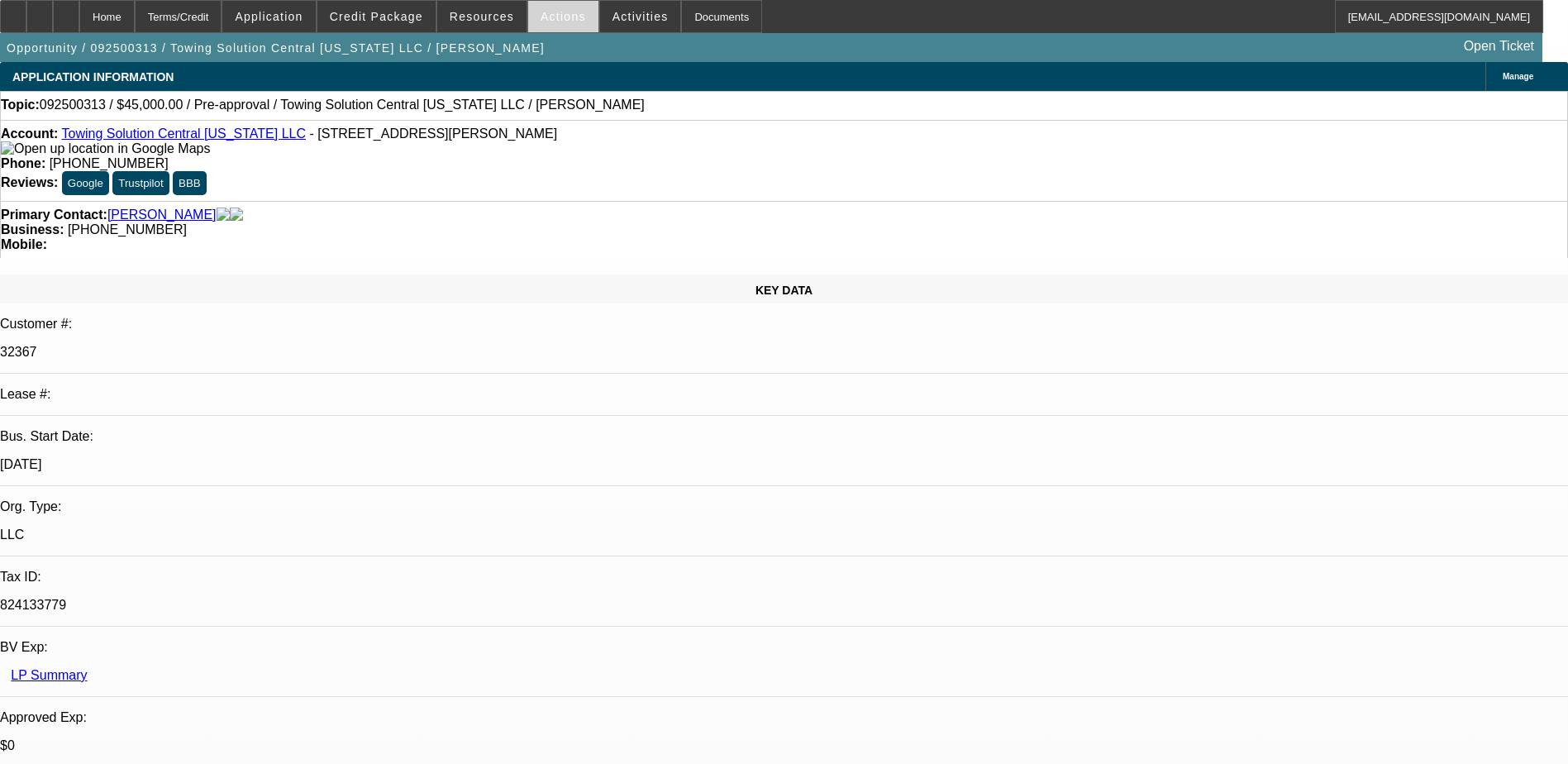
click at [560, 12] on span "Actions" at bounding box center [564, 16] width 45 height 14
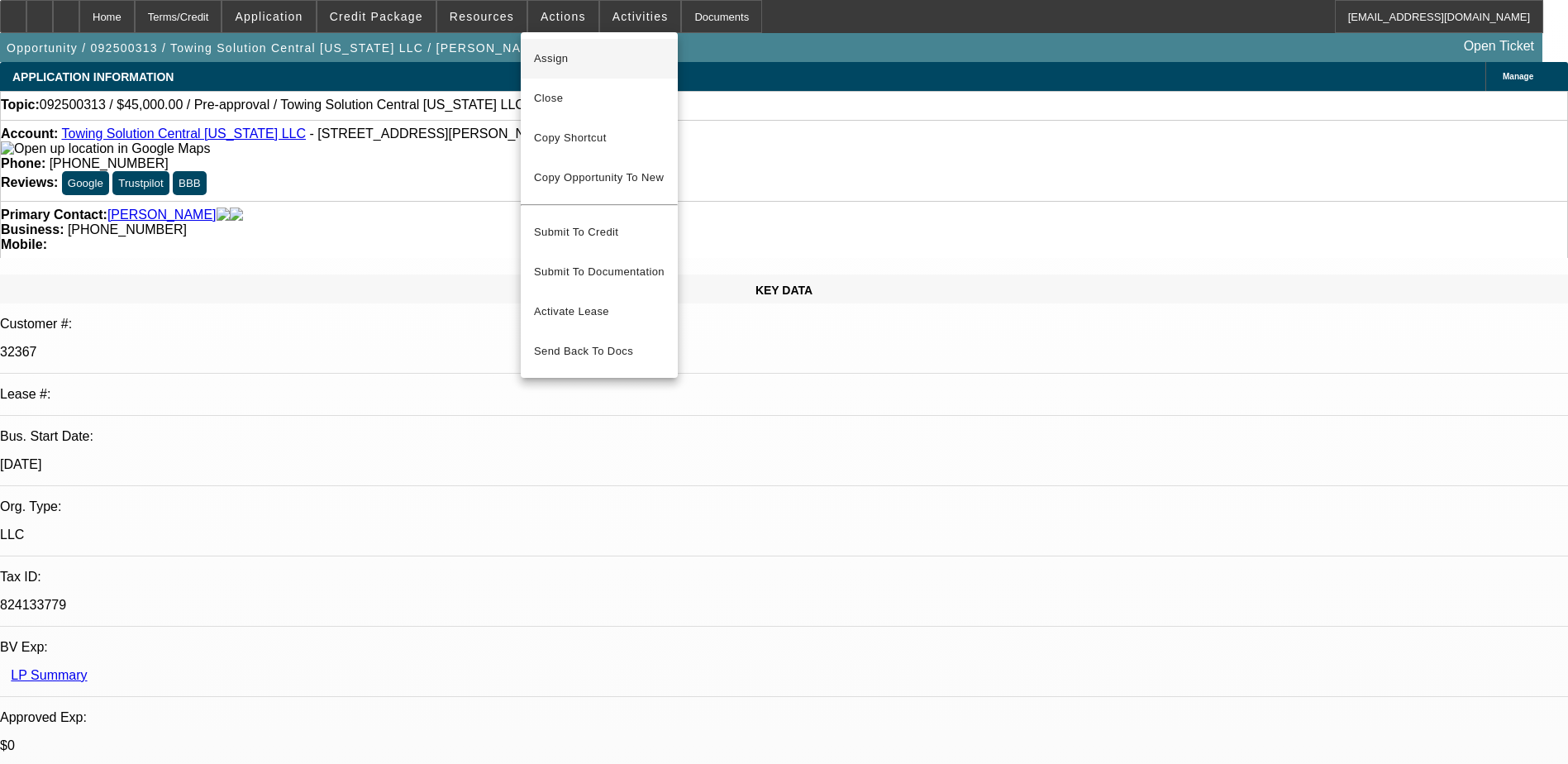
click at [596, 64] on span "Assign" at bounding box center [599, 59] width 130 height 20
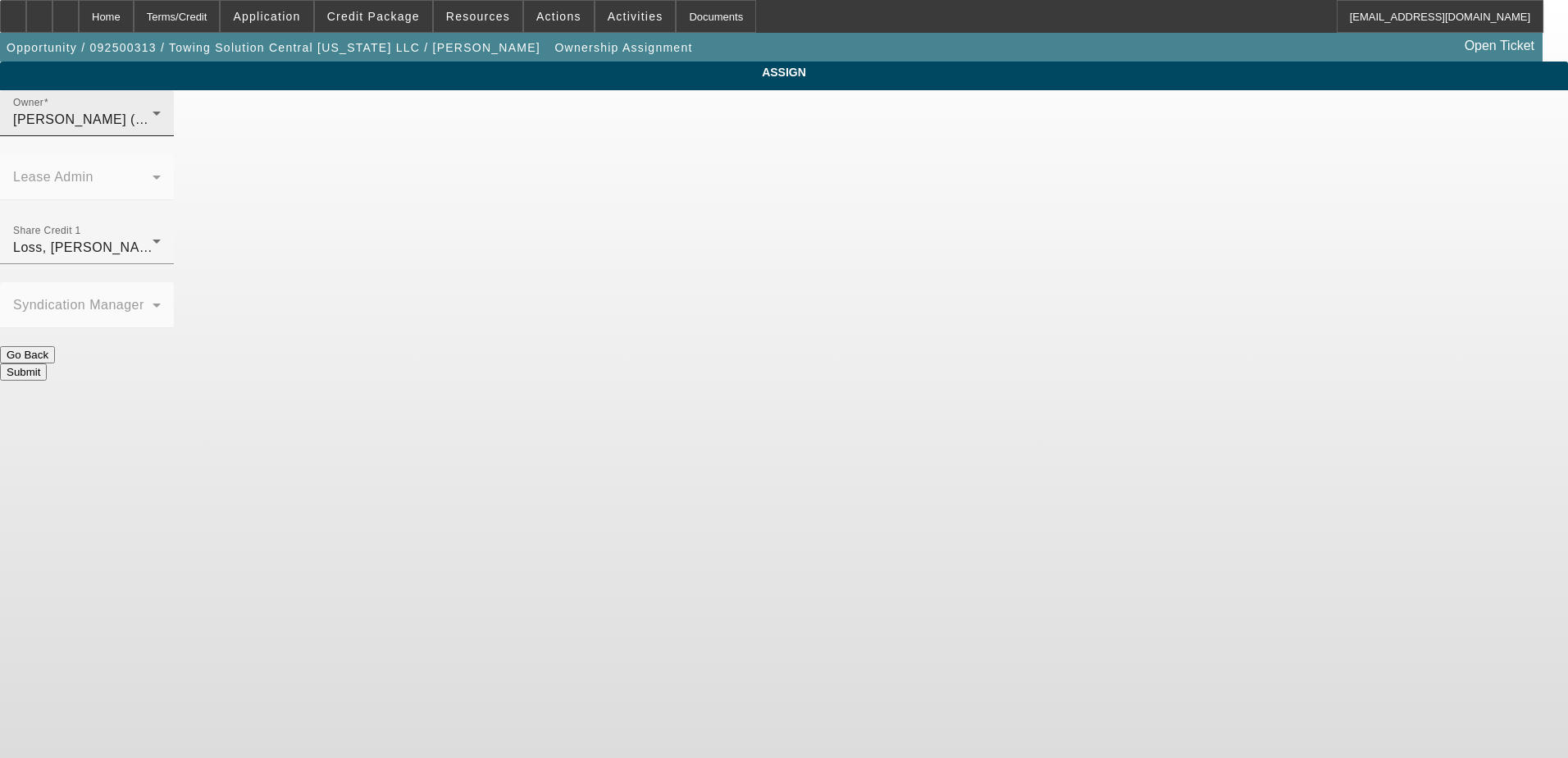
click at [153, 129] on div "[PERSON_NAME] (Lvl 6)" at bounding box center [83, 119] width 139 height 20
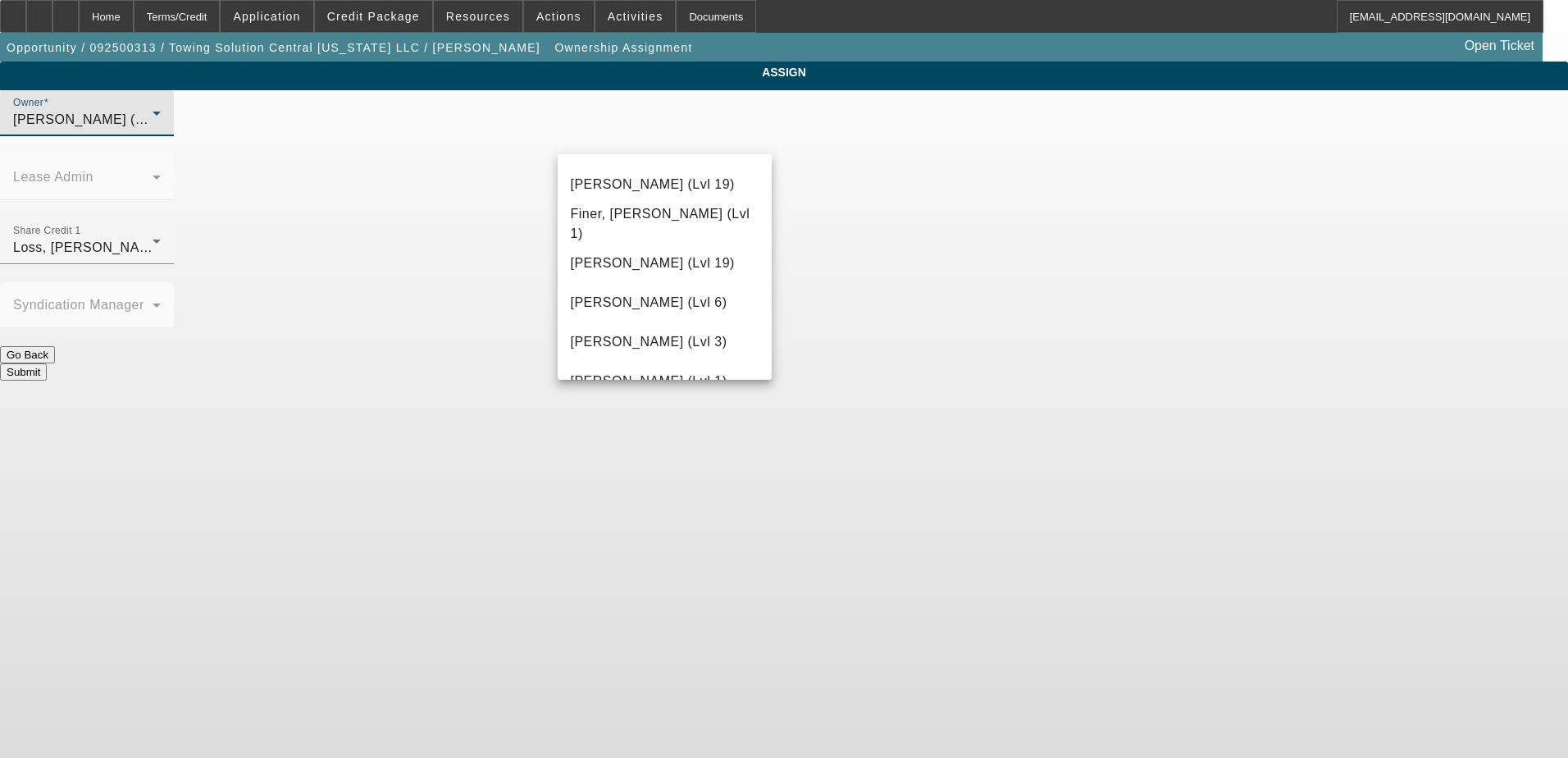
scroll to position [492, 0]
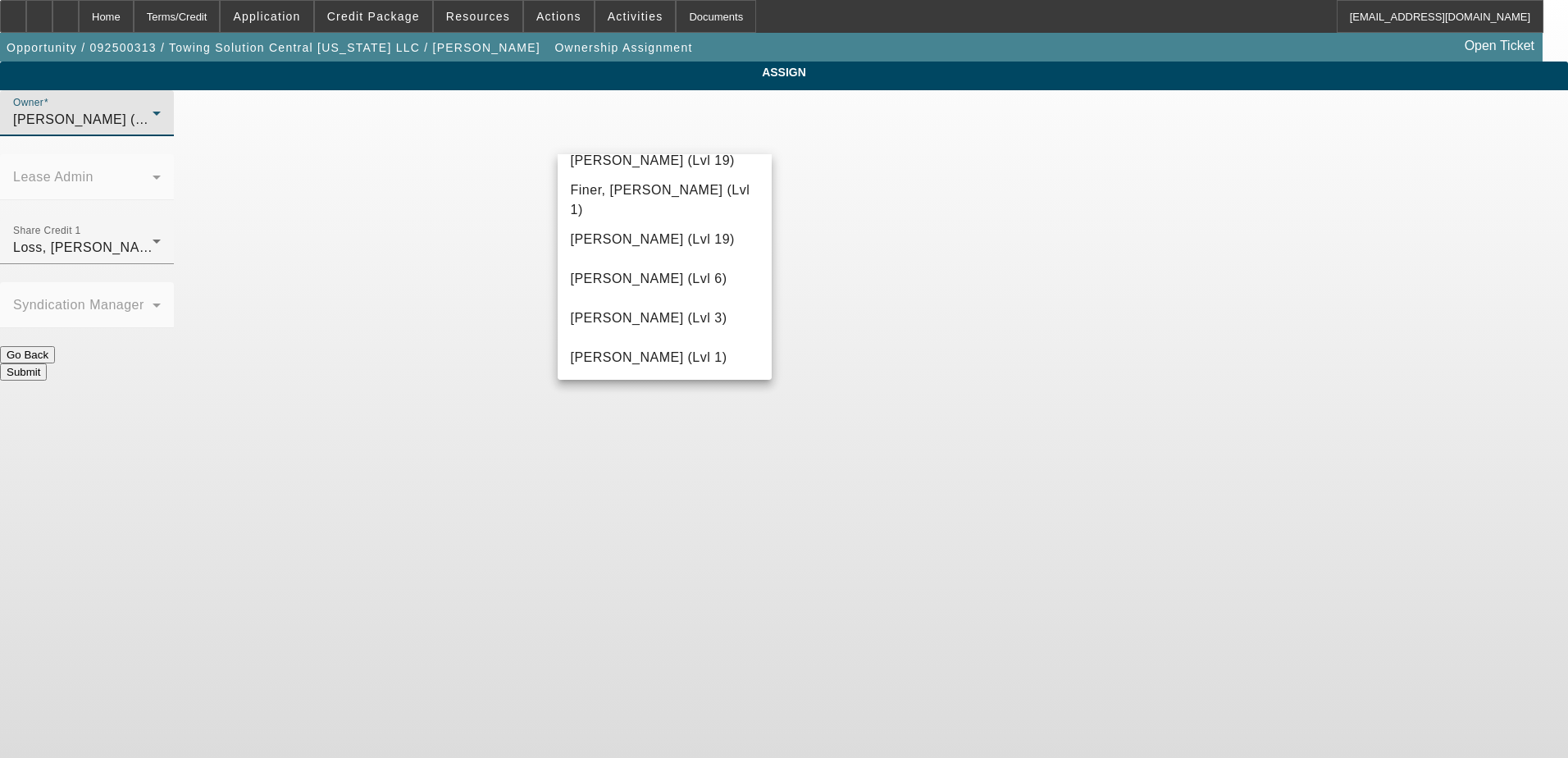
click at [477, 252] on div at bounding box center [784, 379] width 1568 height 758
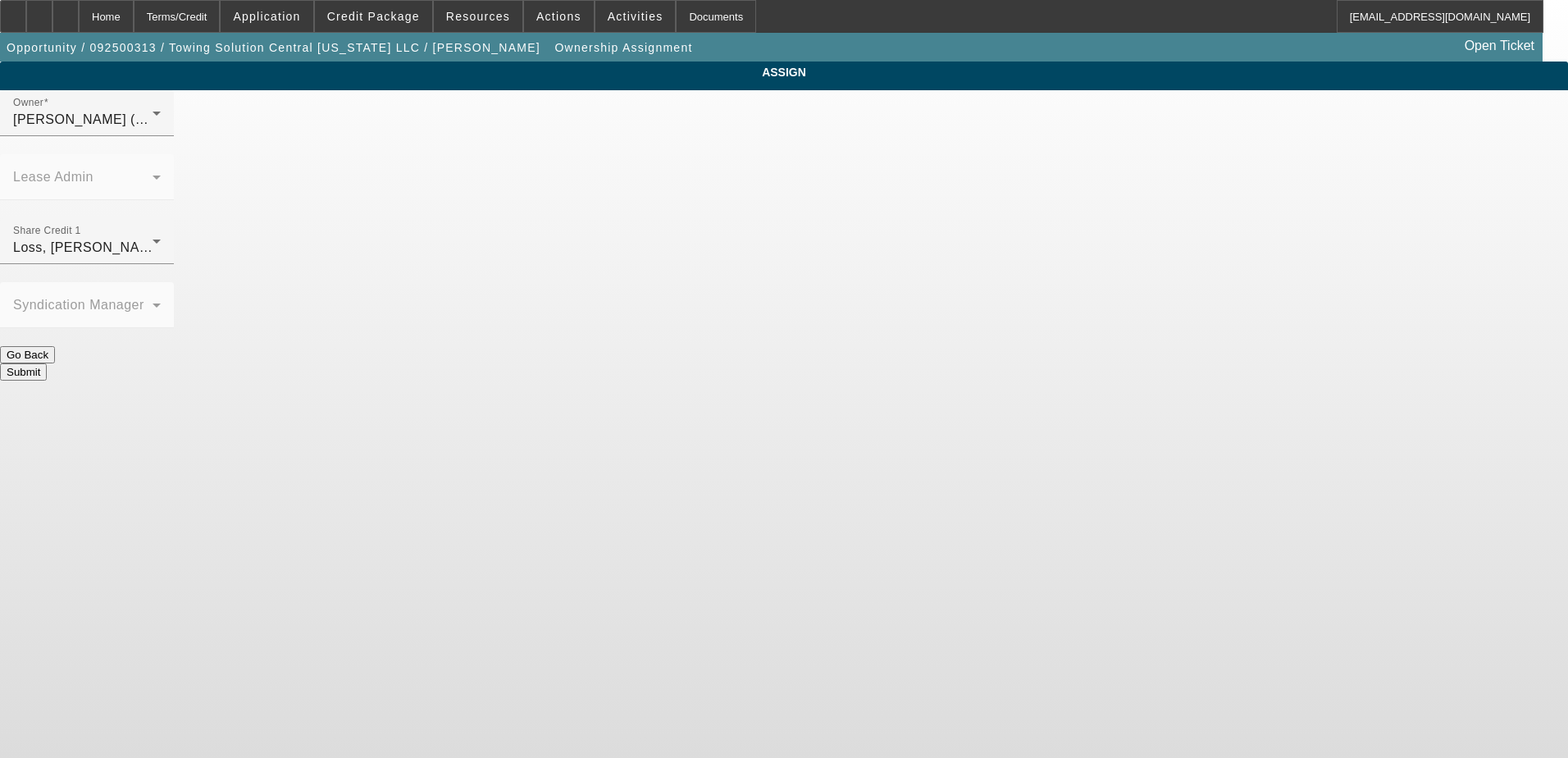
click at [55, 347] on button "Go Back" at bounding box center [27, 355] width 55 height 17
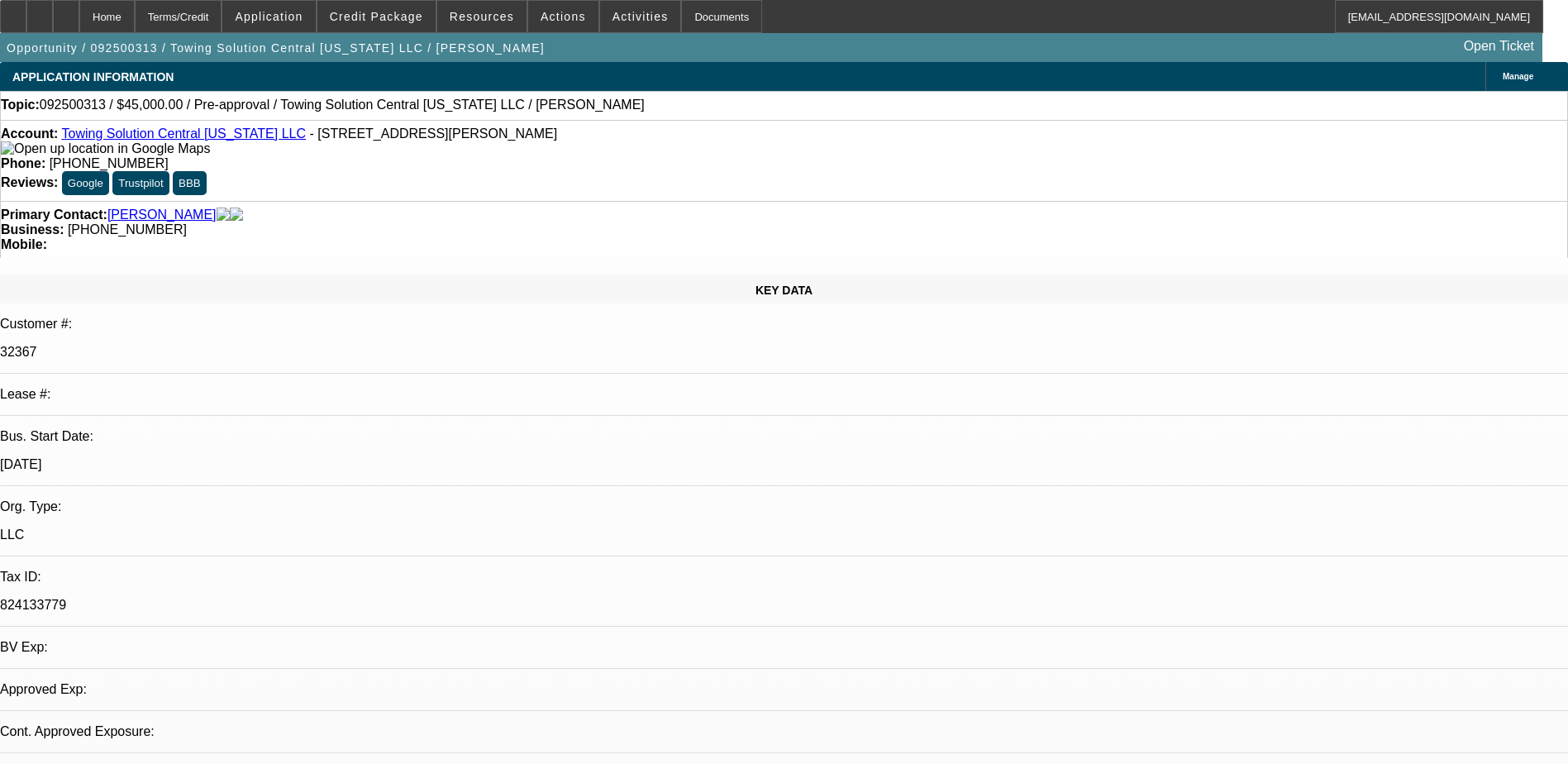
select select "0"
select select "2"
select select "0.1"
select select "4"
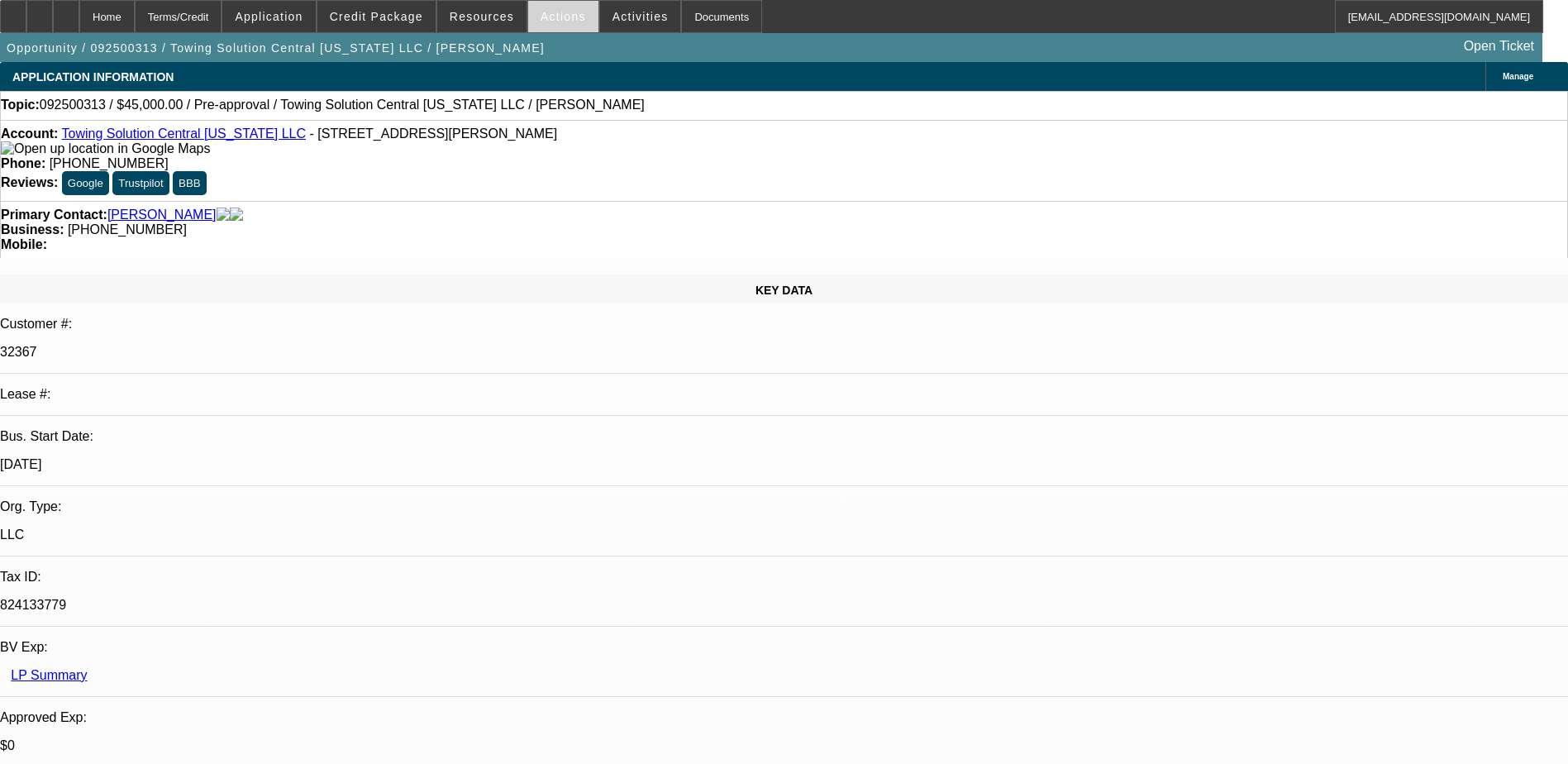
click at [545, 22] on span "Actions" at bounding box center [564, 16] width 45 height 14
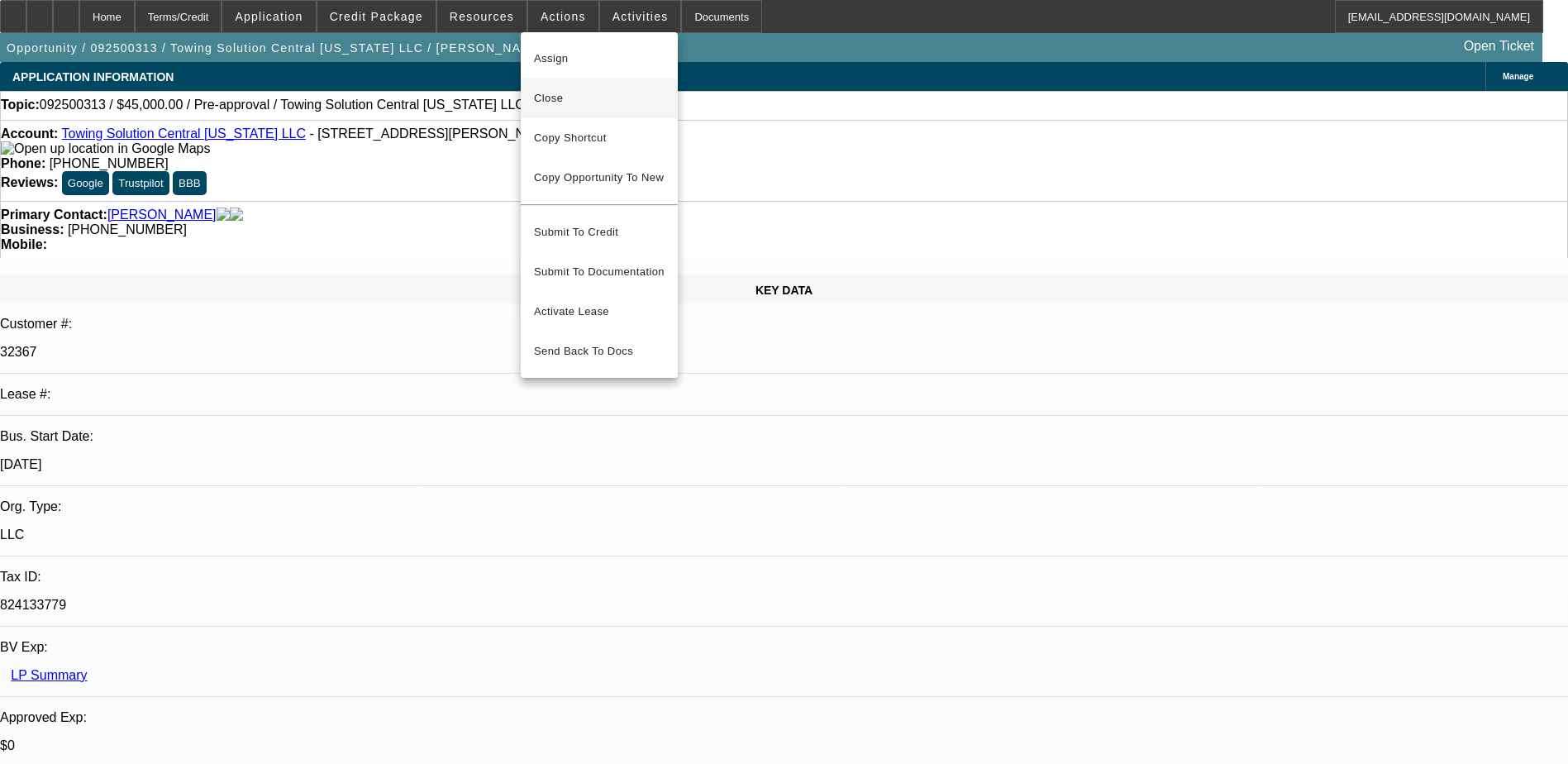
click at [602, 108] on button "Close" at bounding box center [600, 99] width 157 height 40
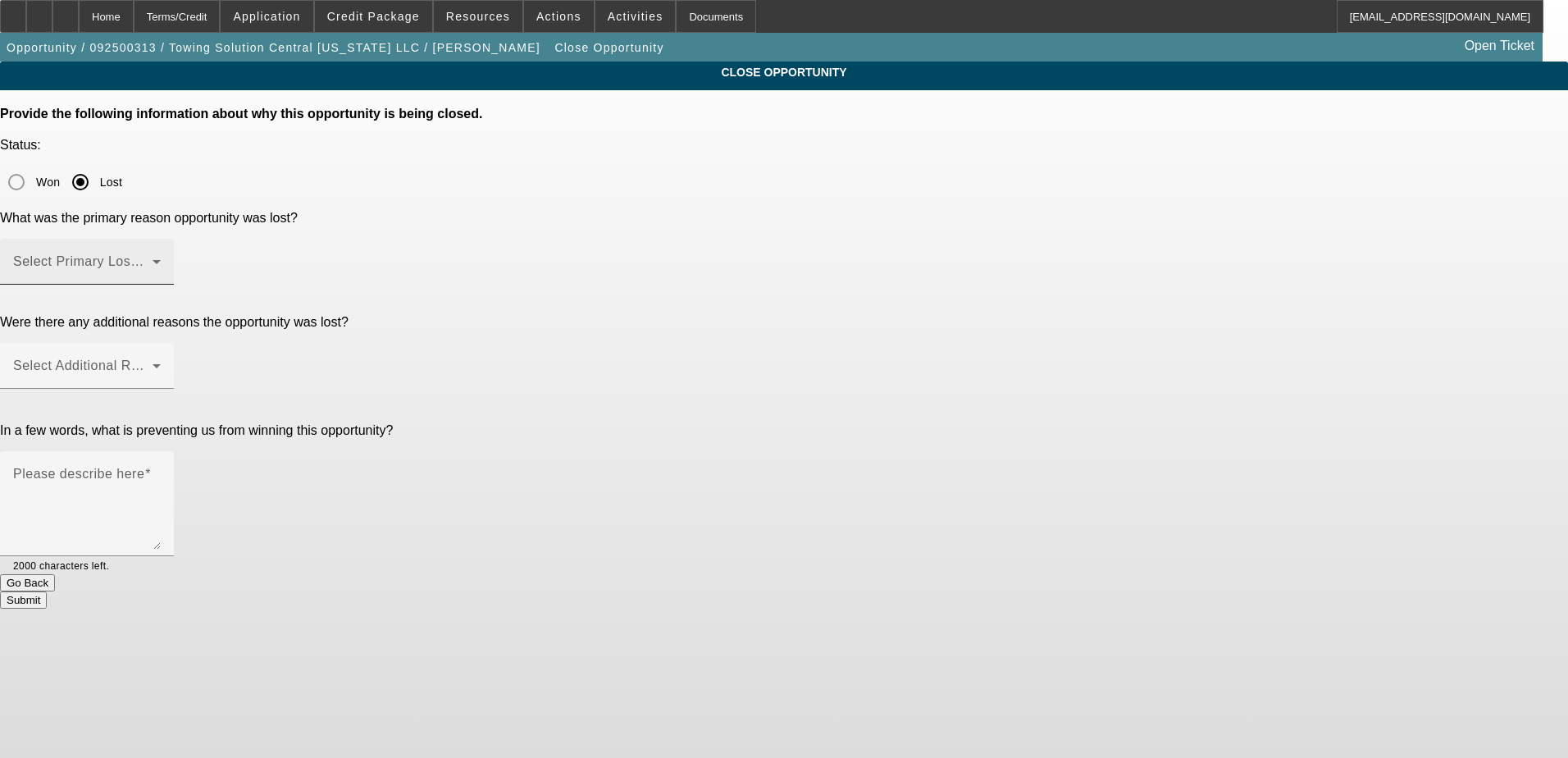
click at [153, 259] on span at bounding box center [83, 269] width 139 height 20
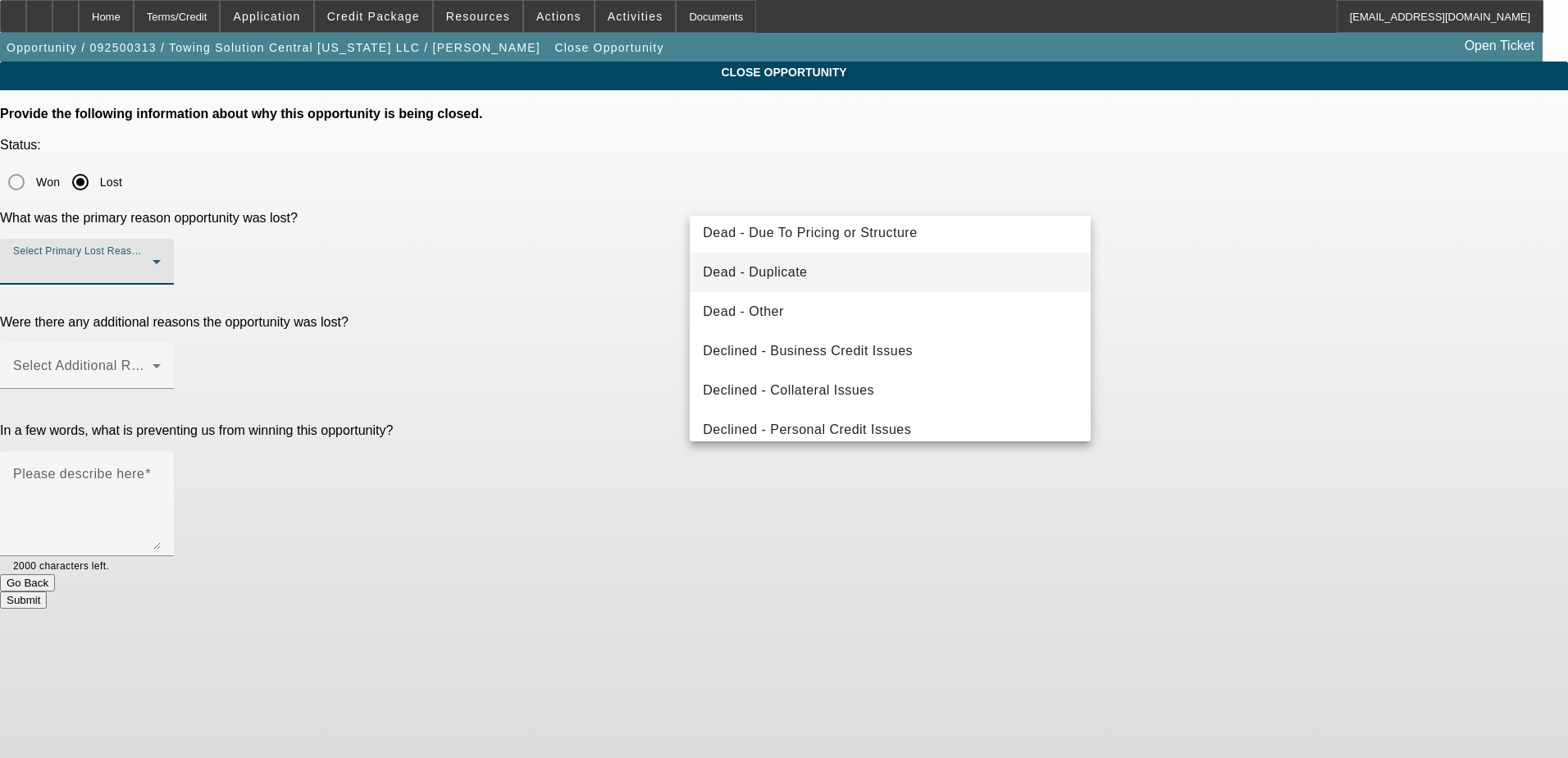
scroll to position [138, 0]
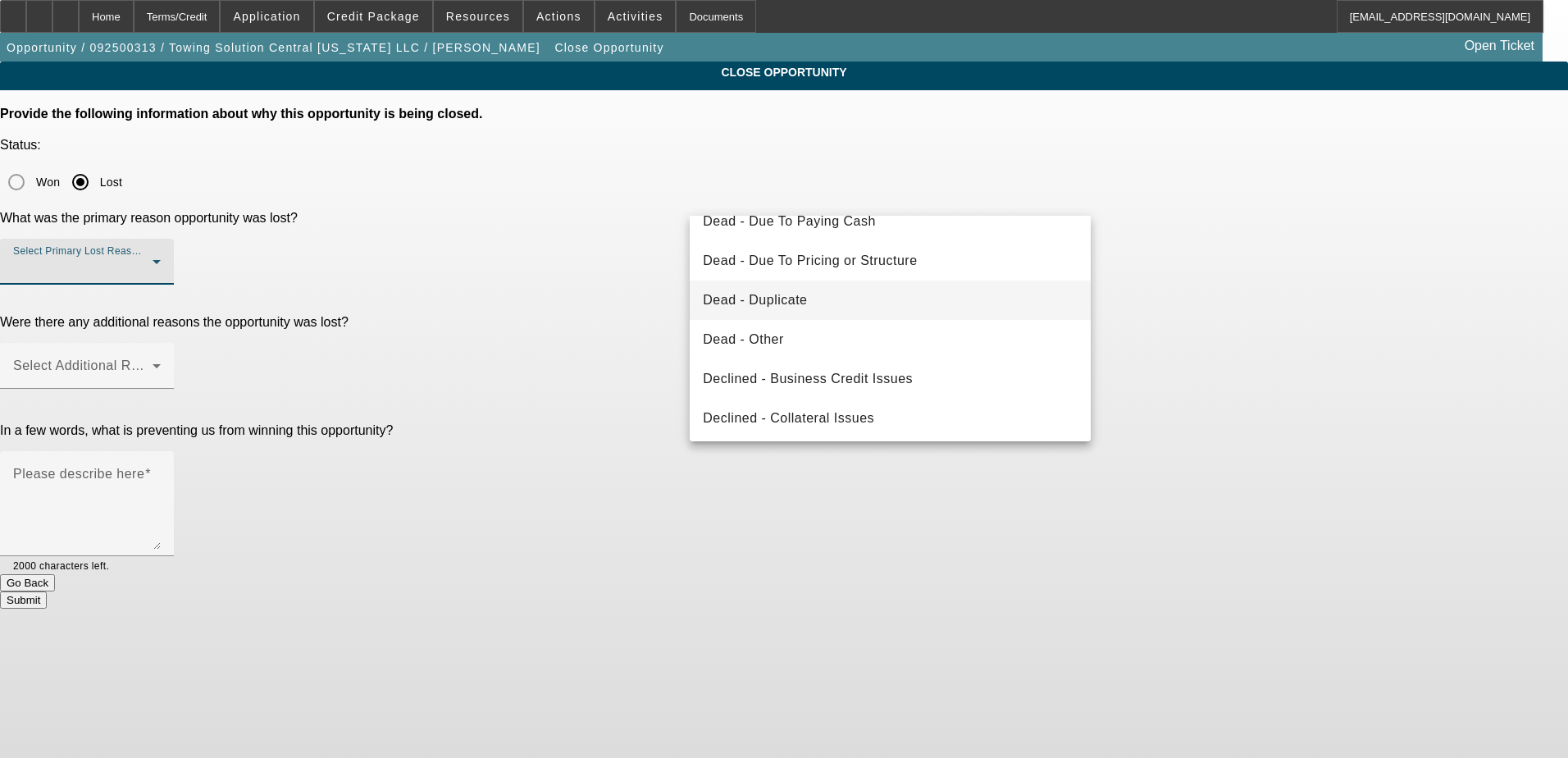
click at [852, 310] on mat-option "Dead - Duplicate" at bounding box center [889, 300] width 401 height 40
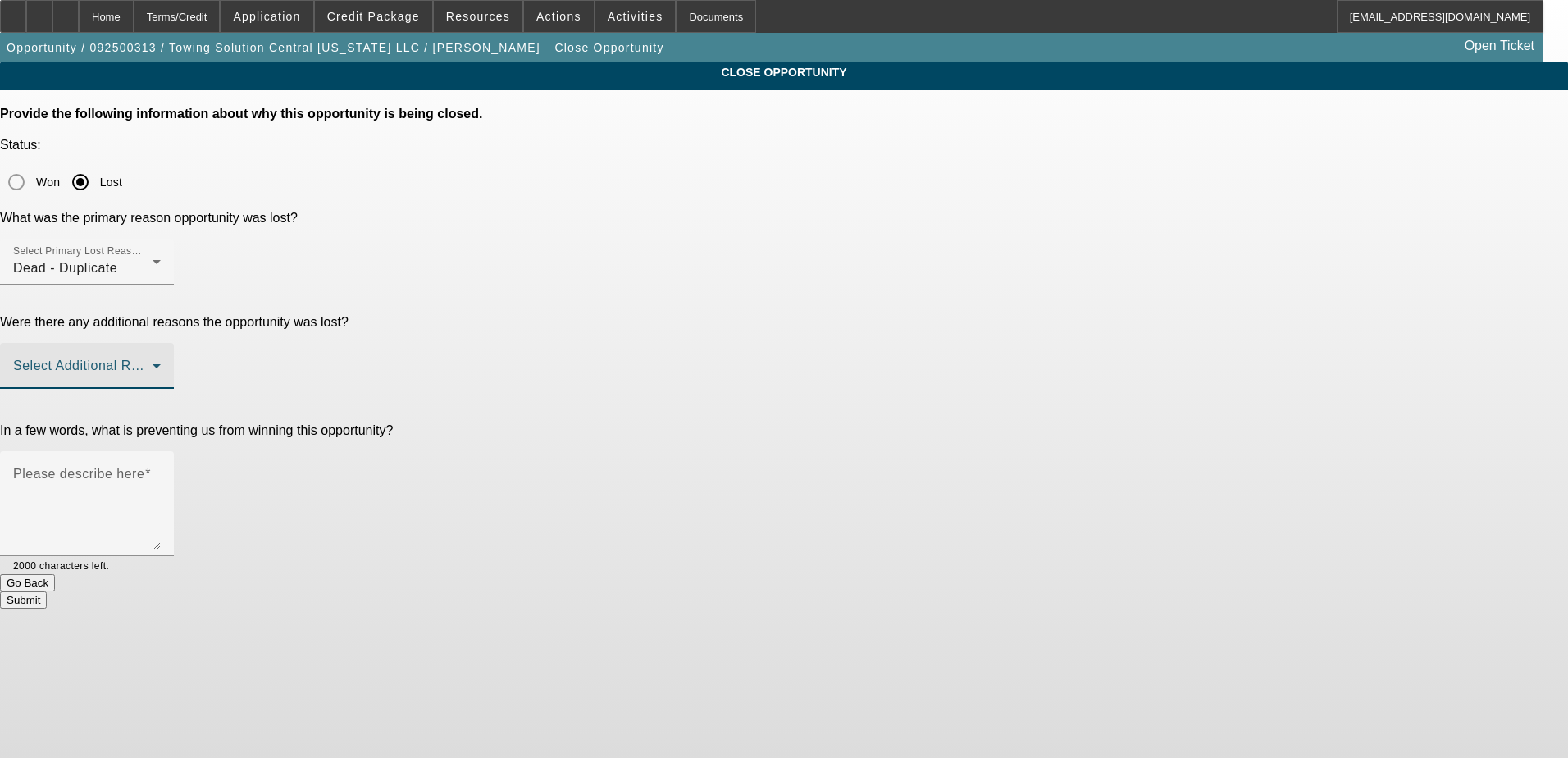
click at [153, 363] on span at bounding box center [83, 373] width 139 height 20
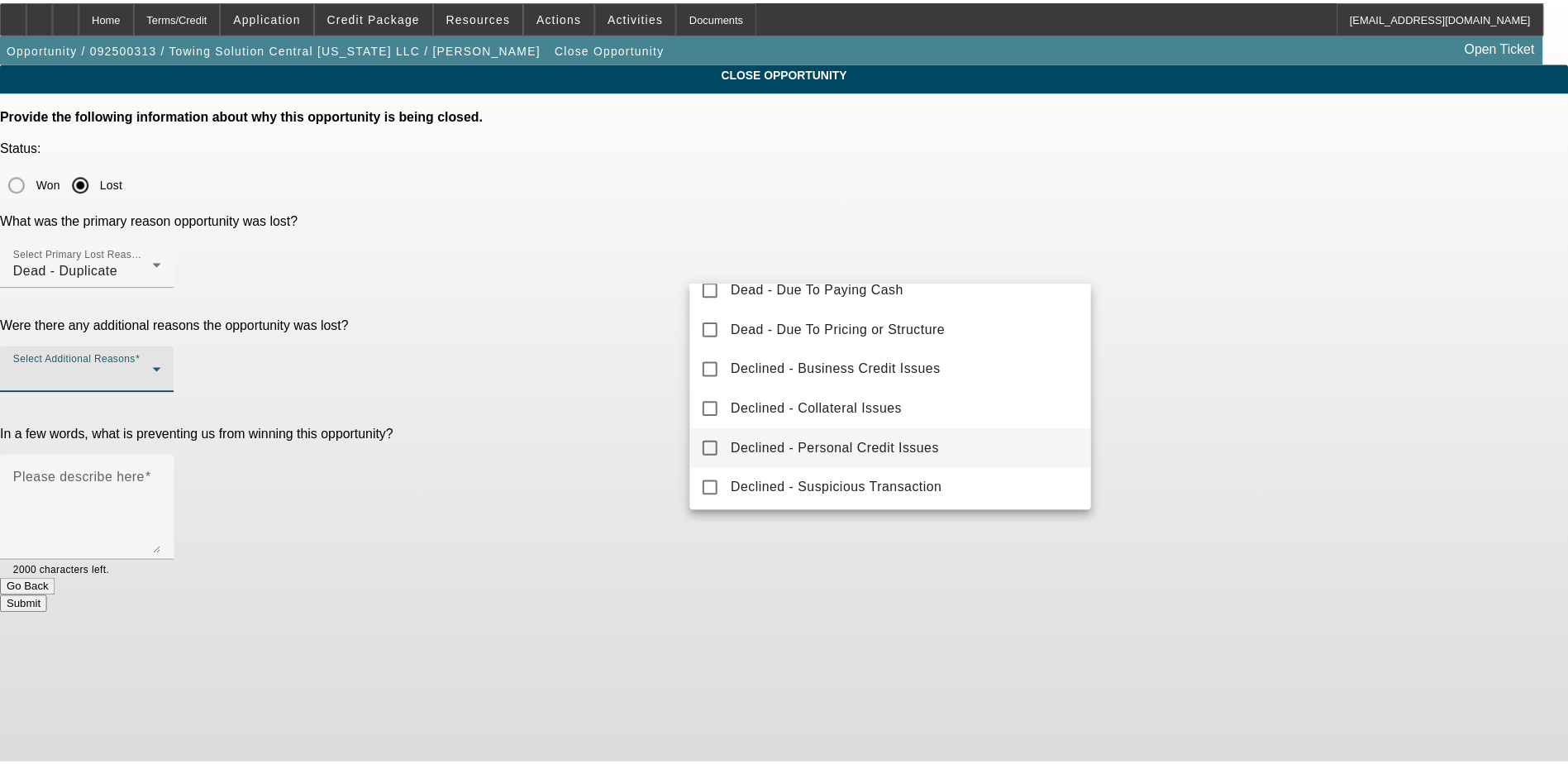
scroll to position [183, 0]
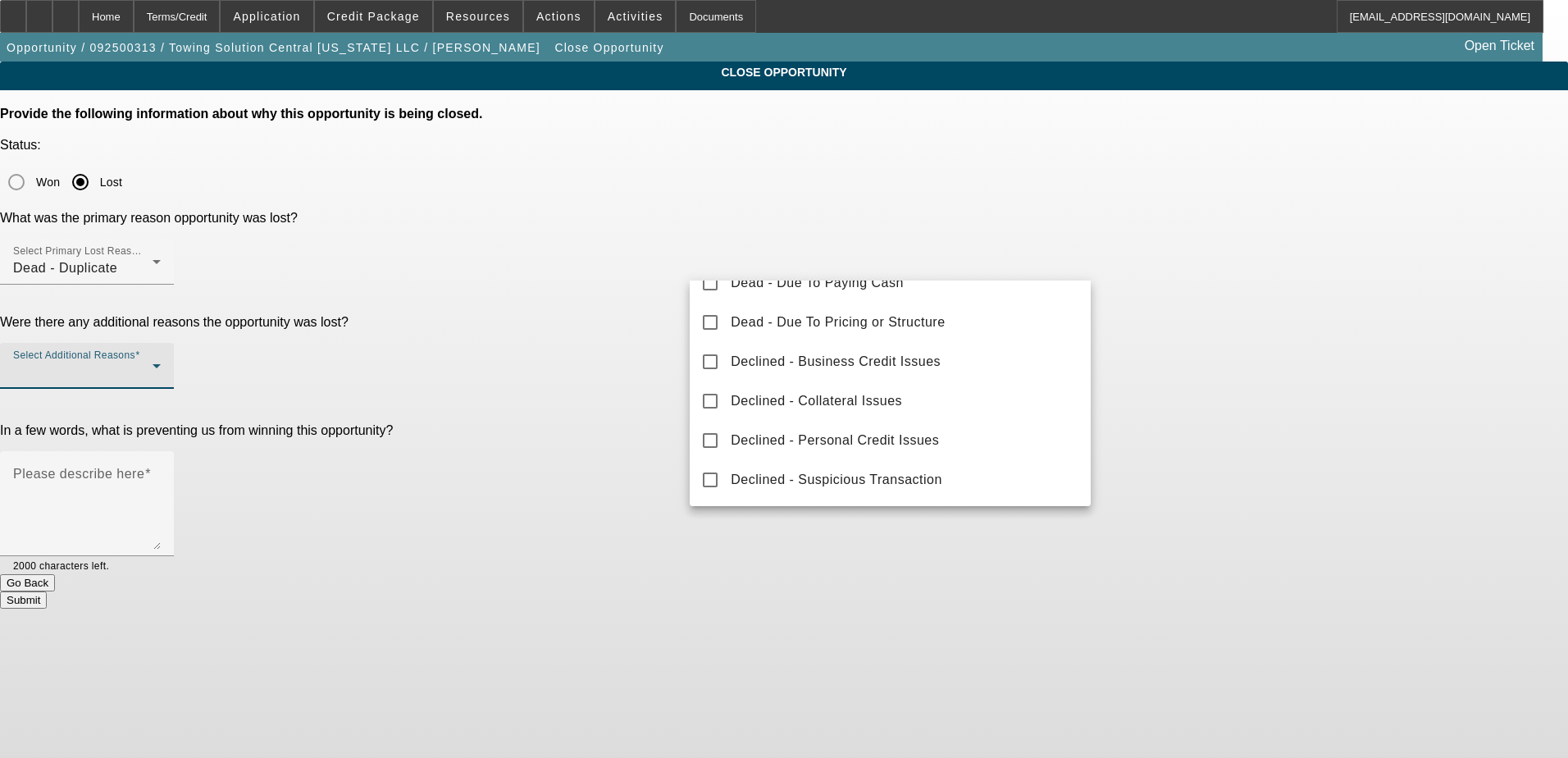
click at [409, 394] on div at bounding box center [784, 379] width 1568 height 758
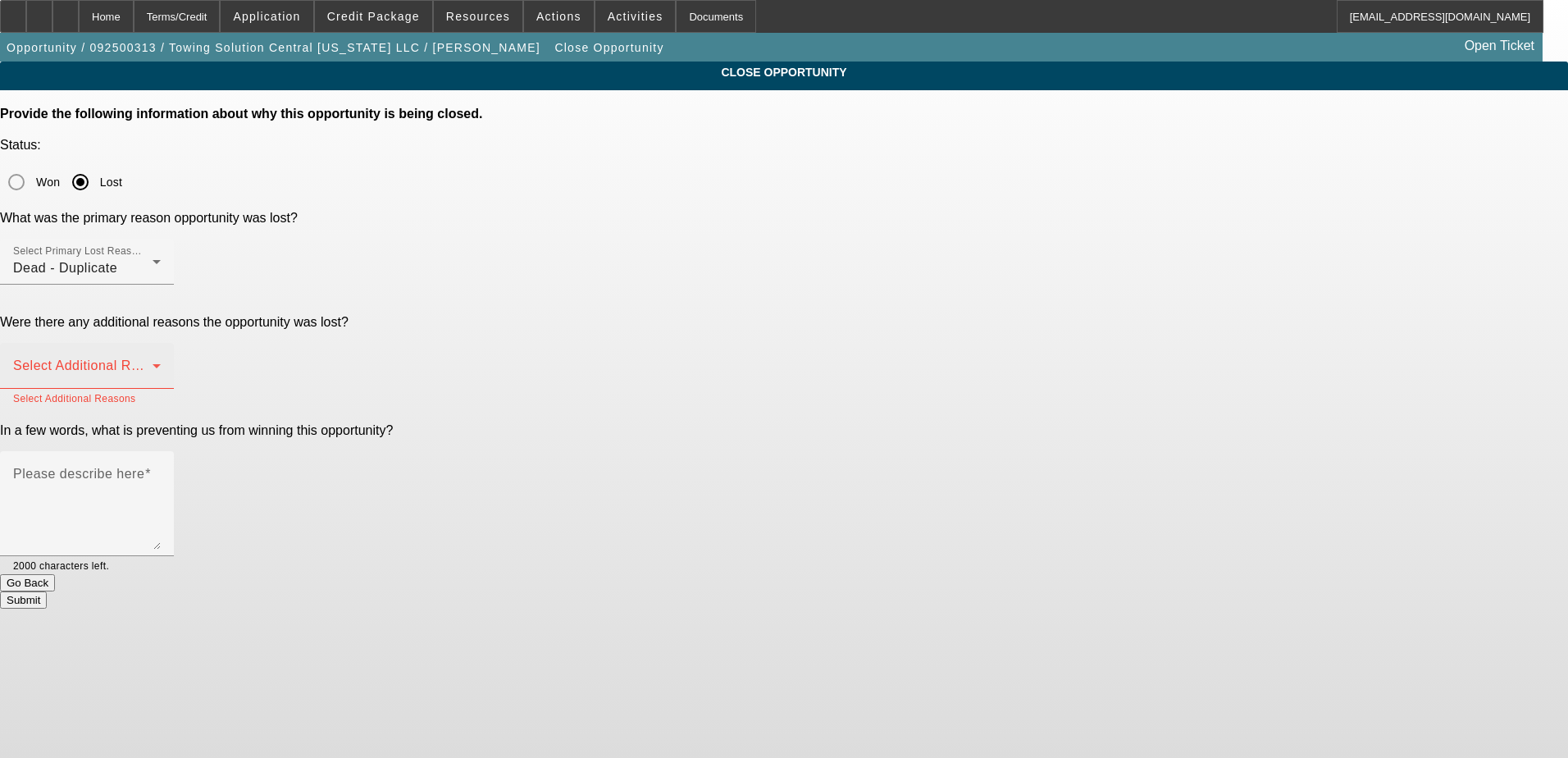
click at [153, 363] on span at bounding box center [83, 373] width 139 height 20
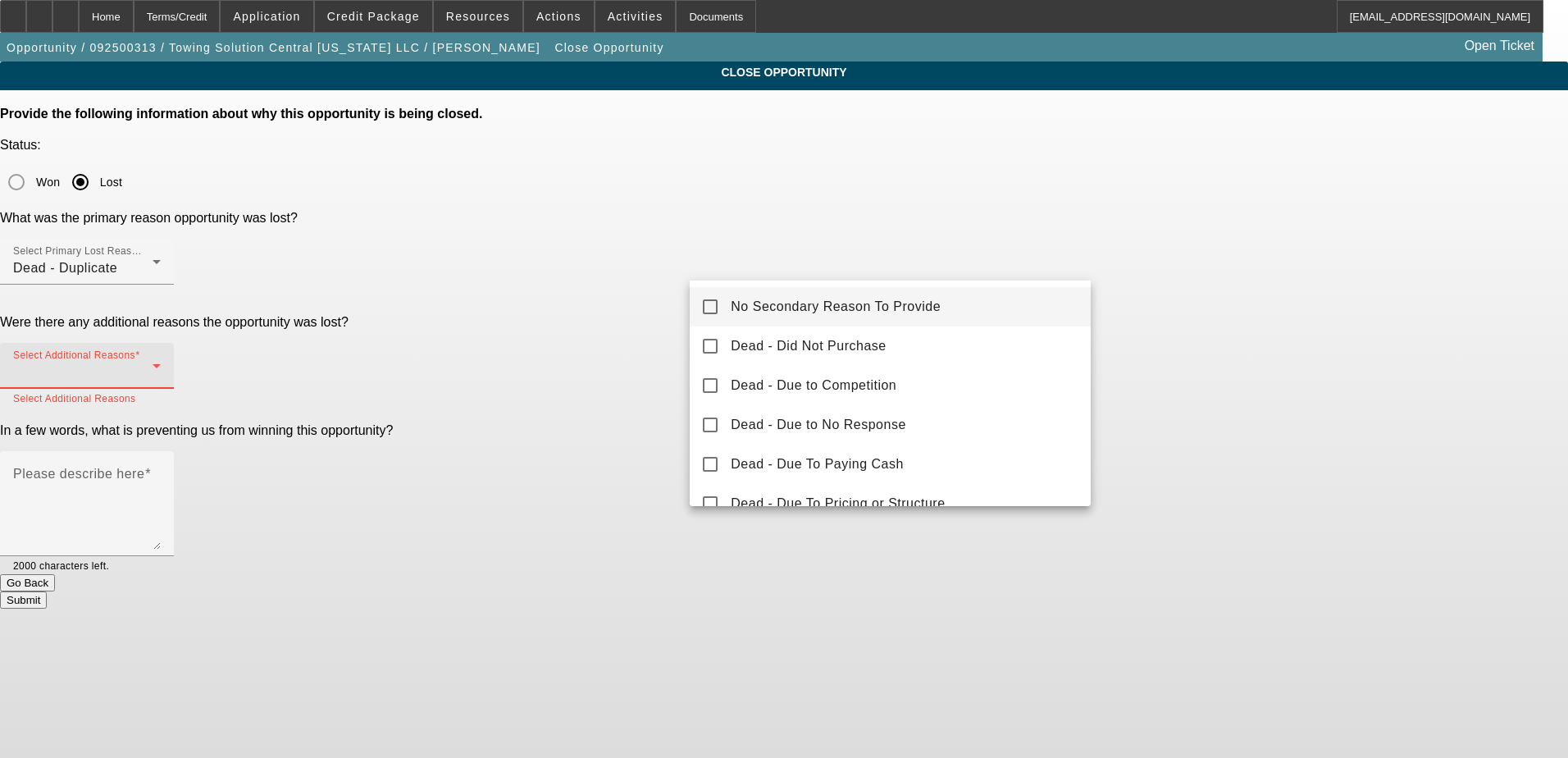
click at [898, 302] on span "No Secondary Reason To Provide" at bounding box center [836, 307] width 210 height 20
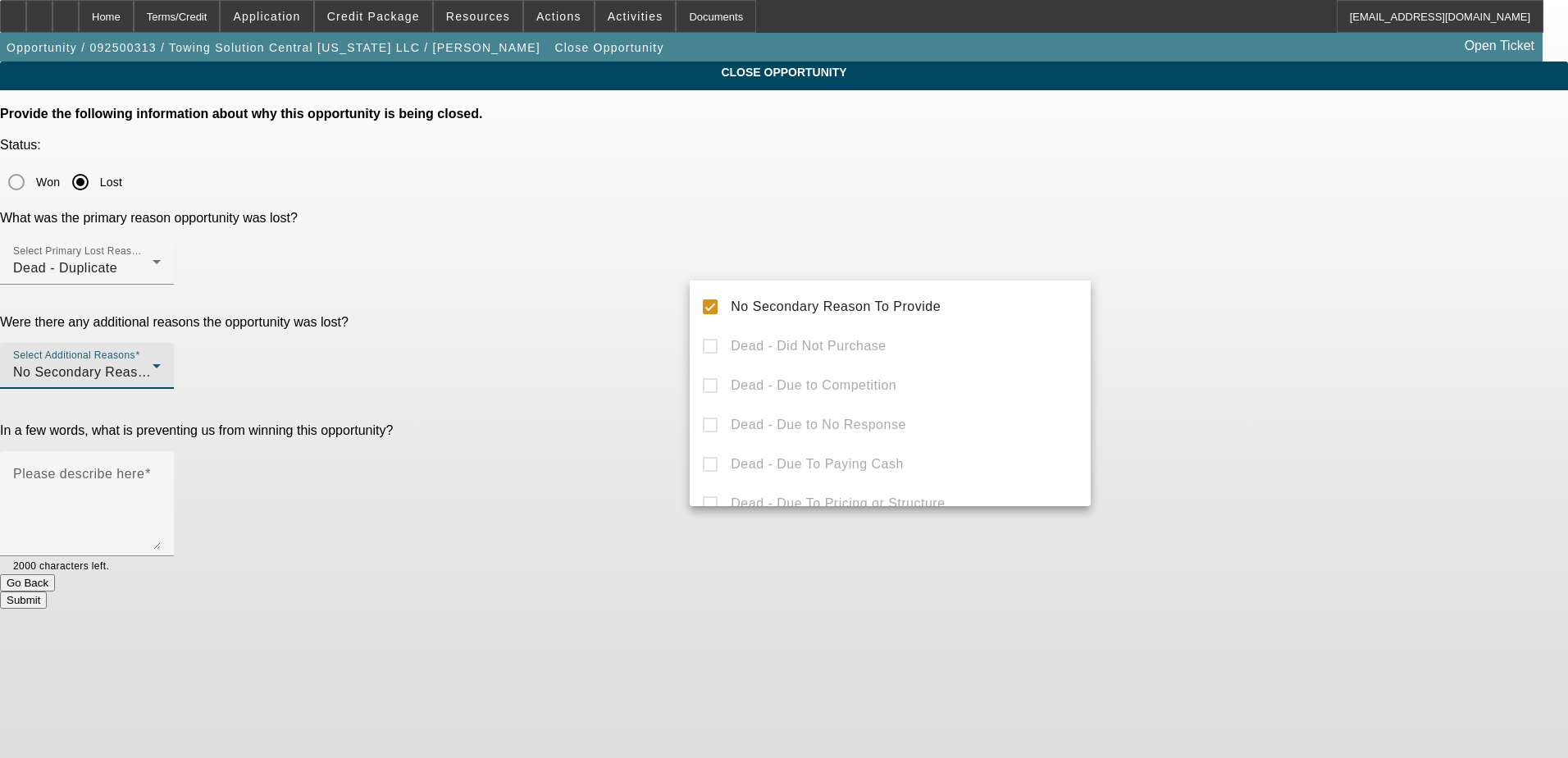
click at [505, 348] on div at bounding box center [784, 379] width 1568 height 758
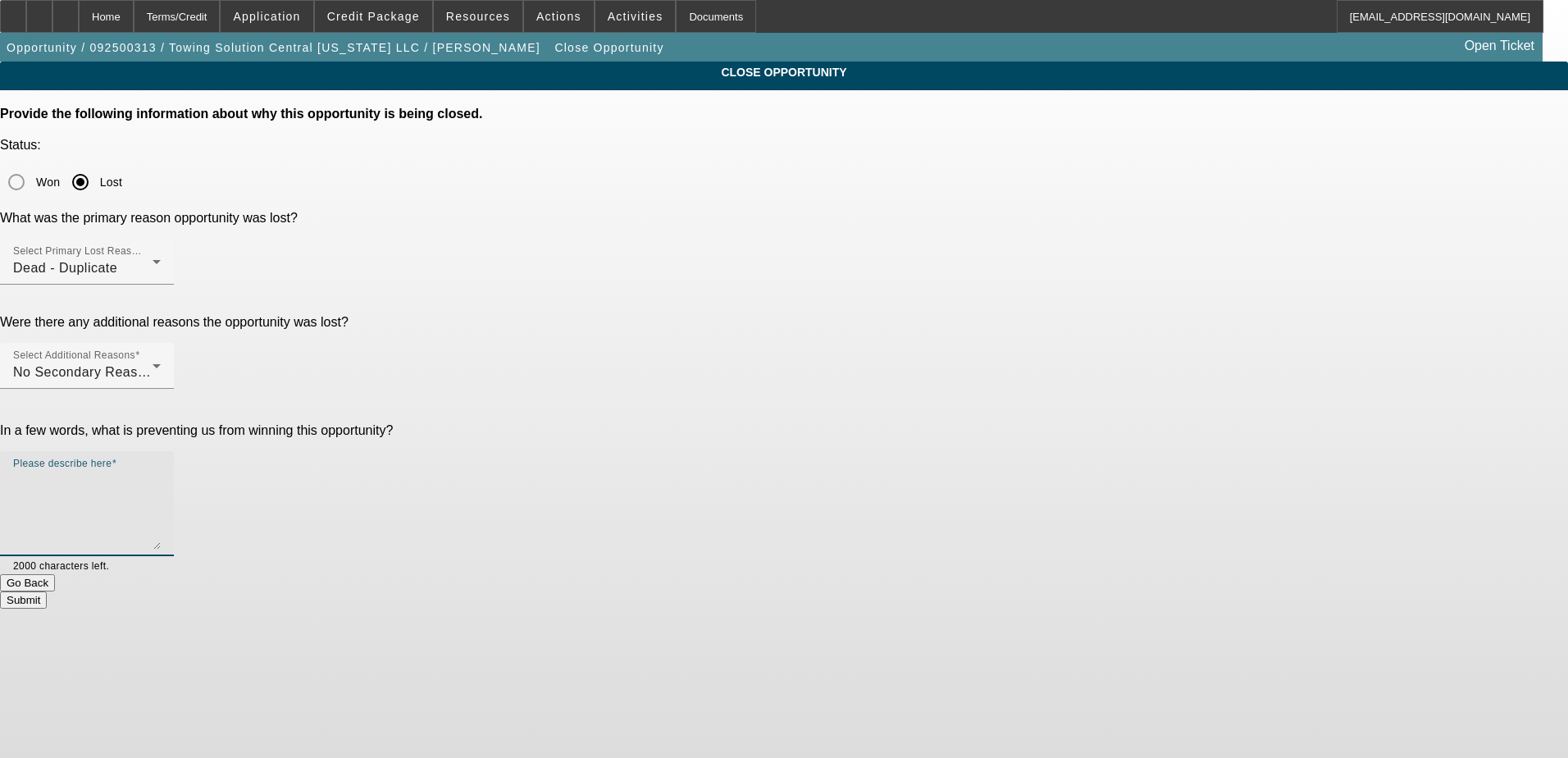
click at [161, 471] on textarea "Please describe here" at bounding box center [87, 510] width 147 height 79
type textarea "Duplicate"
click at [47, 592] on button "Submit" at bounding box center [23, 600] width 47 height 17
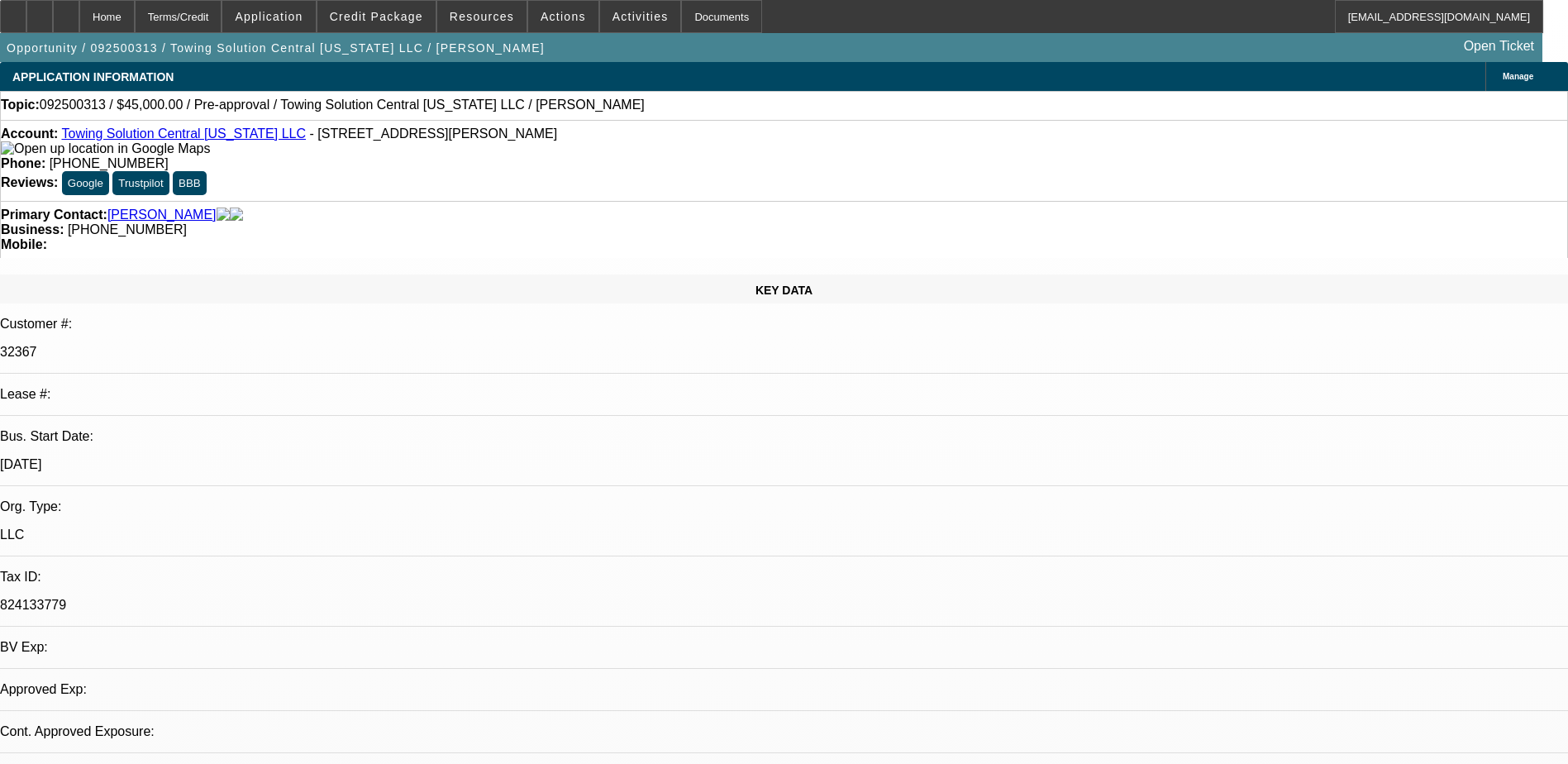
select select "0"
select select "2"
select select "0.1"
select select "1"
select select "2"
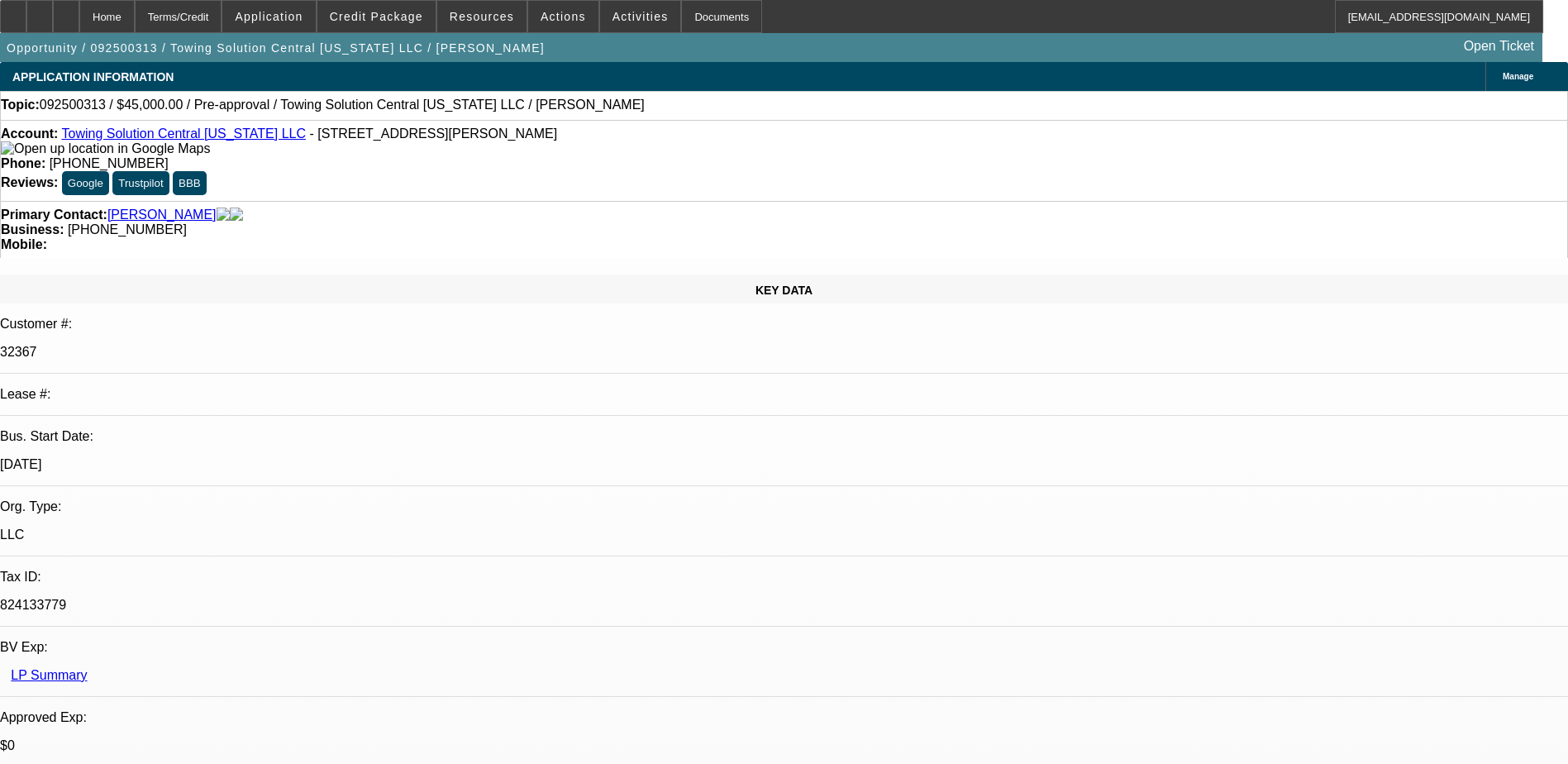
select select "4"
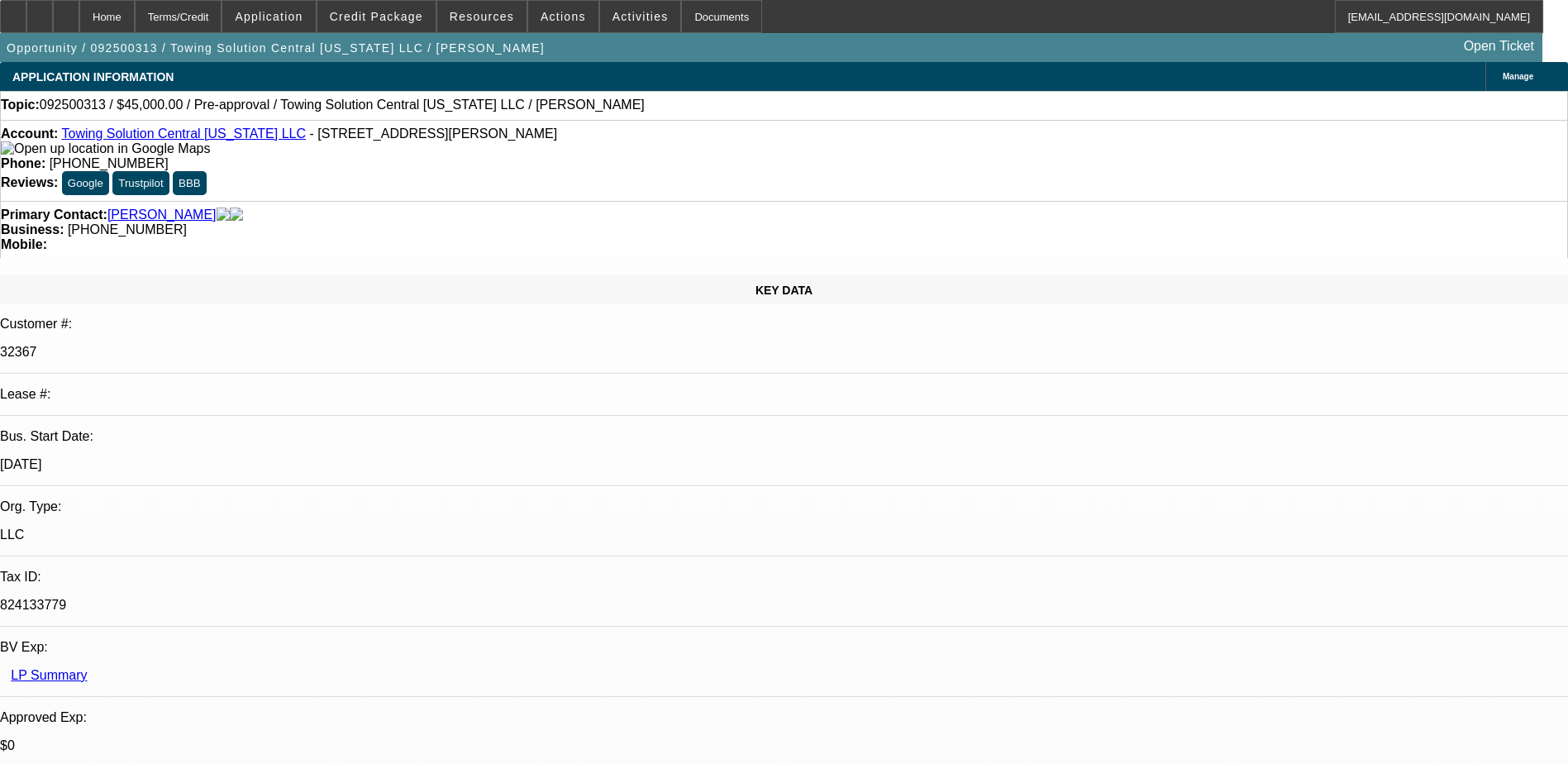
copy div "Looking for a wheel lift. 40-50k price tag. currently has 14 trucks and been in…"
